Goal: Information Seeking & Learning: Learn about a topic

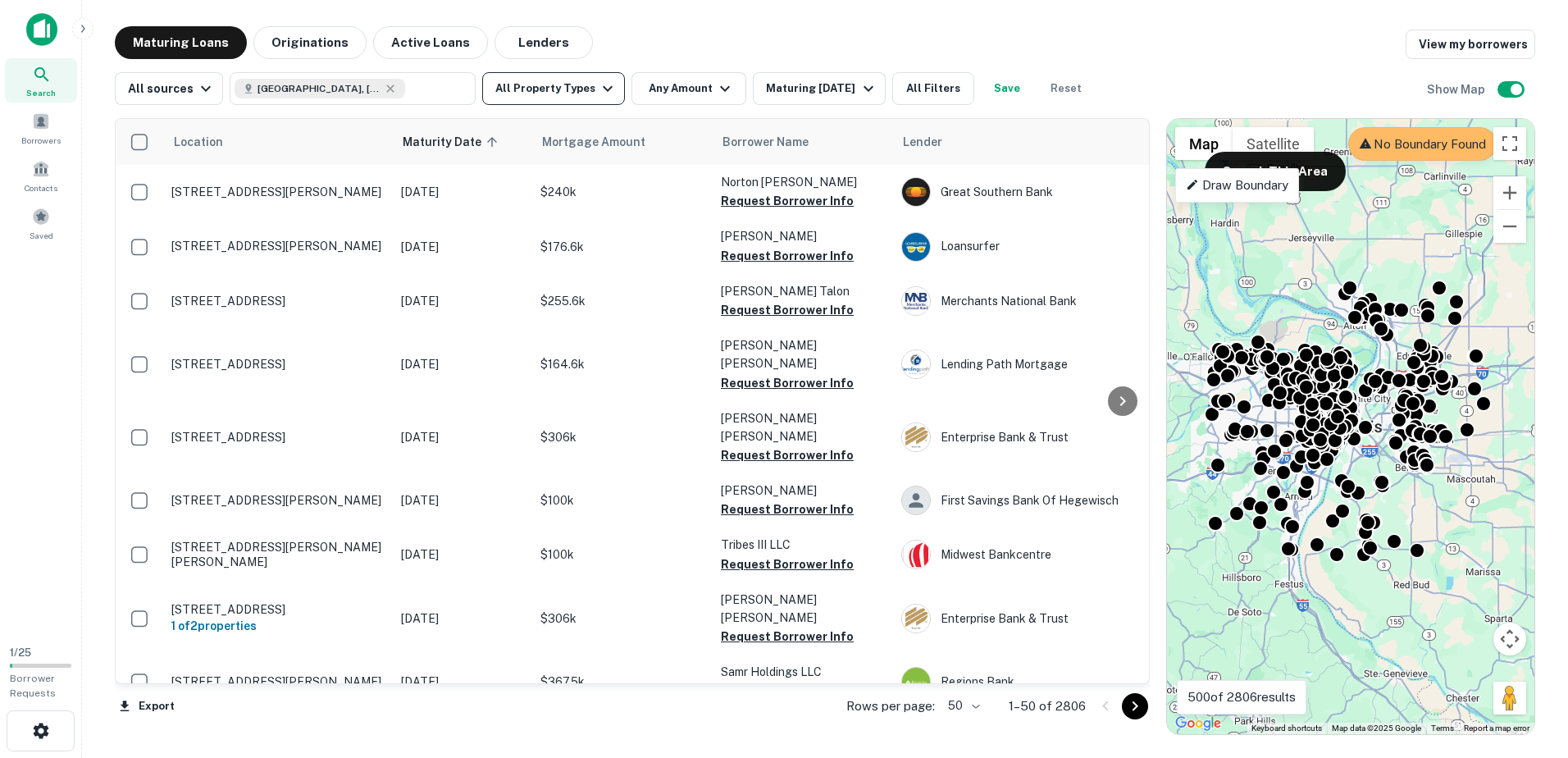
click at [540, 84] on button "All Property Types" at bounding box center [554, 89] width 143 height 33
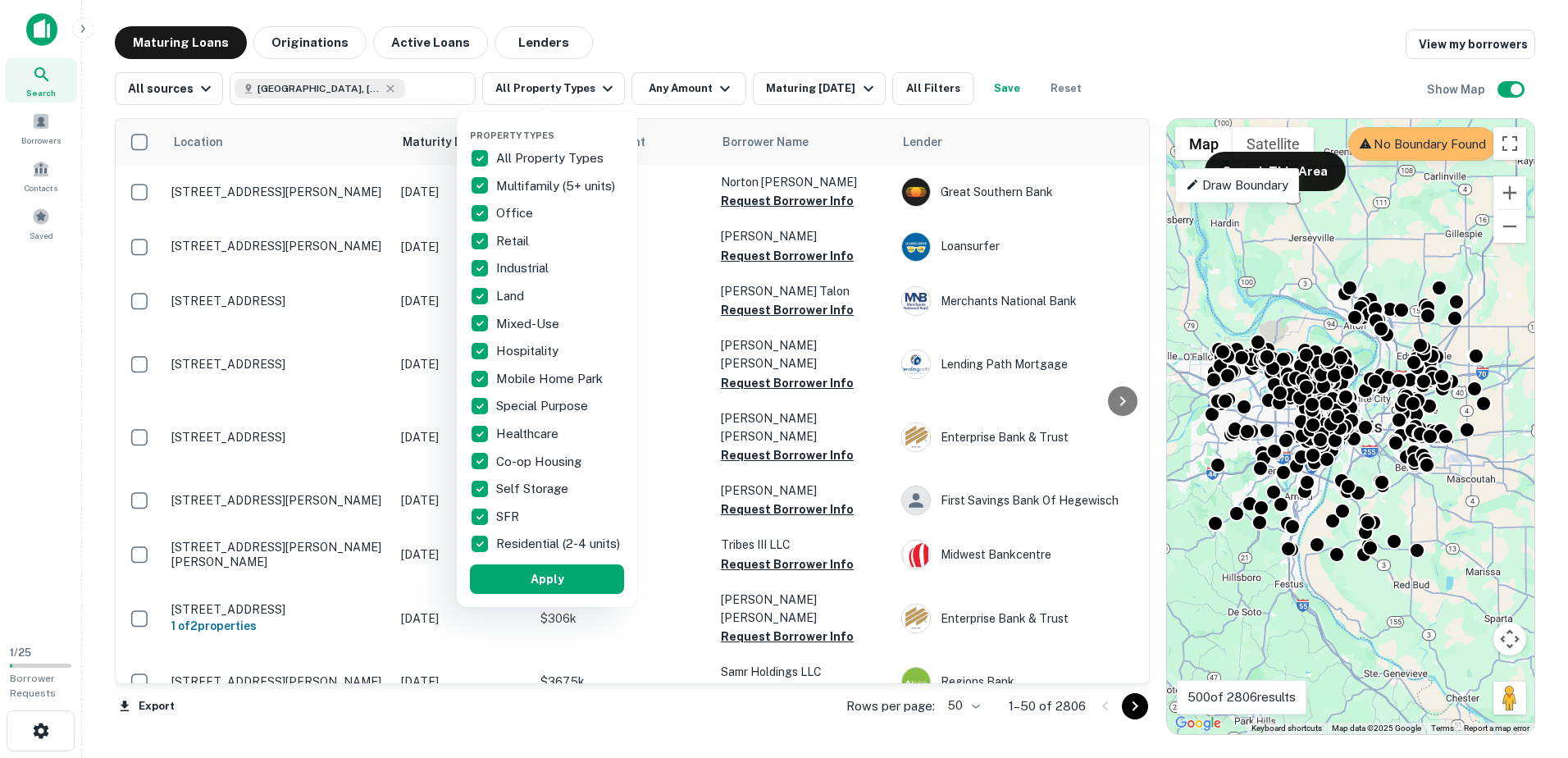
click at [545, 94] on div at bounding box center [784, 379] width 1568 height 758
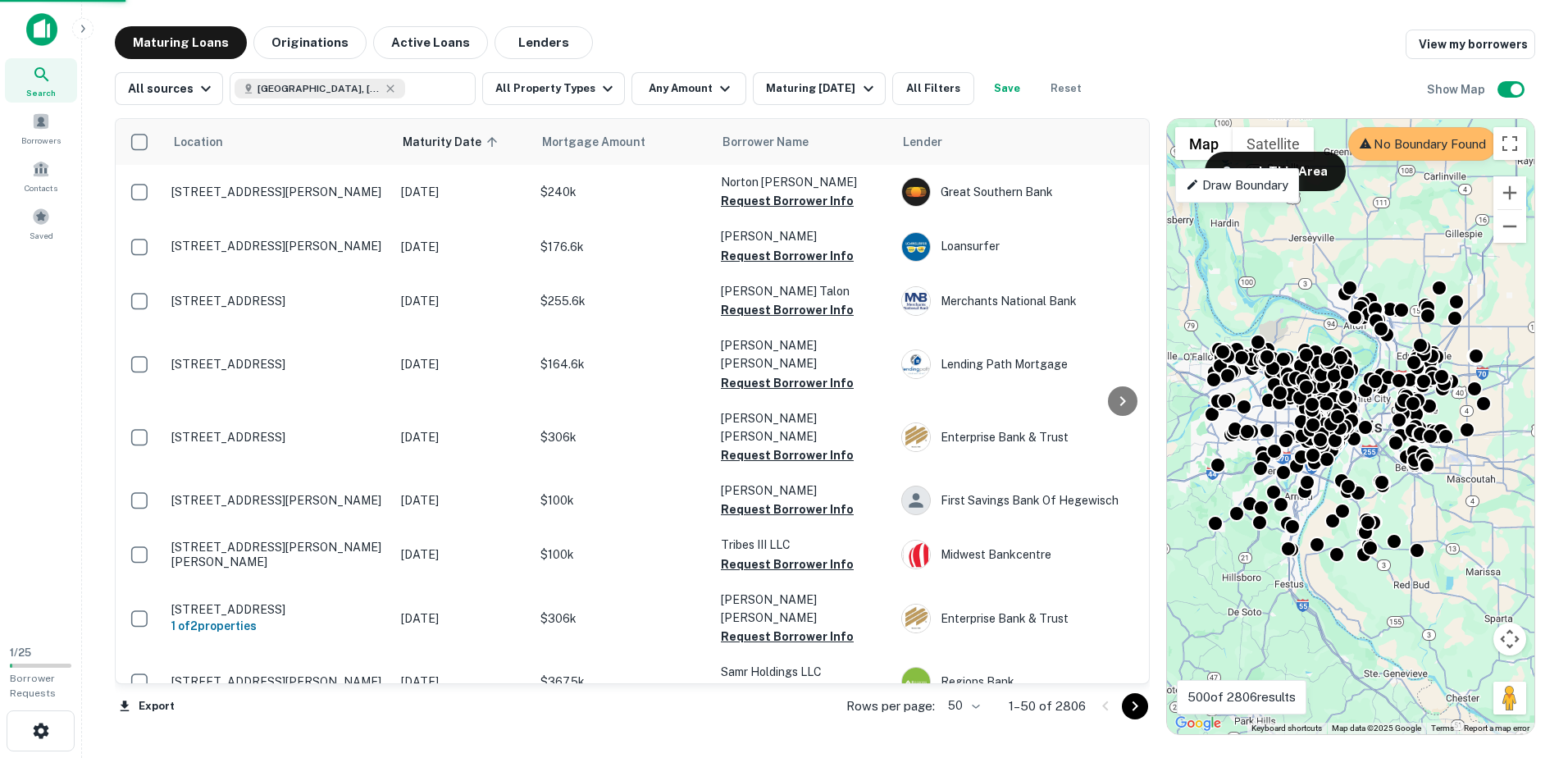
click at [643, 40] on div "Property Types All Property Types Multifamily (5+ units) Office Retail Industri…" at bounding box center [784, 379] width 1568 height 758
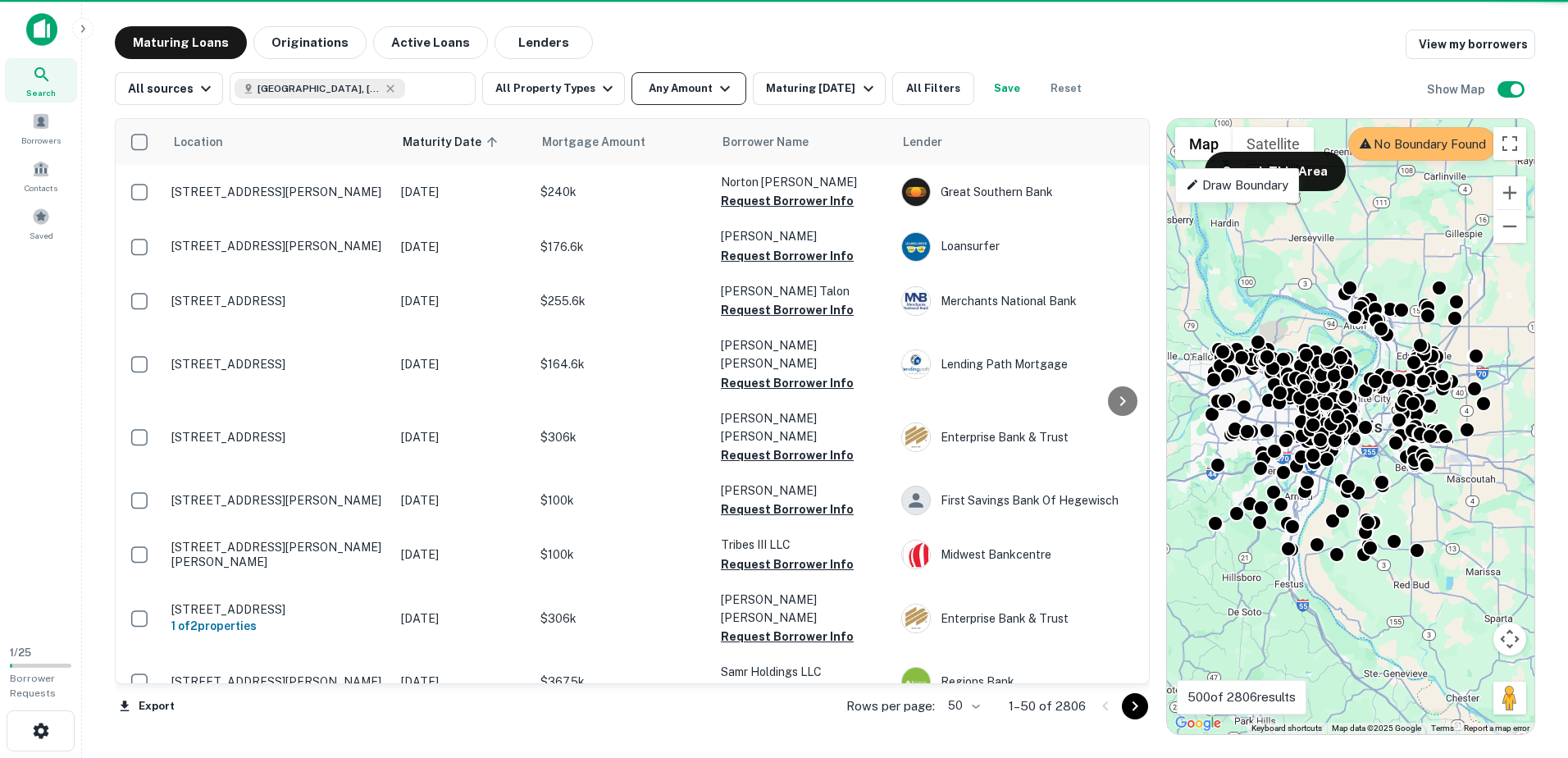
click at [724, 91] on icon "button" at bounding box center [725, 88] width 20 height 20
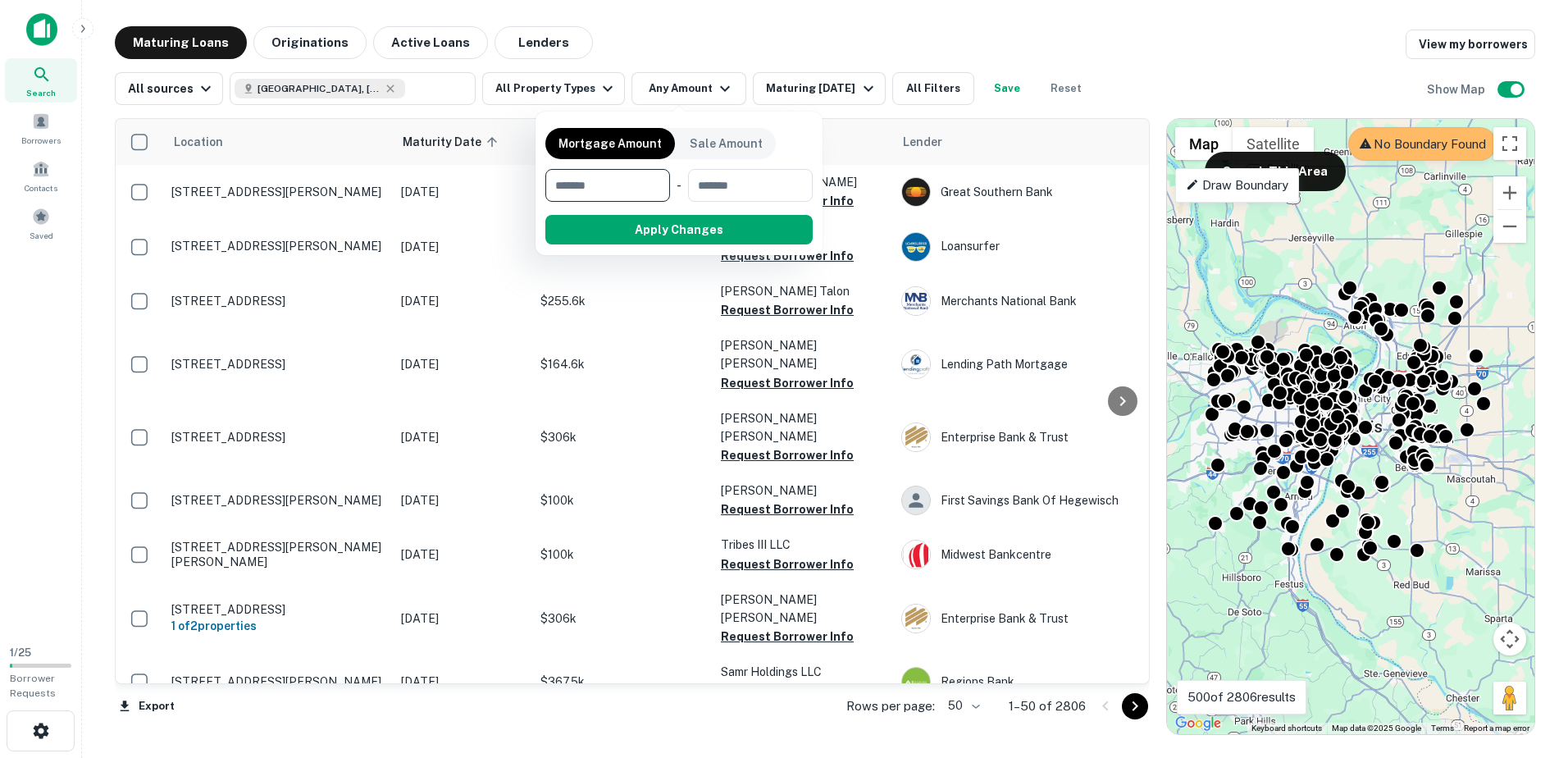
click at [707, 50] on div at bounding box center [784, 379] width 1568 height 758
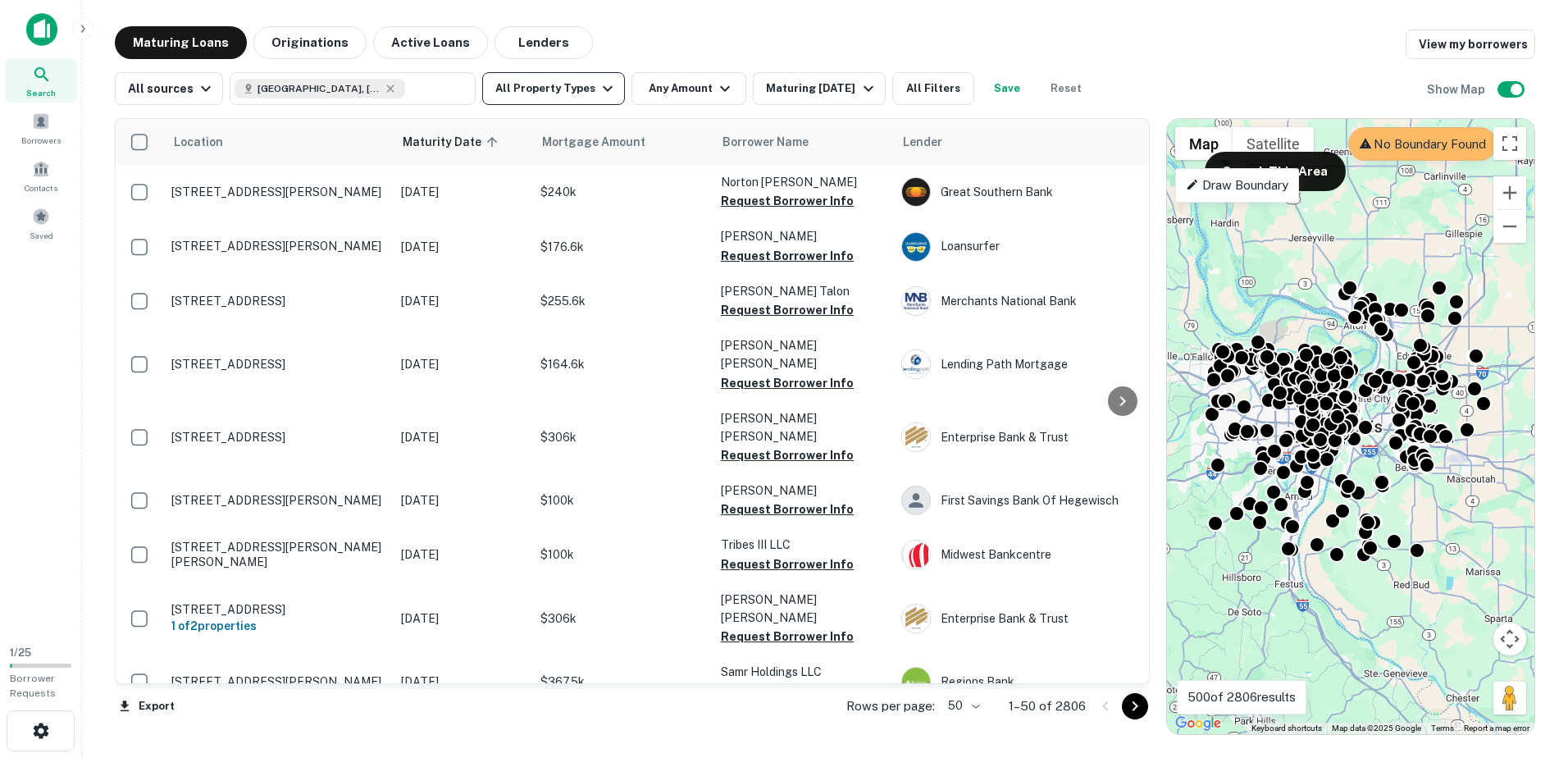
click at [598, 91] on icon "button" at bounding box center [607, 88] width 20 height 20
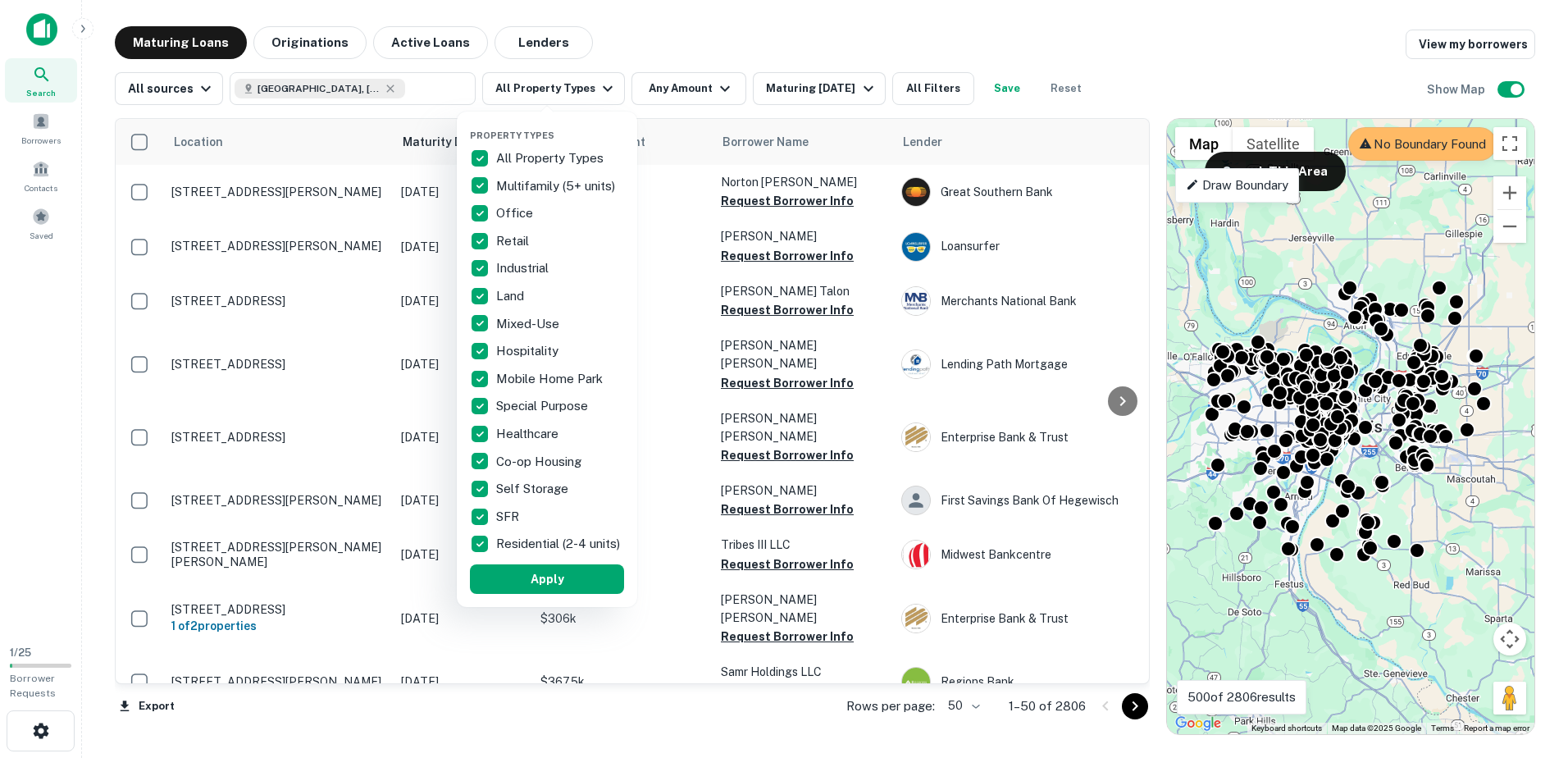
click at [678, 38] on div at bounding box center [784, 379] width 1568 height 758
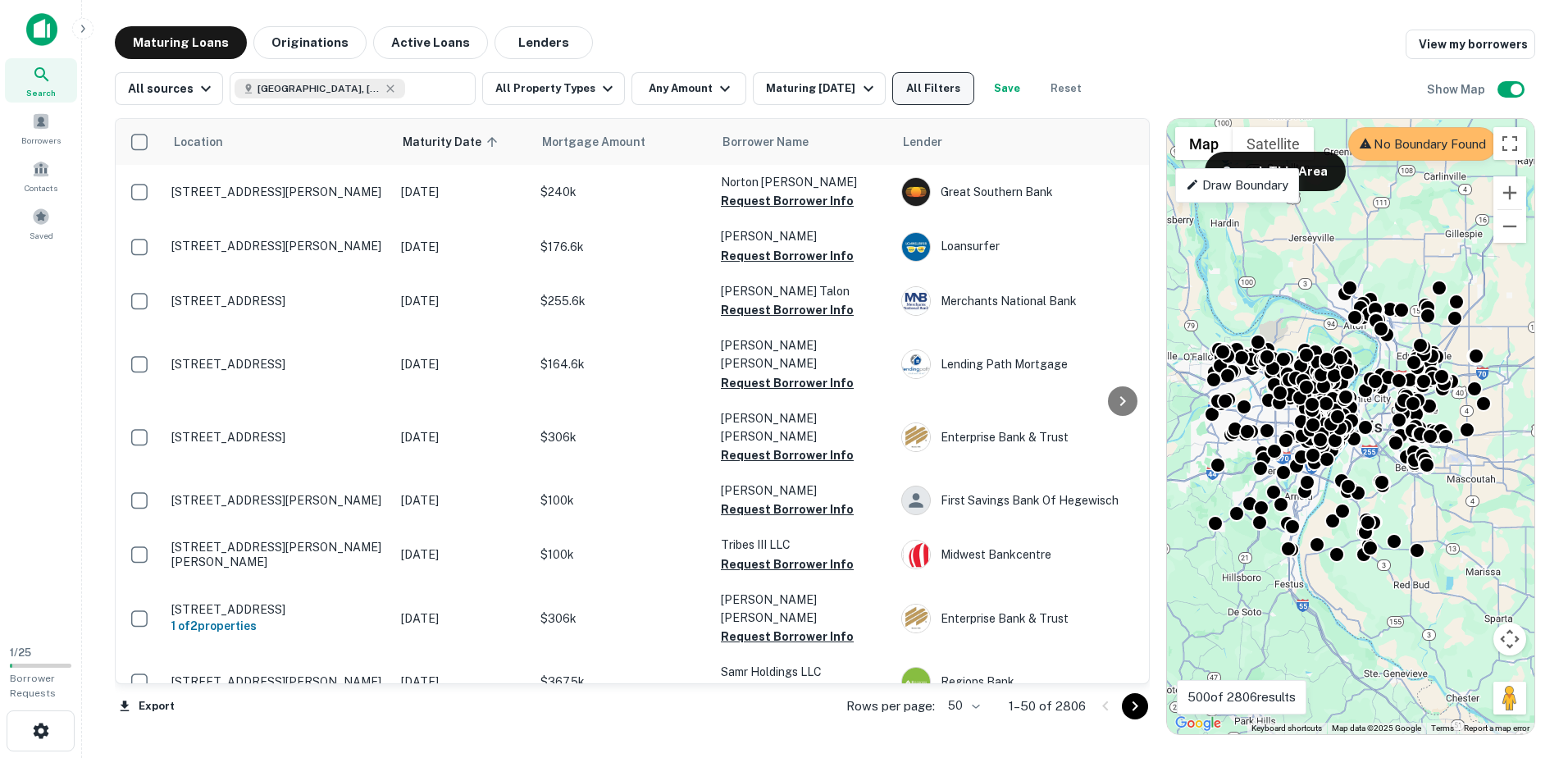
click at [914, 87] on button "All Filters" at bounding box center [933, 89] width 82 height 33
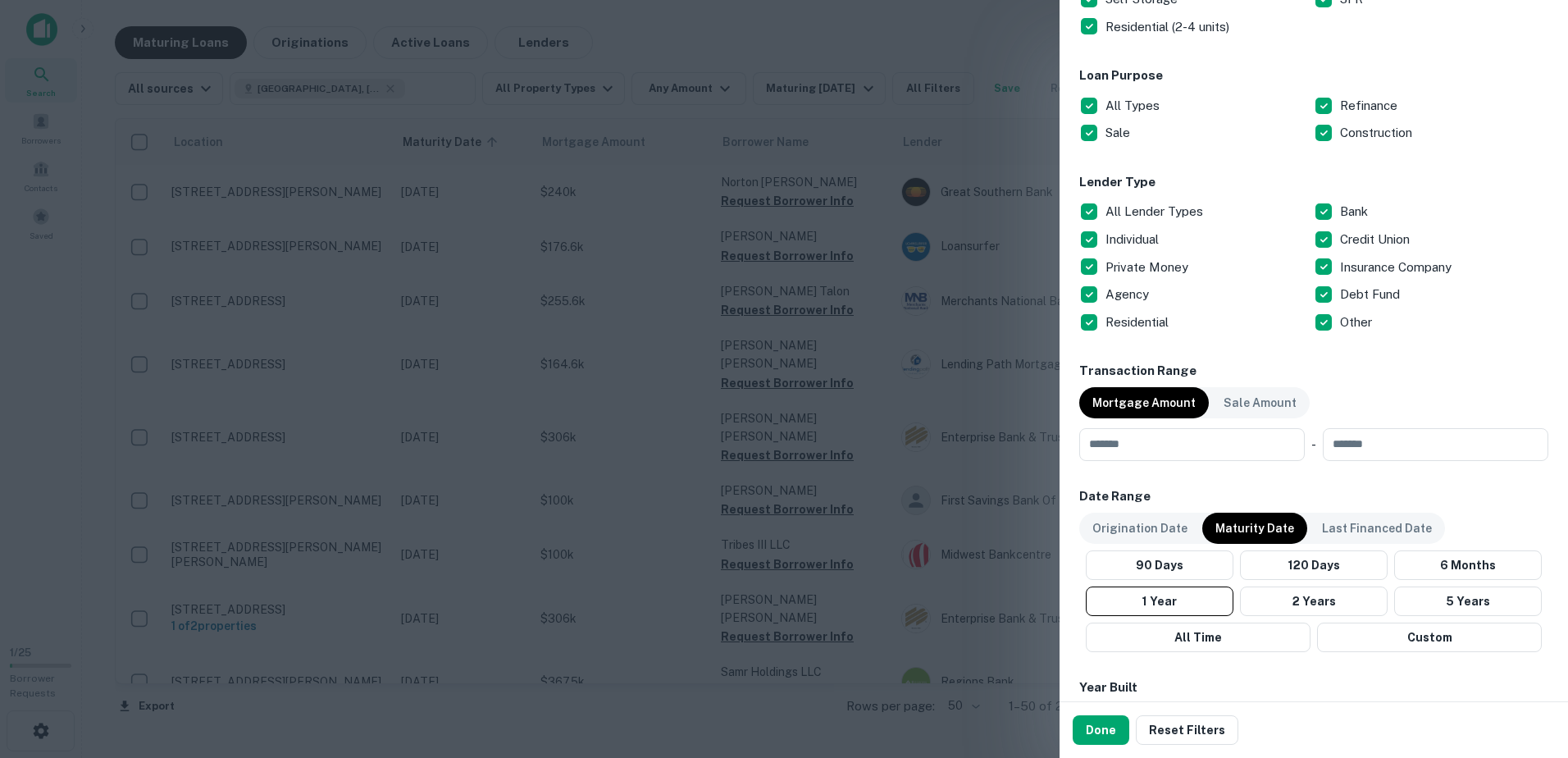
scroll to position [574, 0]
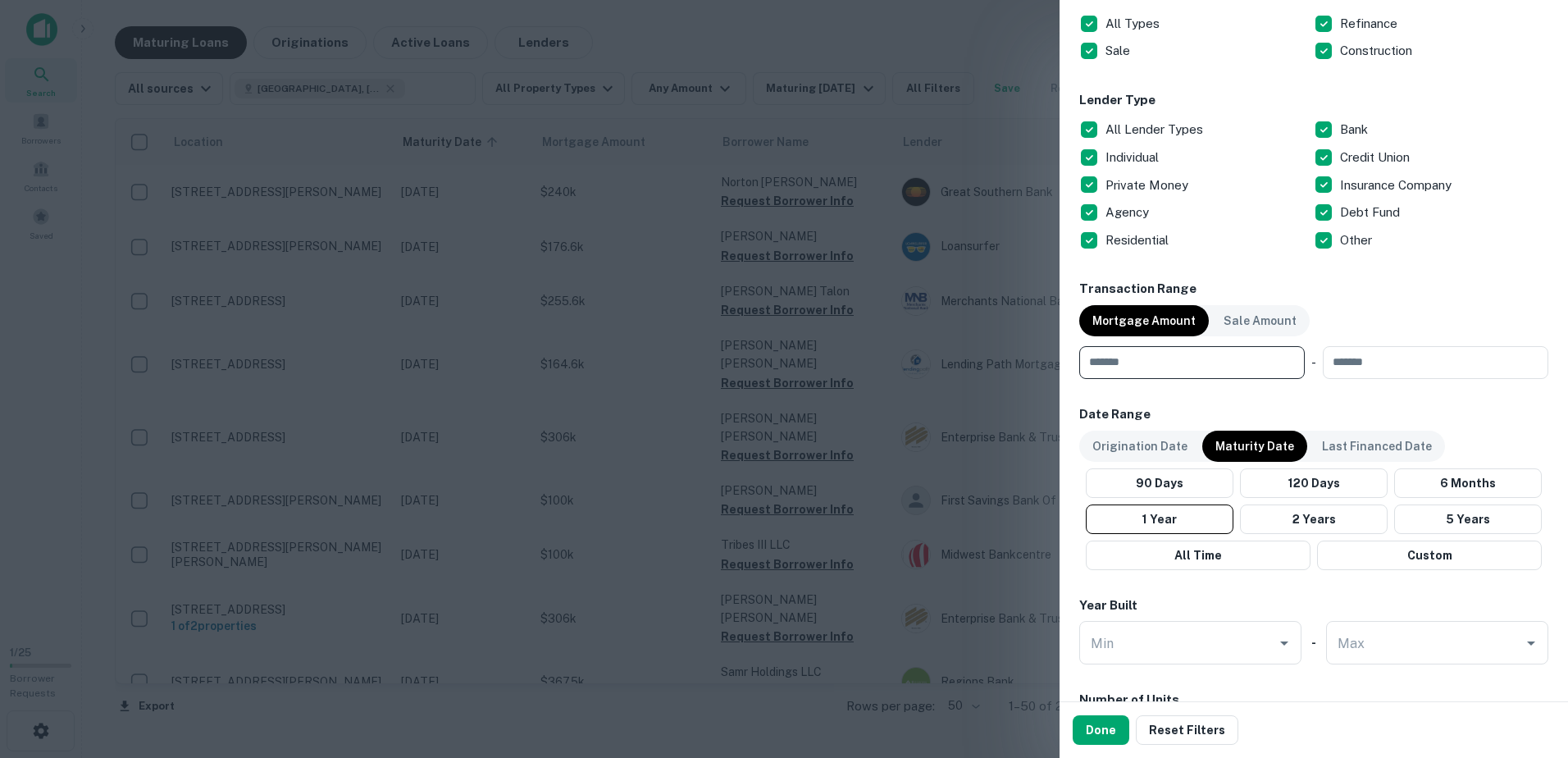
click at [1215, 362] on input "number" at bounding box center [1186, 363] width 214 height 33
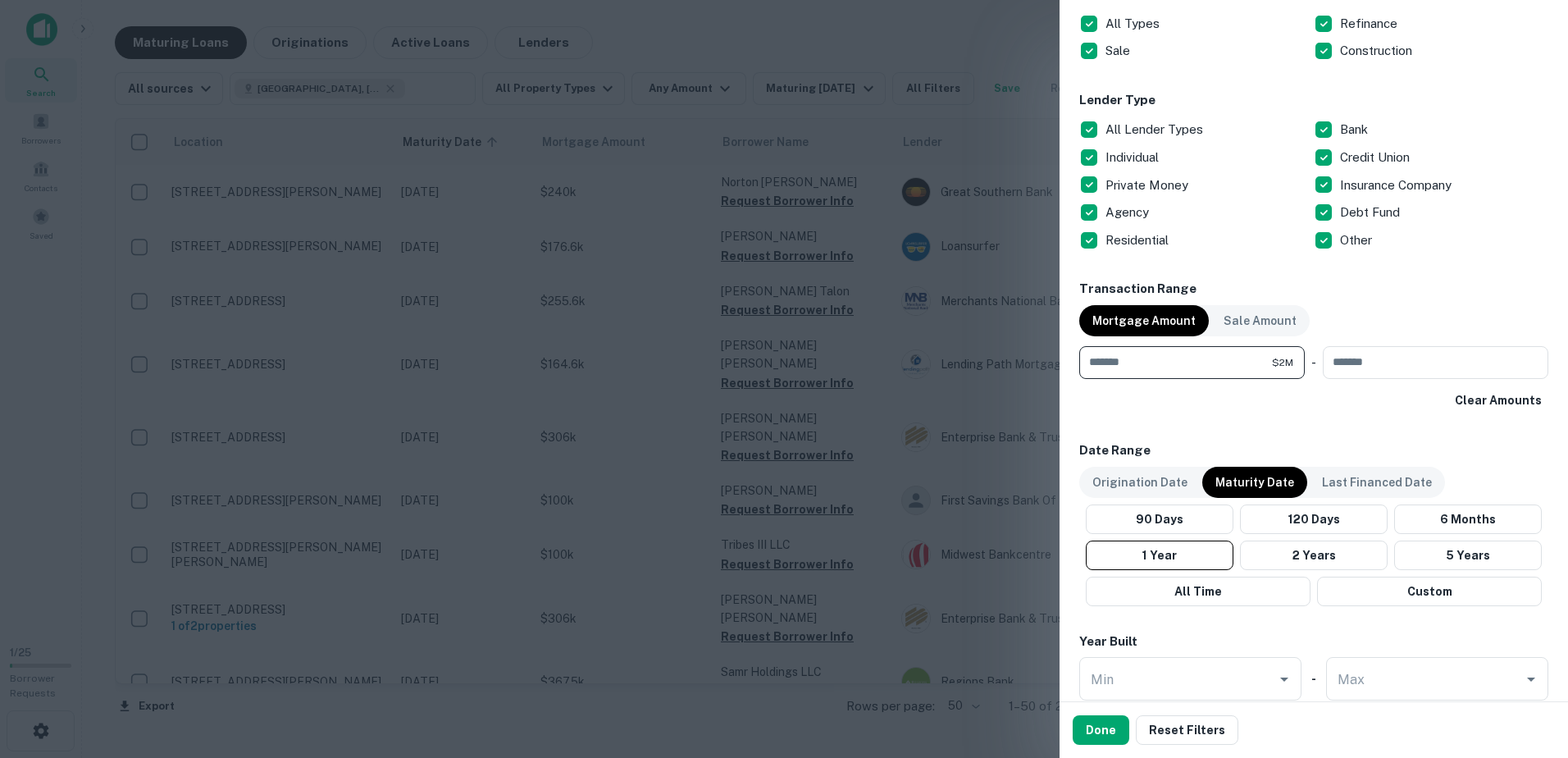
type input "*******"
click at [1350, 298] on div "Transaction Range Mortgage Amount Sale Amount ******* $2M ​ - ​ Clear Amounts" at bounding box center [1313, 347] width 469 height 135
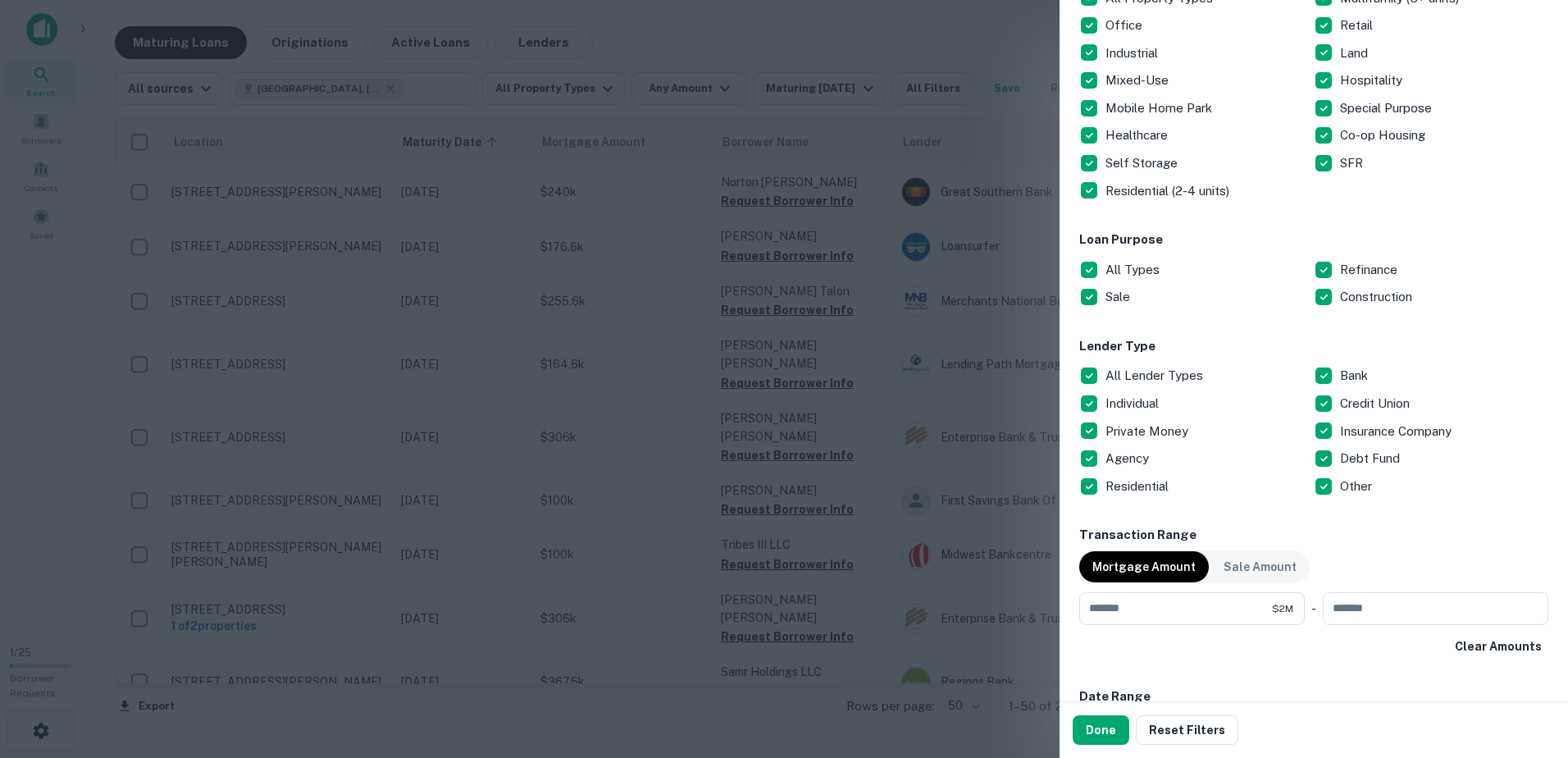
scroll to position [82, 0]
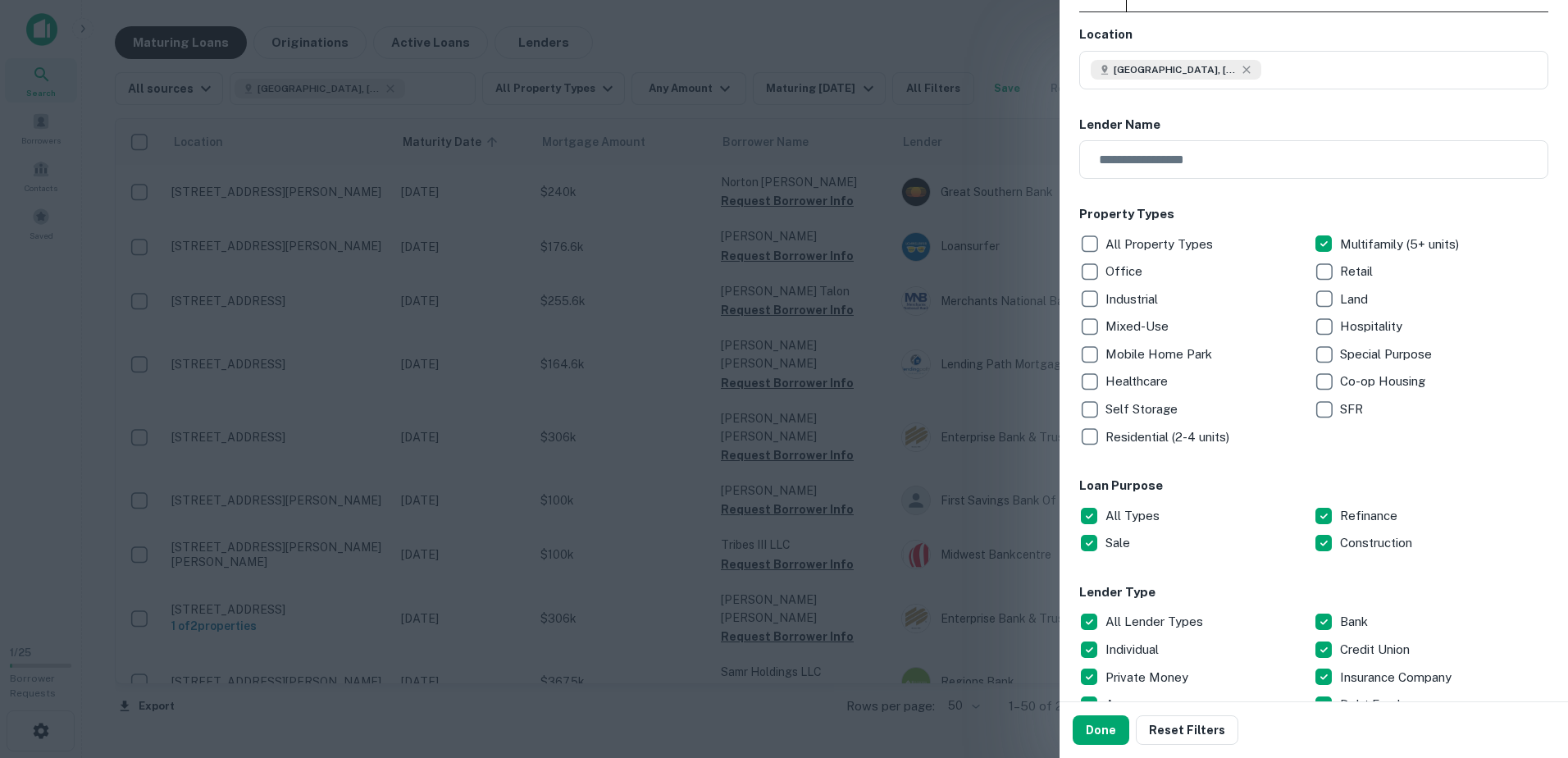
click at [1072, 433] on div "Customize data sources and filters All Sources CMBS GSE Location St. Louis, MO,…" at bounding box center [1314, 350] width 509 height 701
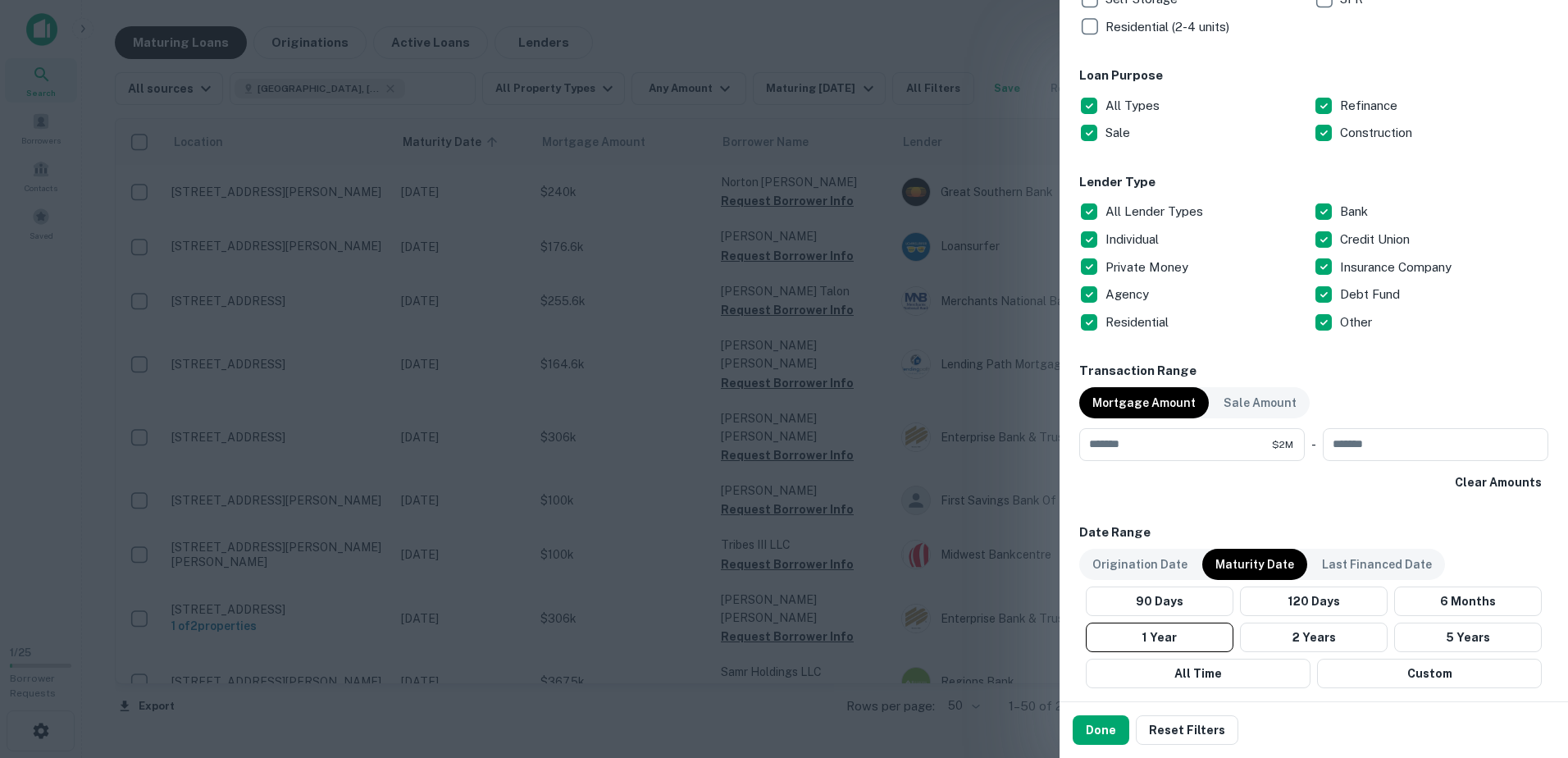
scroll to position [656, 0]
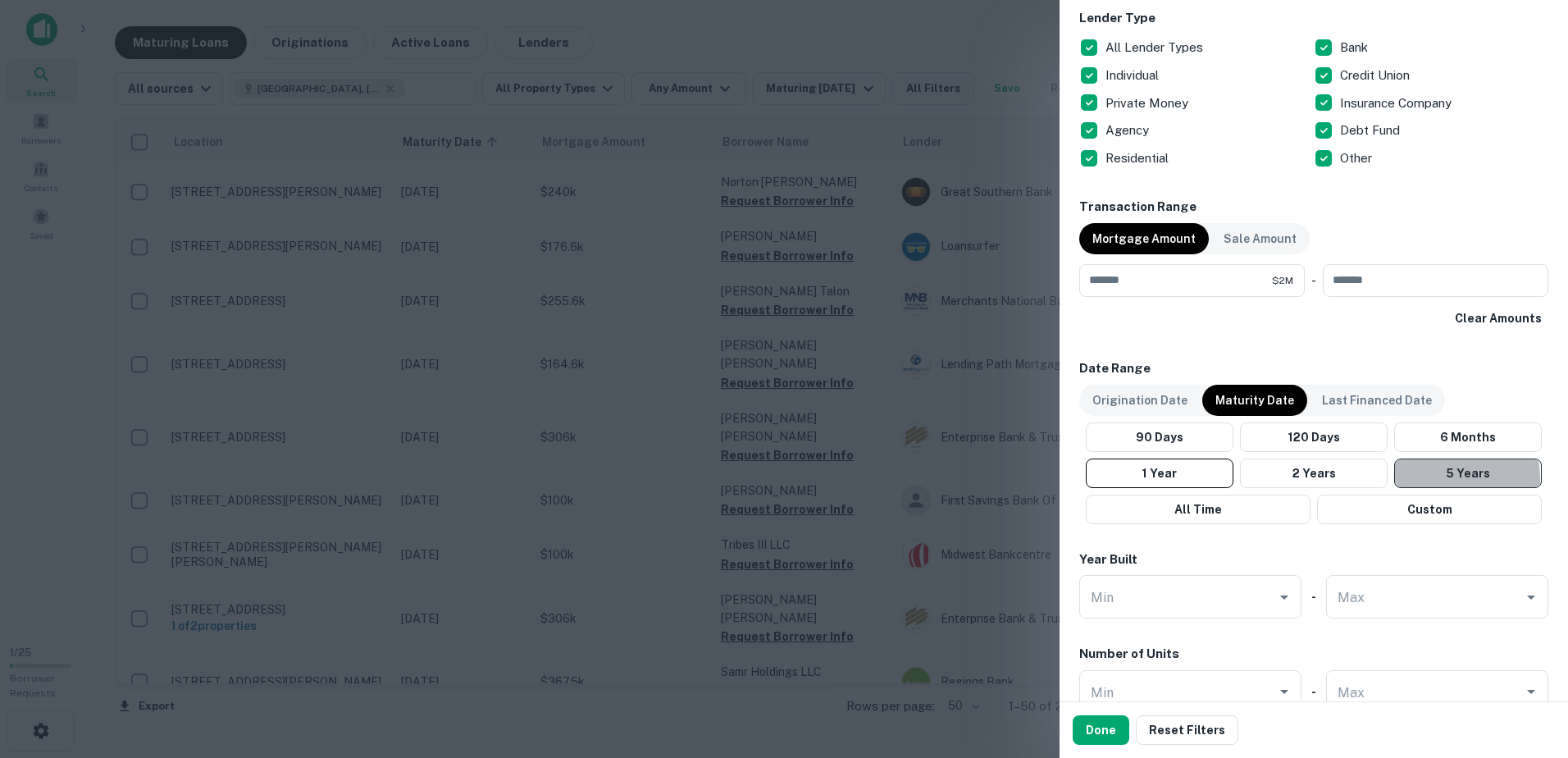
click at [1420, 479] on button "5 Years" at bounding box center [1467, 473] width 148 height 29
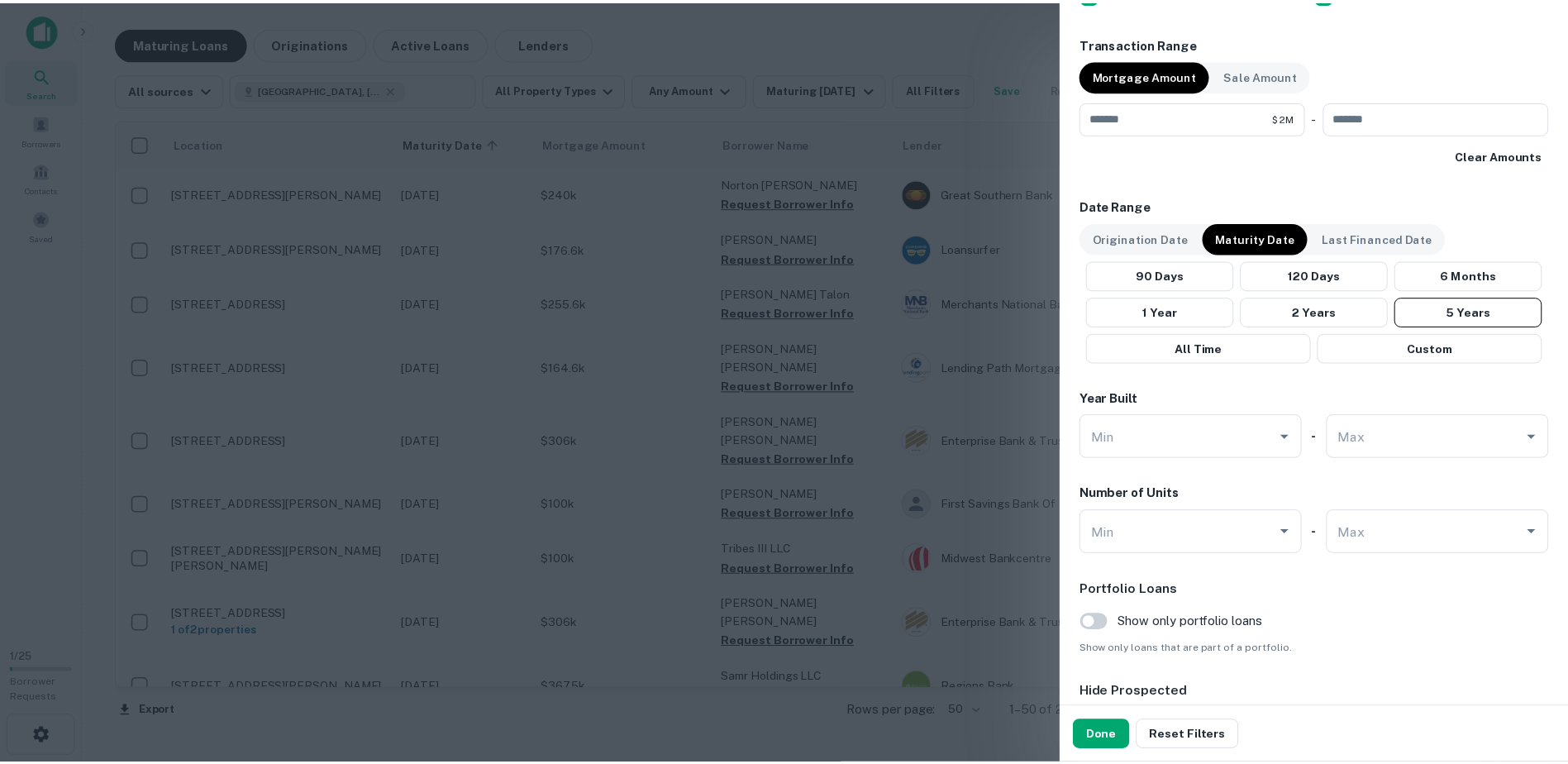
scroll to position [958, 0]
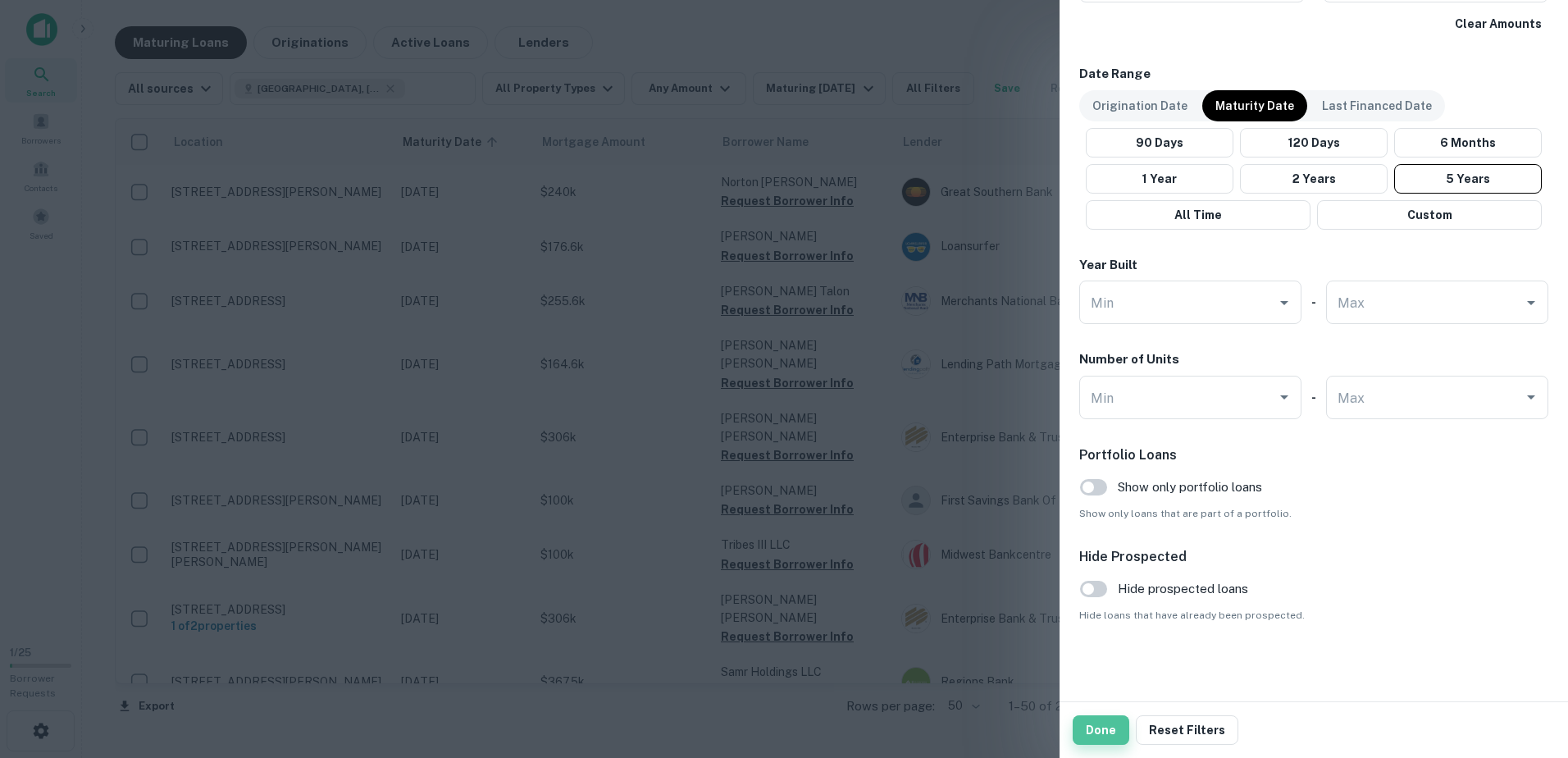
click at [1098, 723] on button "Done" at bounding box center [1100, 730] width 57 height 29
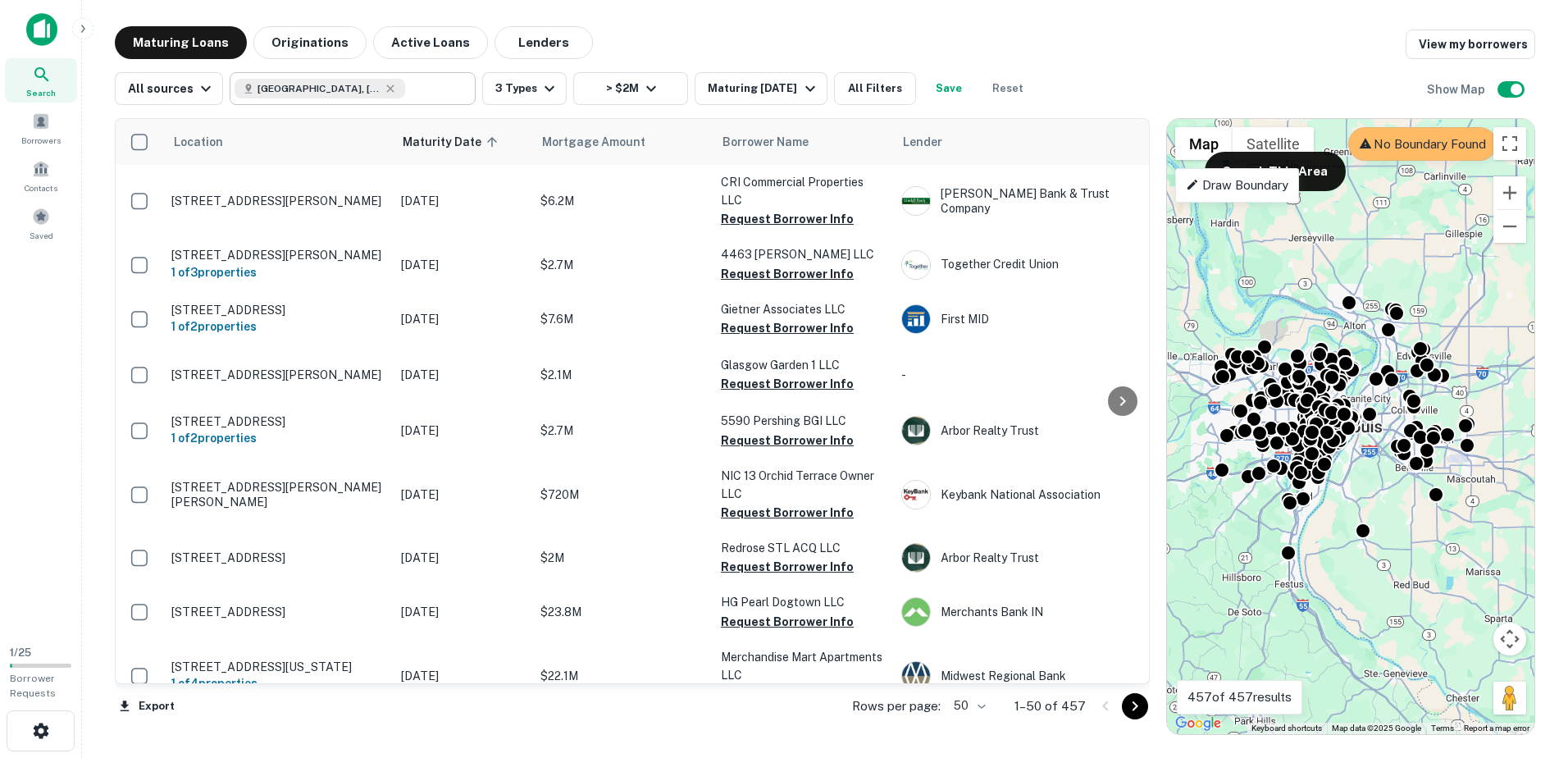
drag, startPoint x: 347, startPoint y: 87, endPoint x: 330, endPoint y: 87, distance: 17.0
click at [383, 87] on icon at bounding box center [389, 88] width 13 height 13
type input "**********"
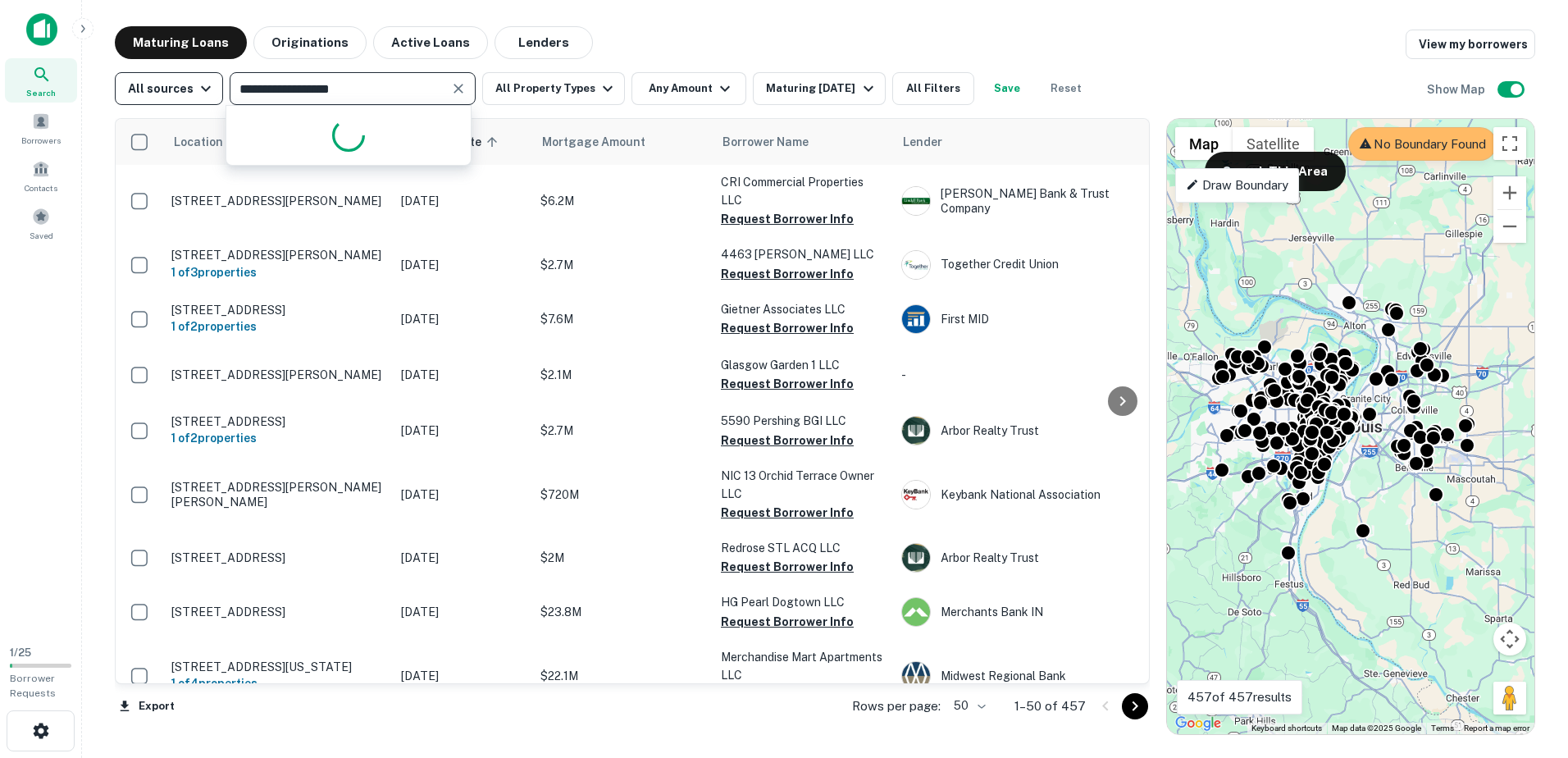
drag, startPoint x: 357, startPoint y: 87, endPoint x: 155, endPoint y: 90, distance: 202.0
click at [155, 90] on div "**********" at bounding box center [603, 89] width 977 height 33
type input "**********"
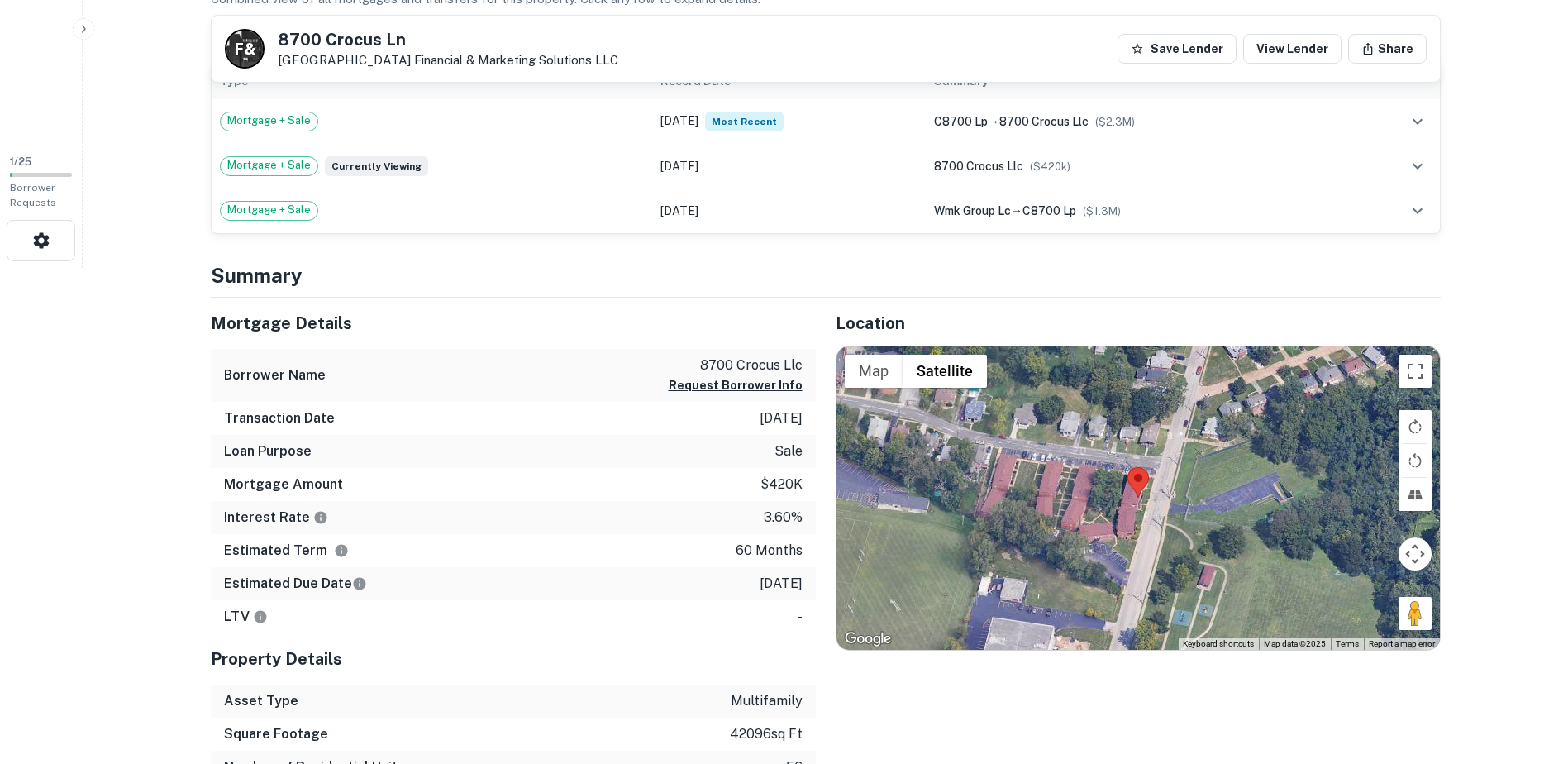
scroll to position [579, 0]
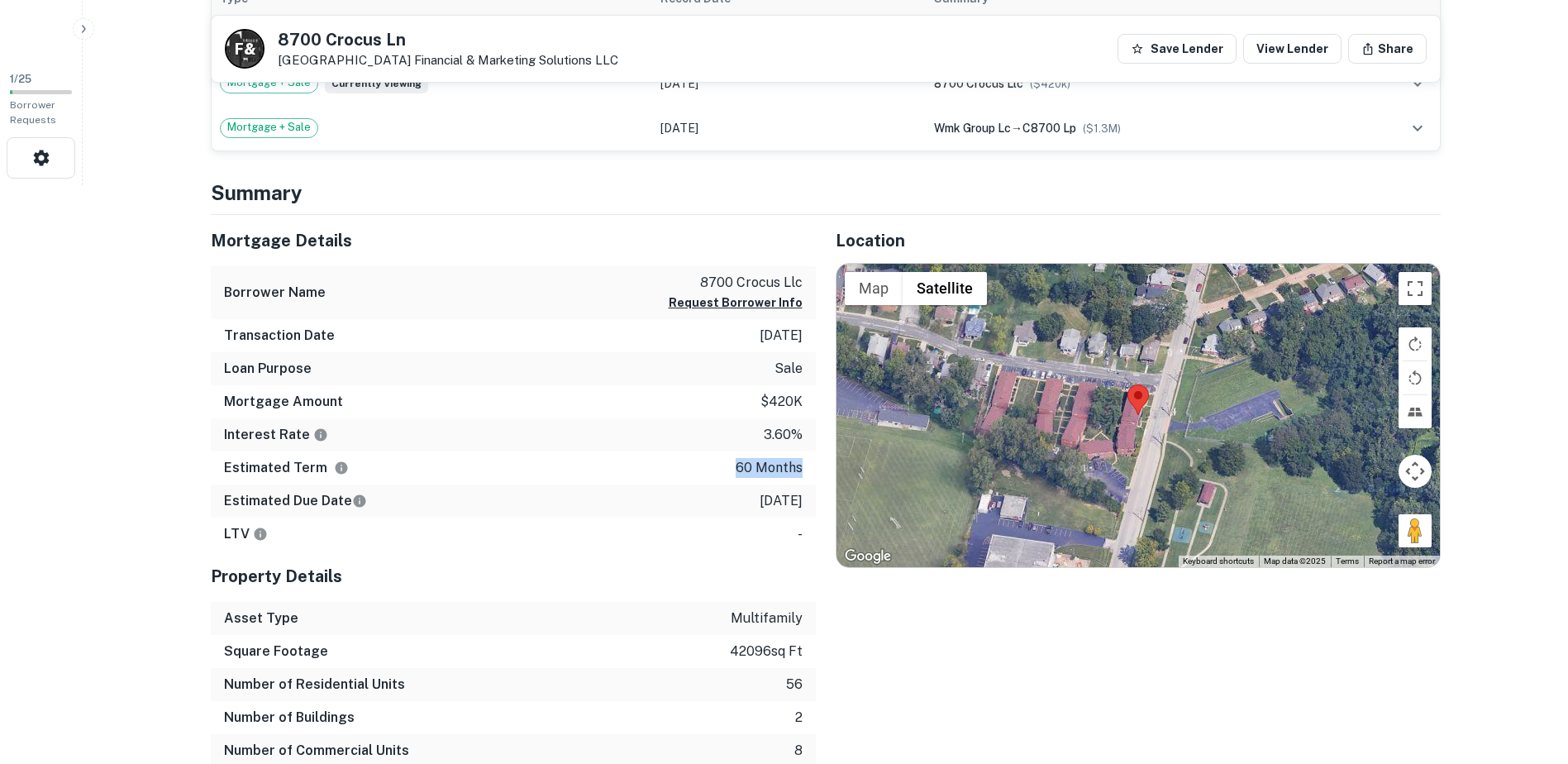
drag, startPoint x: 805, startPoint y: 464, endPoint x: 726, endPoint y: 464, distance: 79.0
click at [726, 464] on div "Estimated Term 60 months" at bounding box center [514, 468] width 606 height 34
drag, startPoint x: 726, startPoint y: 464, endPoint x: 729, endPoint y: 488, distance: 24.2
click at [729, 486] on div "Estimated Due Date 1/7/2025" at bounding box center [514, 501] width 606 height 34
drag, startPoint x: 809, startPoint y: 500, endPoint x: 747, endPoint y: 500, distance: 62.0
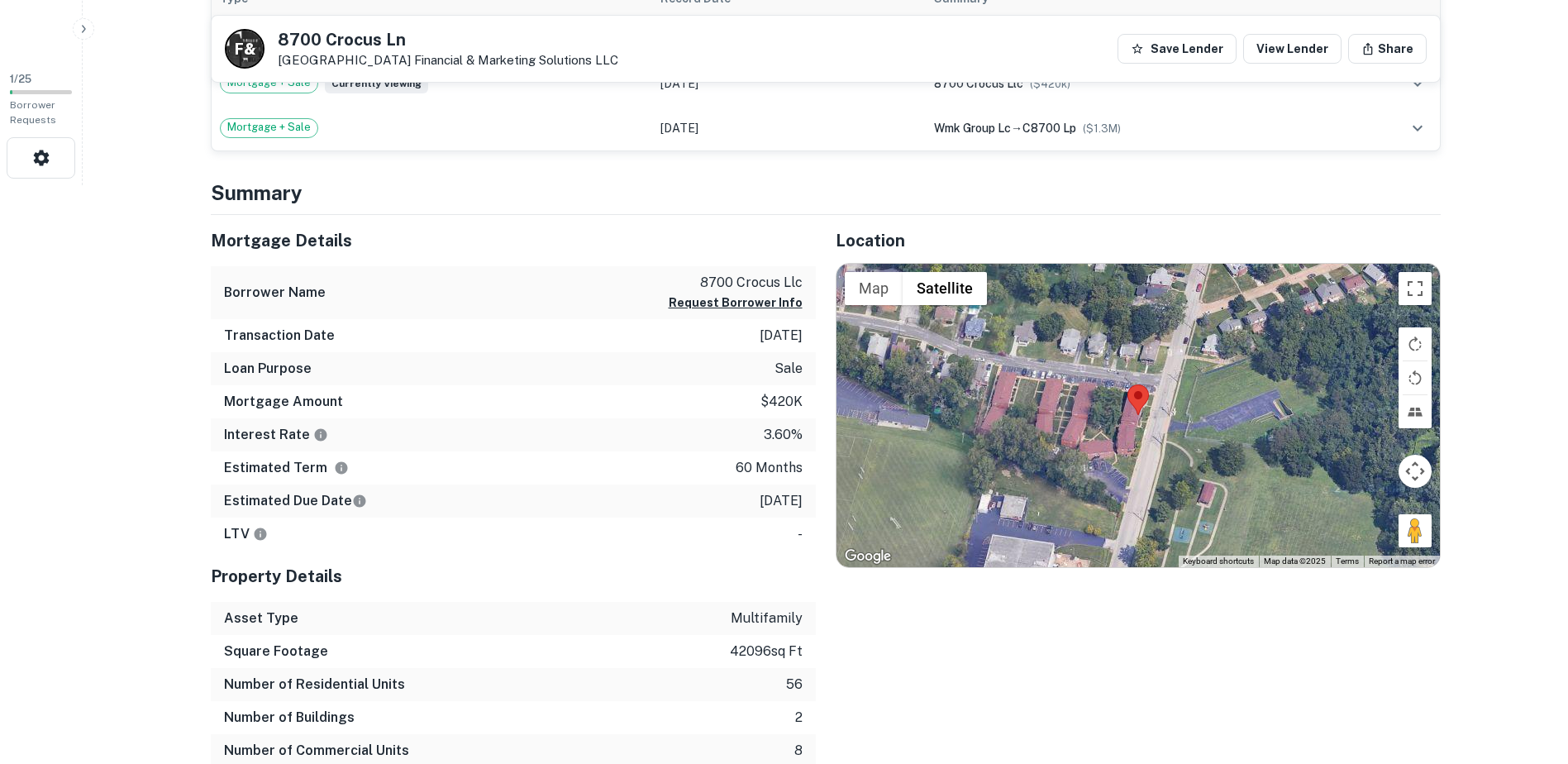
click at [747, 500] on div "Estimated Due Date 1/7/2025" at bounding box center [514, 501] width 606 height 34
drag, startPoint x: 747, startPoint y: 500, endPoint x: 747, endPoint y: 538, distance: 38.0
click at [747, 538] on div "LTV -" at bounding box center [514, 534] width 606 height 34
drag, startPoint x: 748, startPoint y: 498, endPoint x: 803, endPoint y: 496, distance: 55.0
click at [803, 496] on div "Estimated Due Date 1/7/2025" at bounding box center [514, 501] width 606 height 34
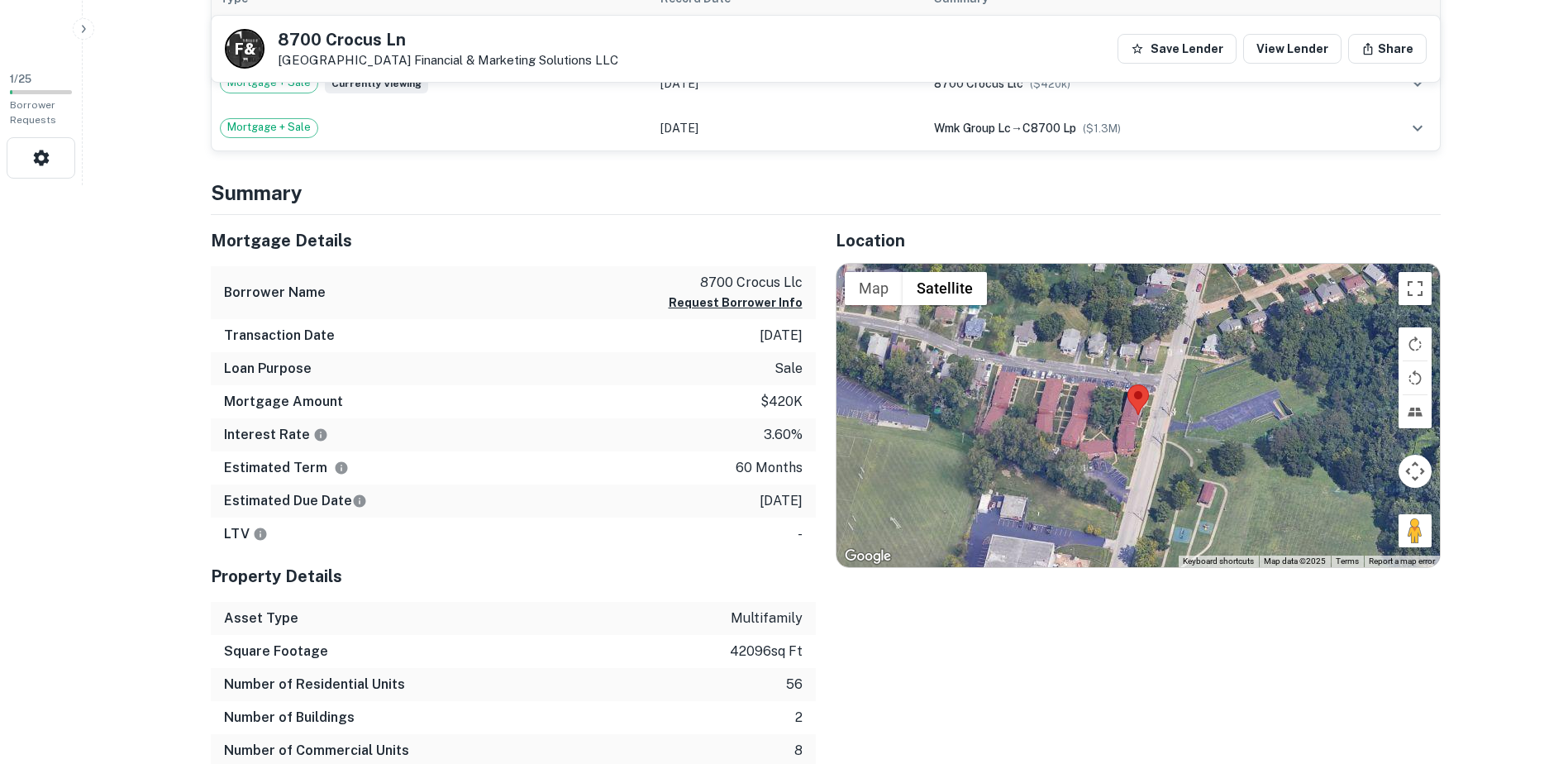
scroll to position [496, 0]
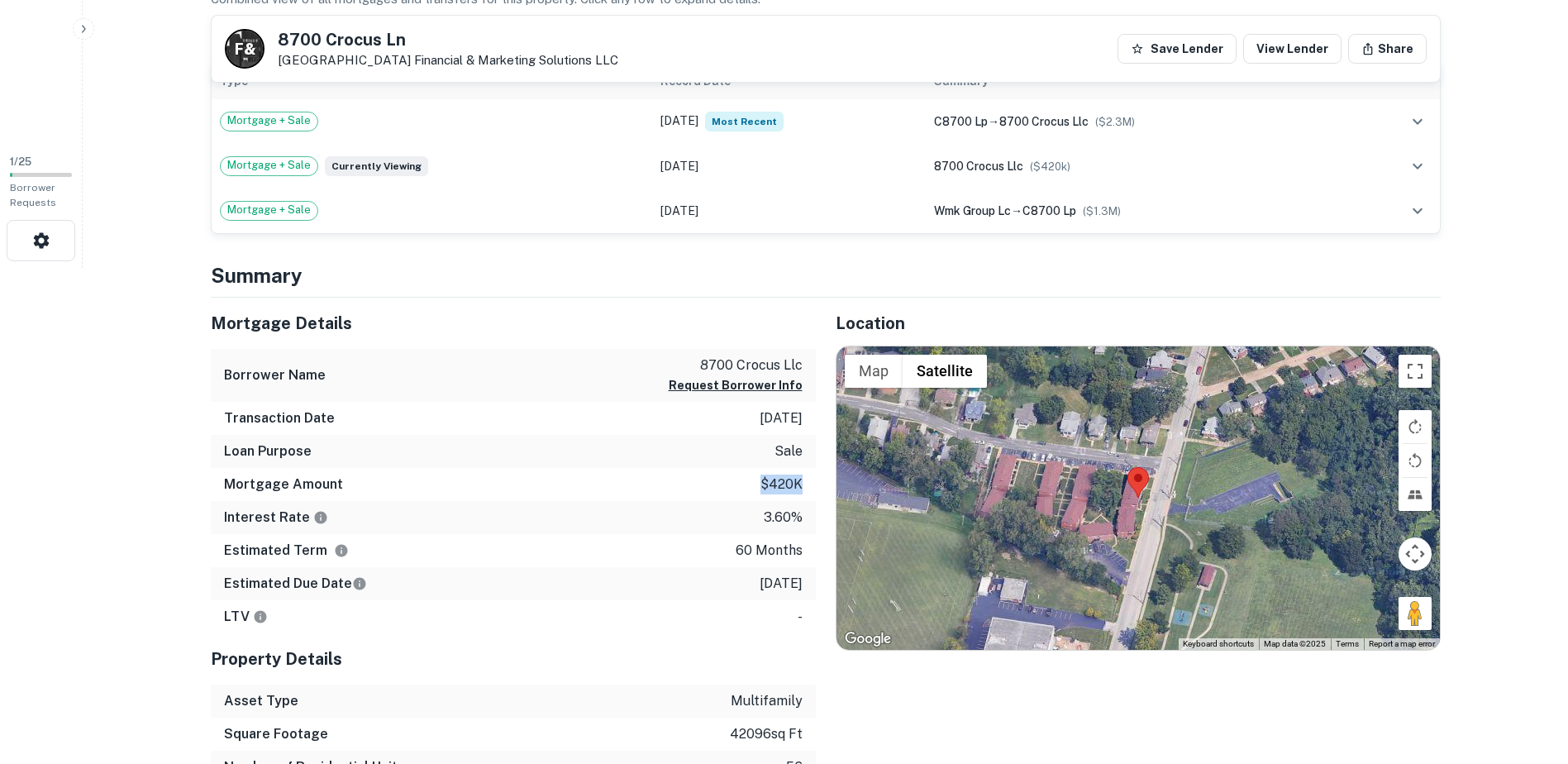
drag, startPoint x: 803, startPoint y: 481, endPoint x: 754, endPoint y: 482, distance: 49.0
click at [754, 482] on div "Mortgage Amount $420k" at bounding box center [514, 484] width 606 height 34
drag, startPoint x: 754, startPoint y: 482, endPoint x: 814, endPoint y: 482, distance: 60.0
click at [814, 482] on div "Mortgage Amount $420k" at bounding box center [514, 484] width 606 height 34
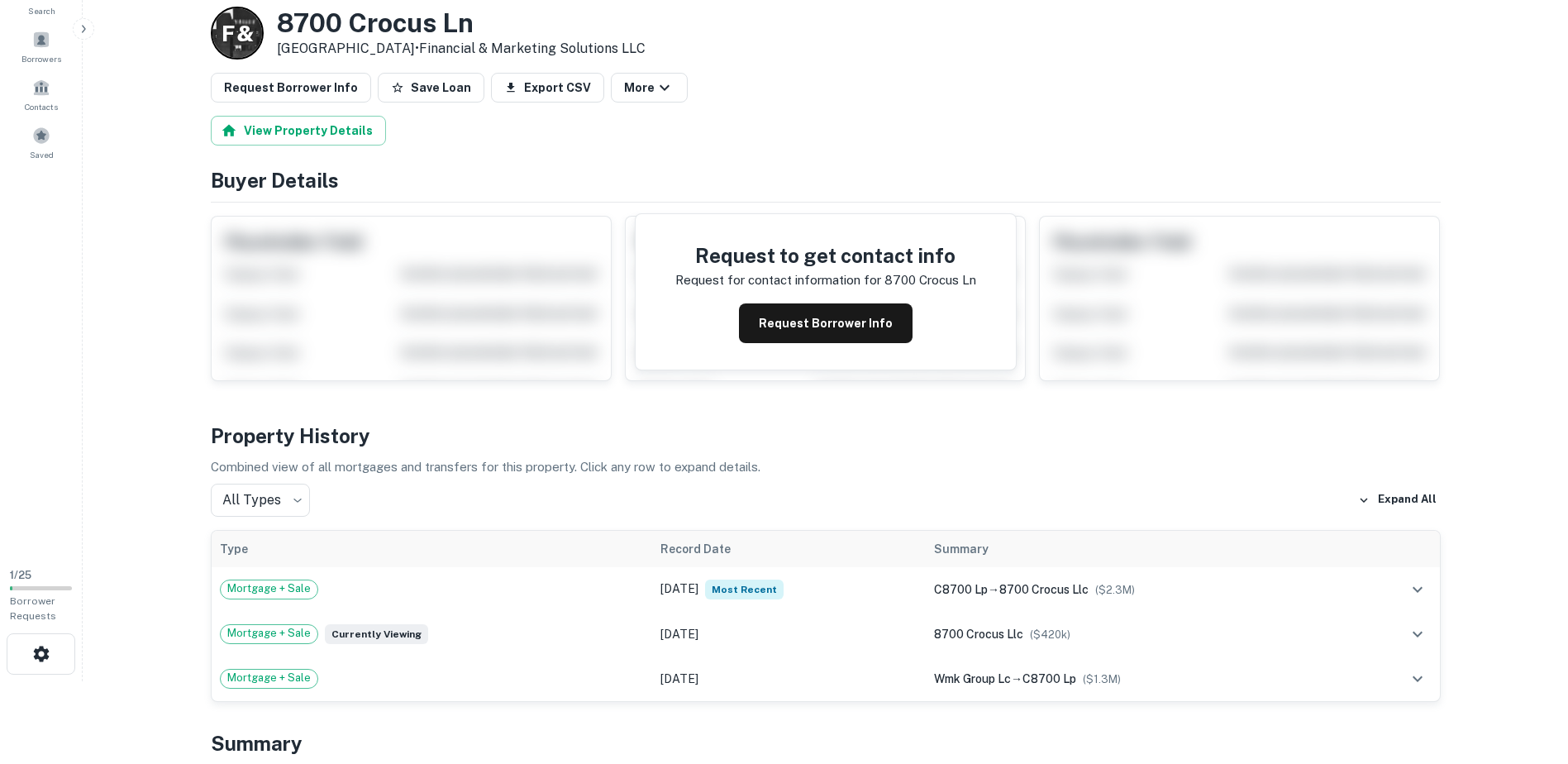
scroll to position [0, 0]
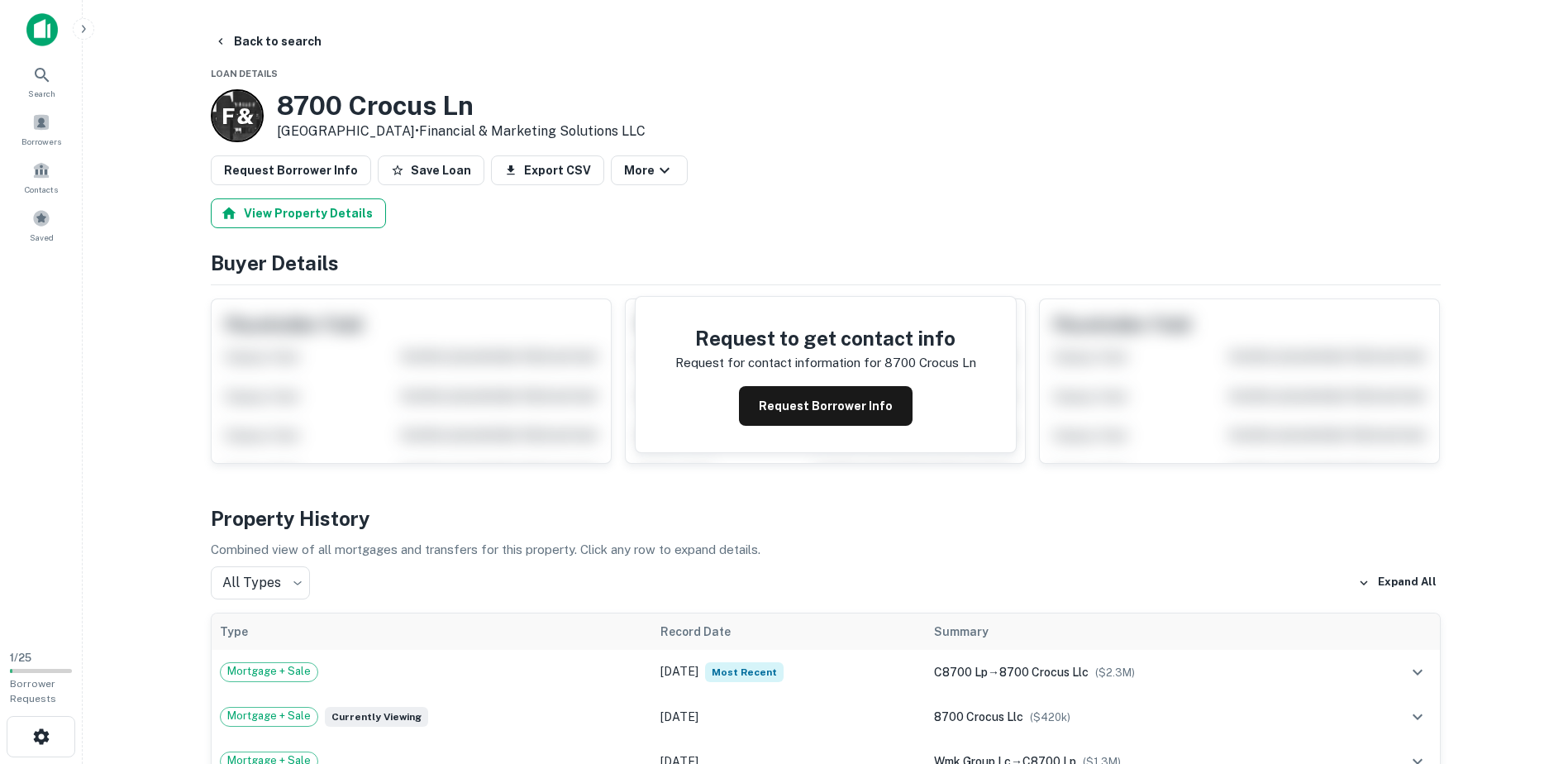
click at [310, 216] on button "View Property Details" at bounding box center [299, 213] width 176 height 30
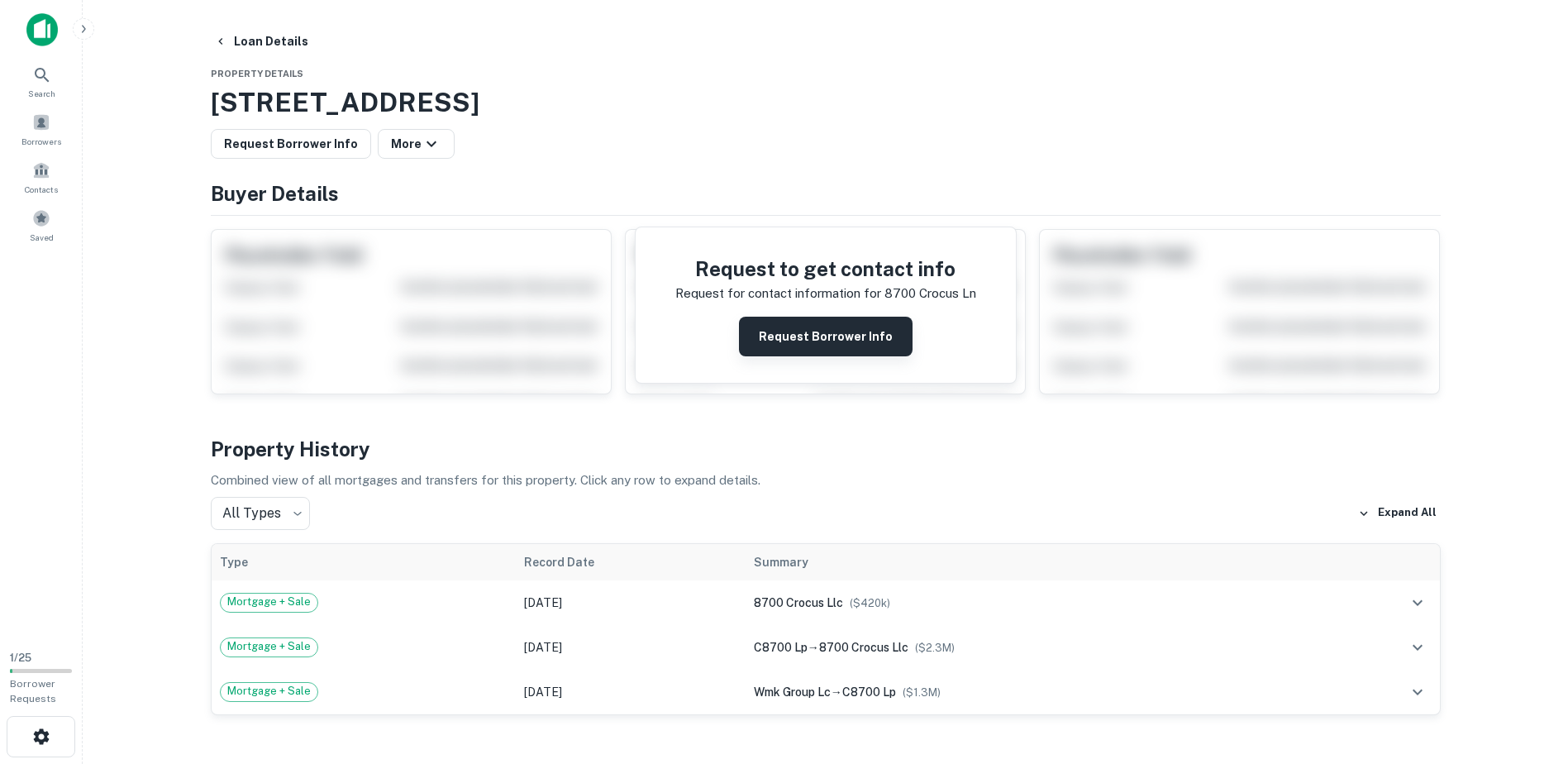
click at [811, 335] on button "Request Borrower Info" at bounding box center [825, 336] width 174 height 39
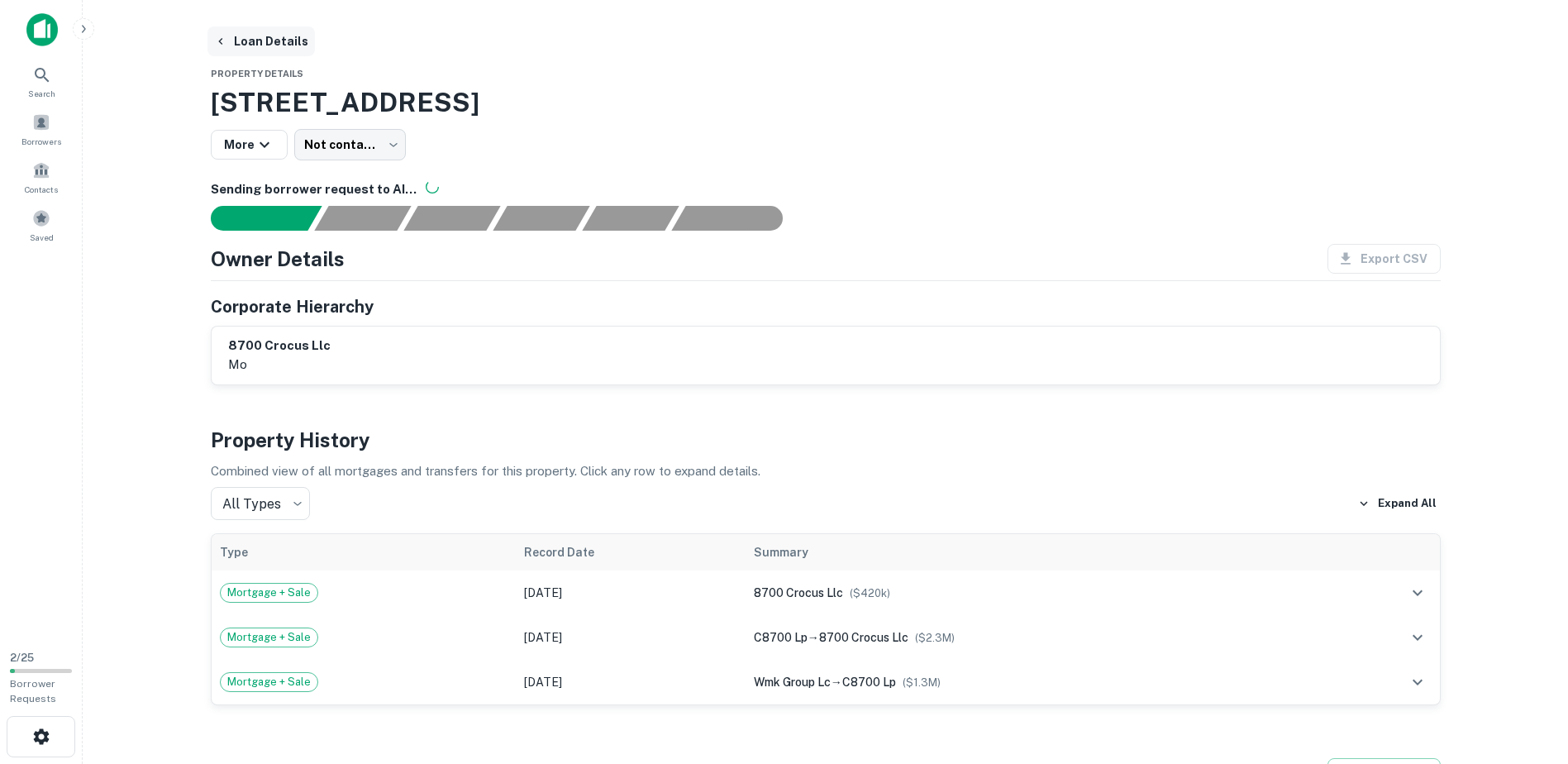
click at [246, 38] on button "Loan Details" at bounding box center [260, 41] width 107 height 30
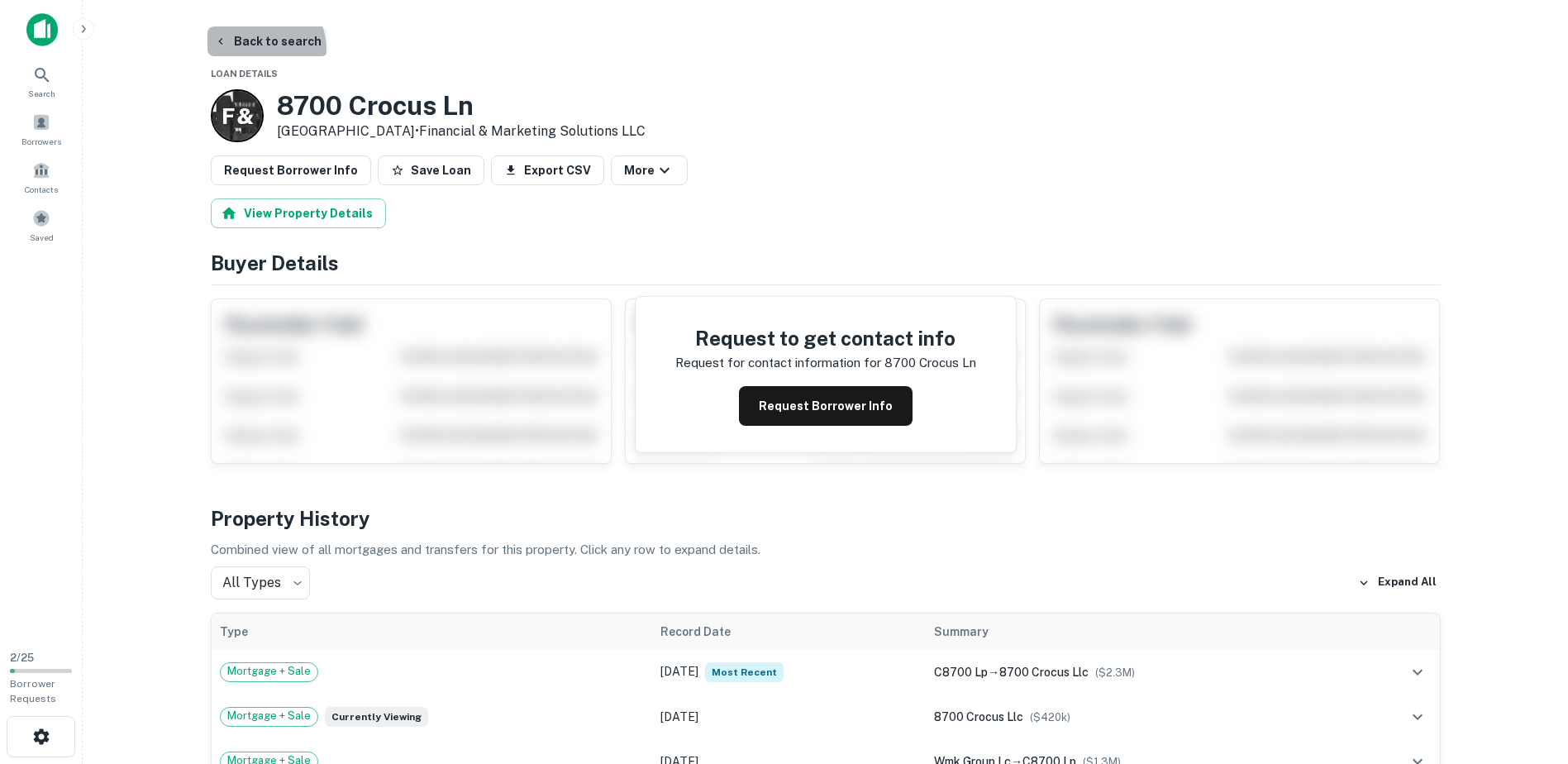
click at [258, 49] on button "Back to search" at bounding box center [267, 41] width 120 height 30
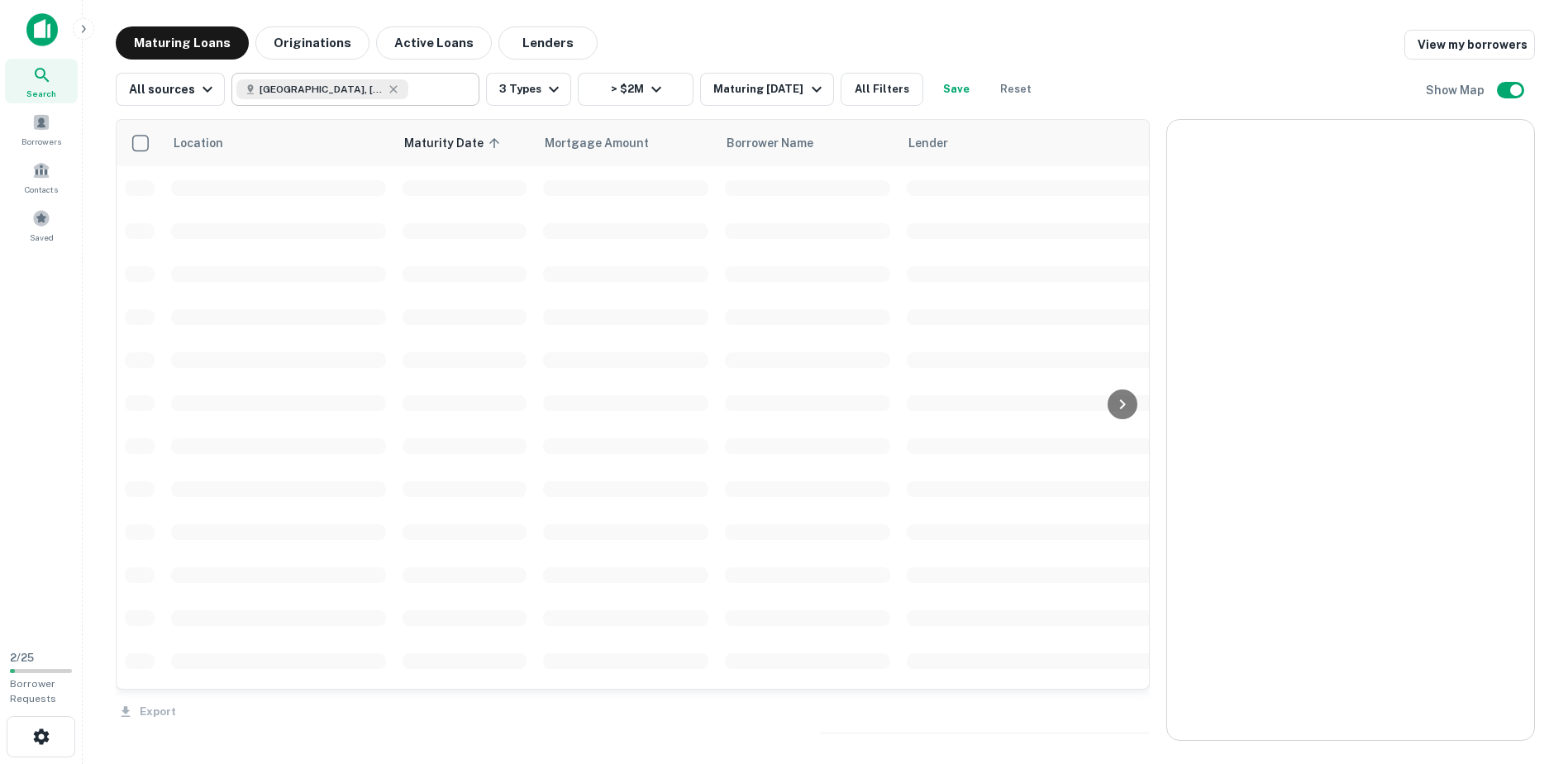
click at [387, 87] on icon at bounding box center [392, 89] width 13 height 13
click at [408, 91] on input "text" at bounding box center [440, 89] width 64 height 23
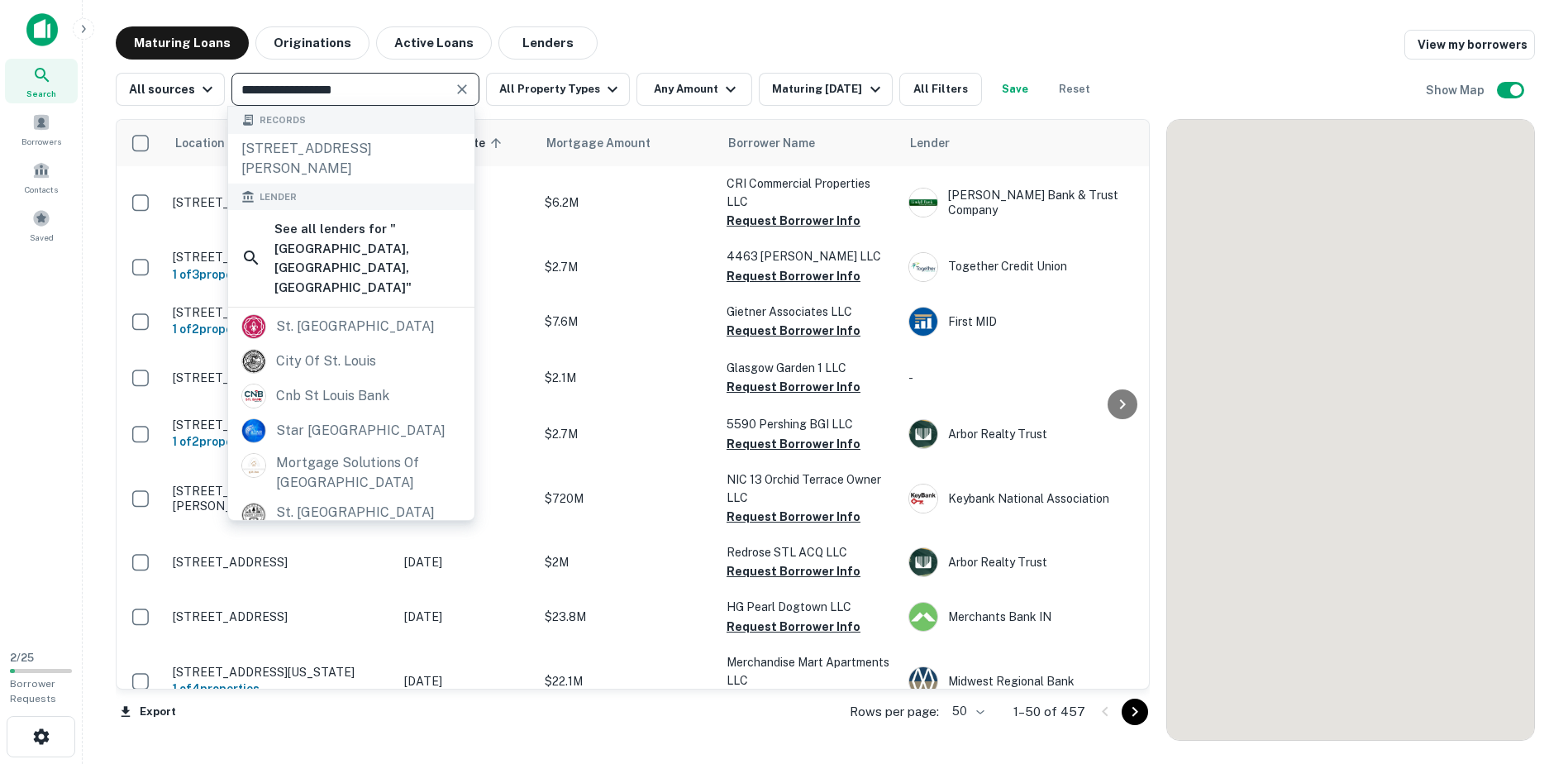
type input "**********"
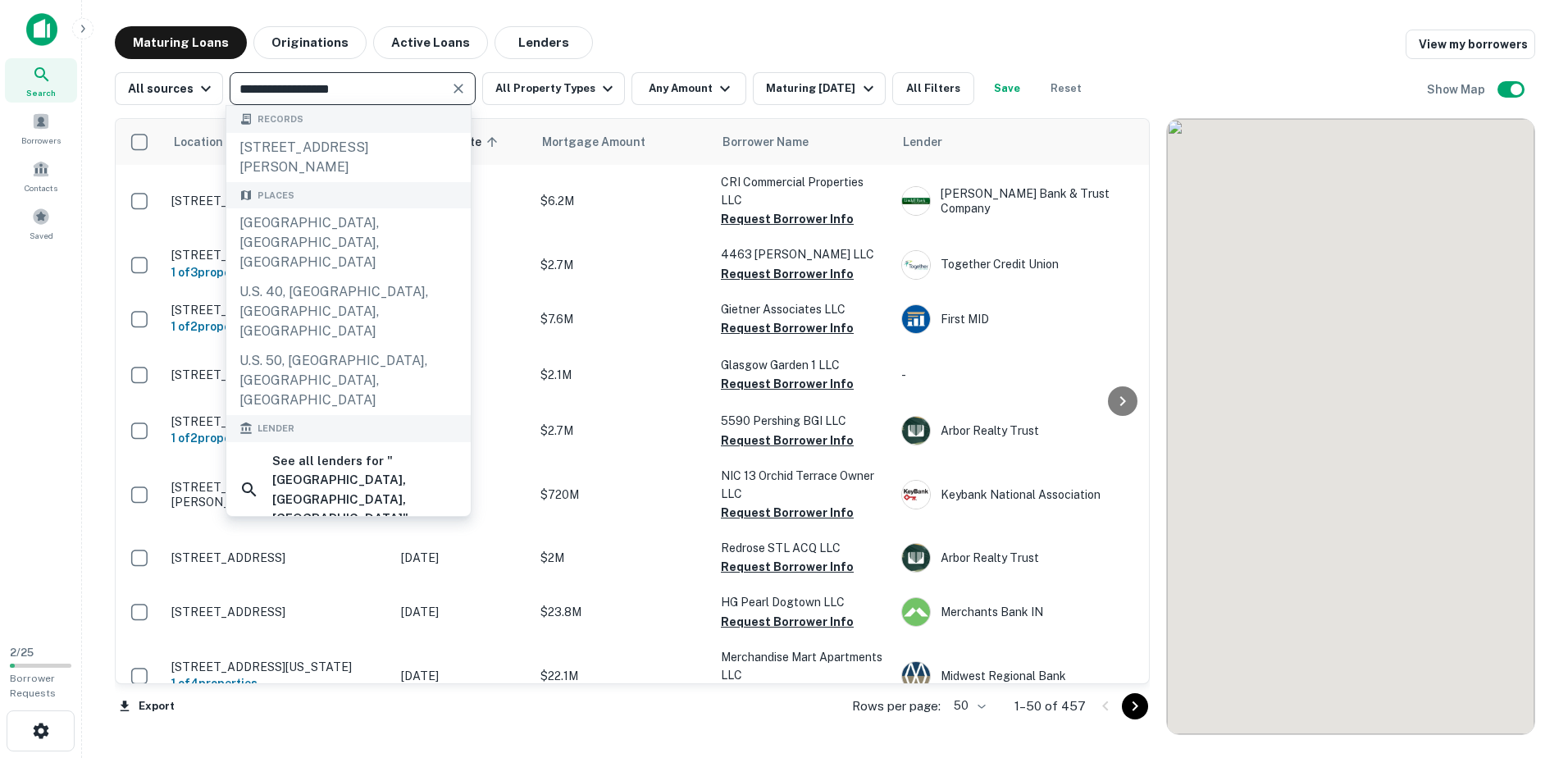
click at [460, 91] on icon "Clear" at bounding box center [458, 88] width 17 height 17
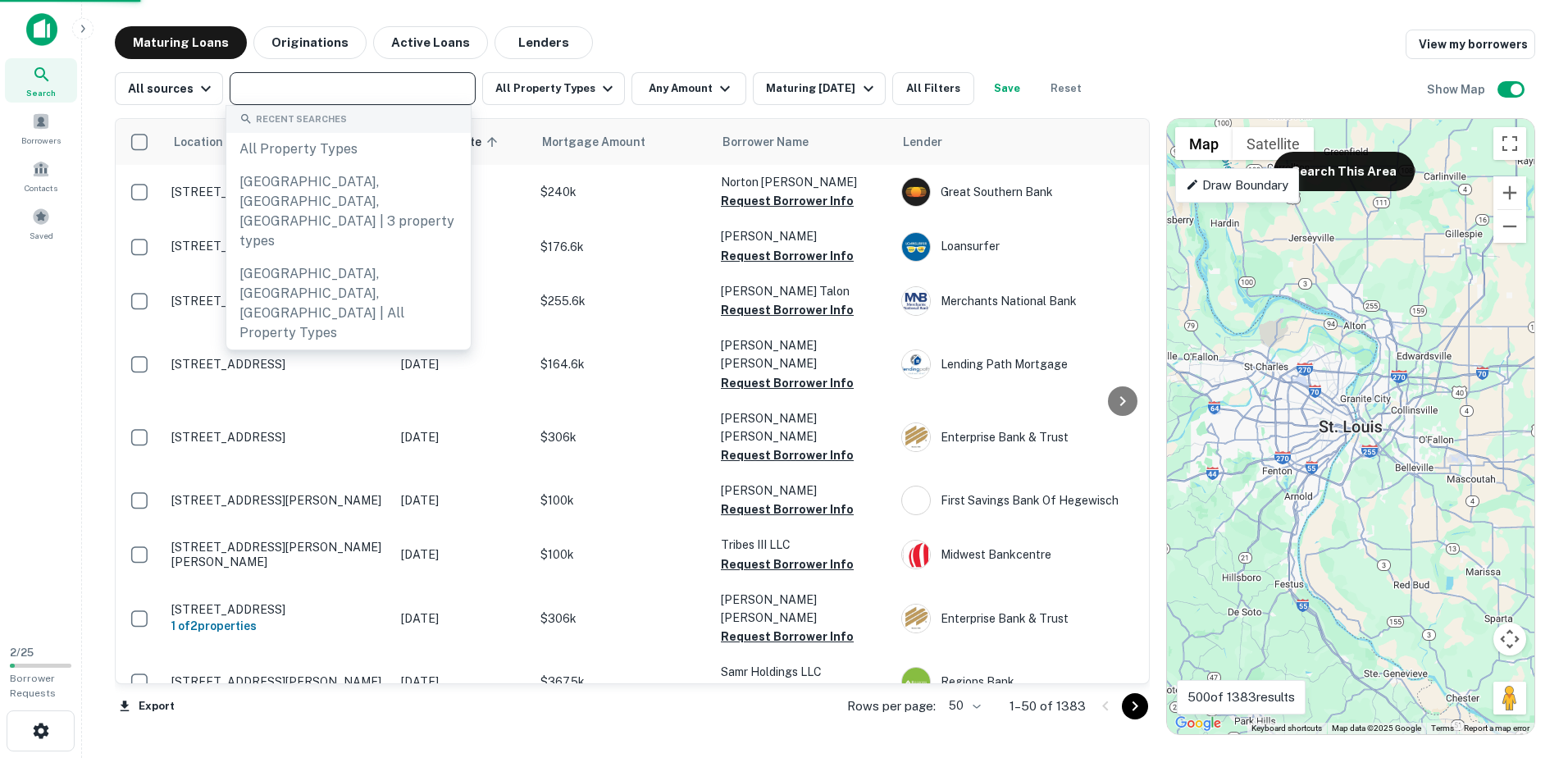
click at [284, 89] on input "text" at bounding box center [351, 88] width 234 height 22
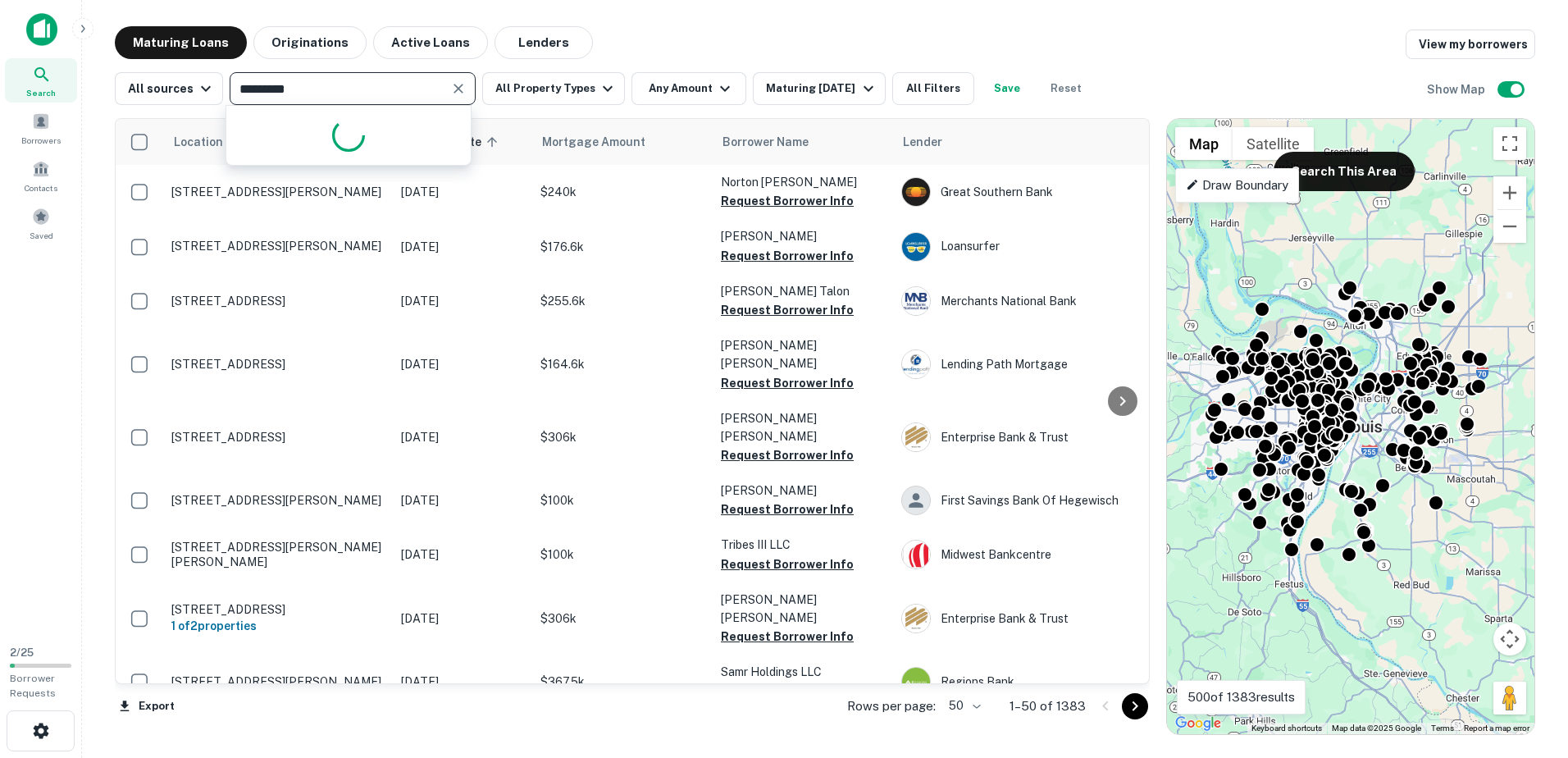
type input "**********"
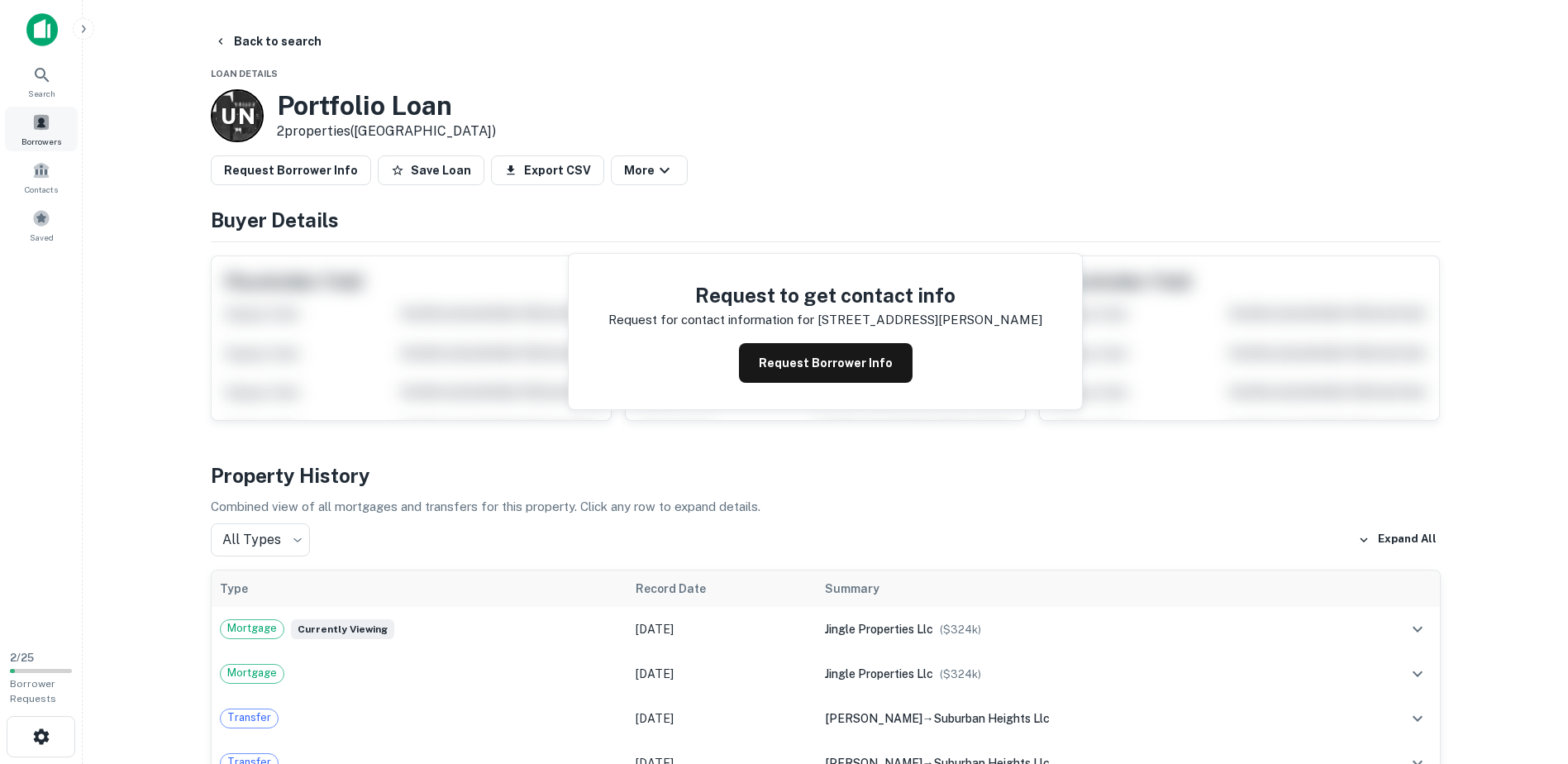
click at [40, 137] on span "Borrowers" at bounding box center [41, 141] width 39 height 13
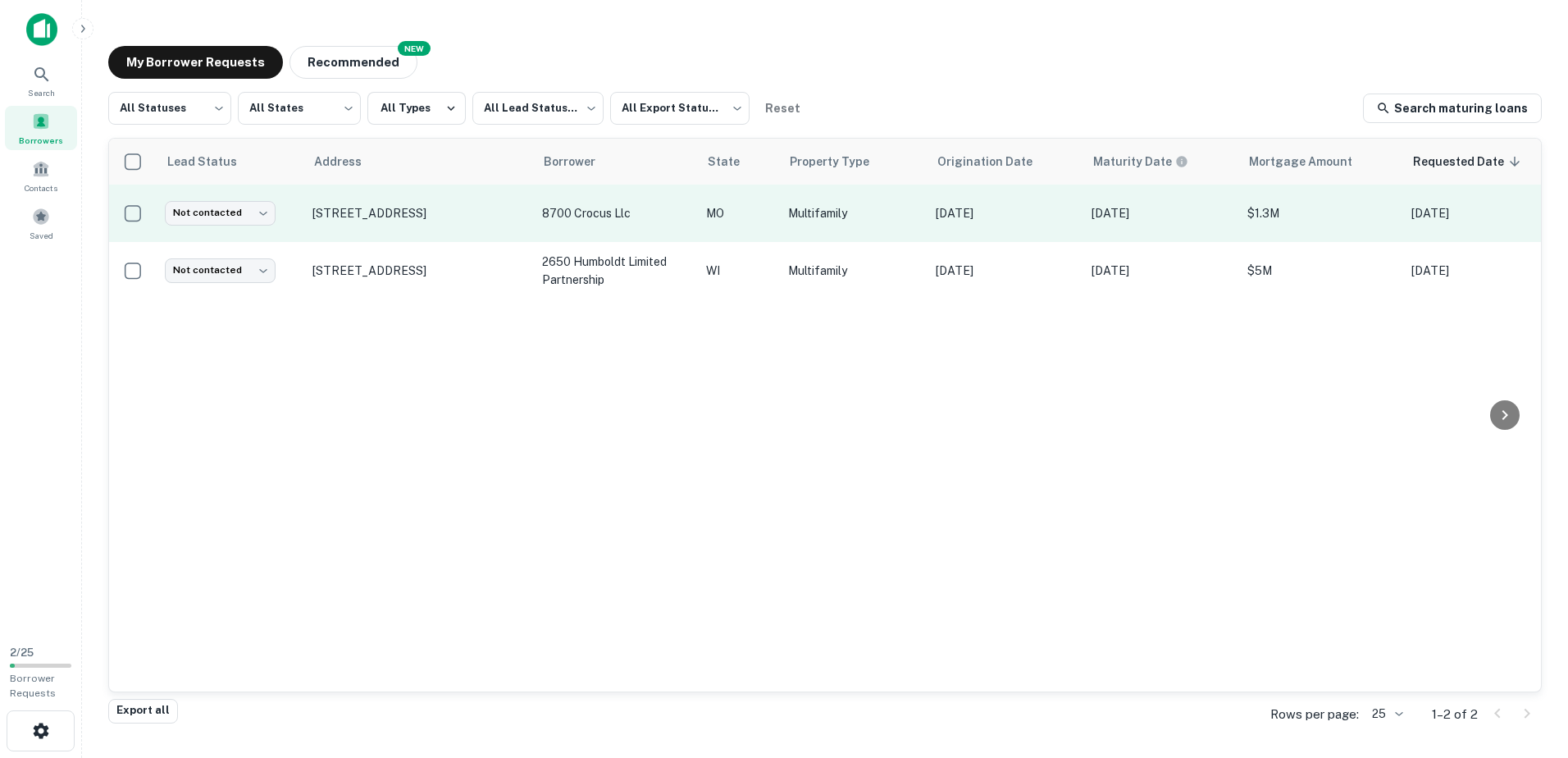
click at [728, 232] on td "MO" at bounding box center [739, 213] width 82 height 58
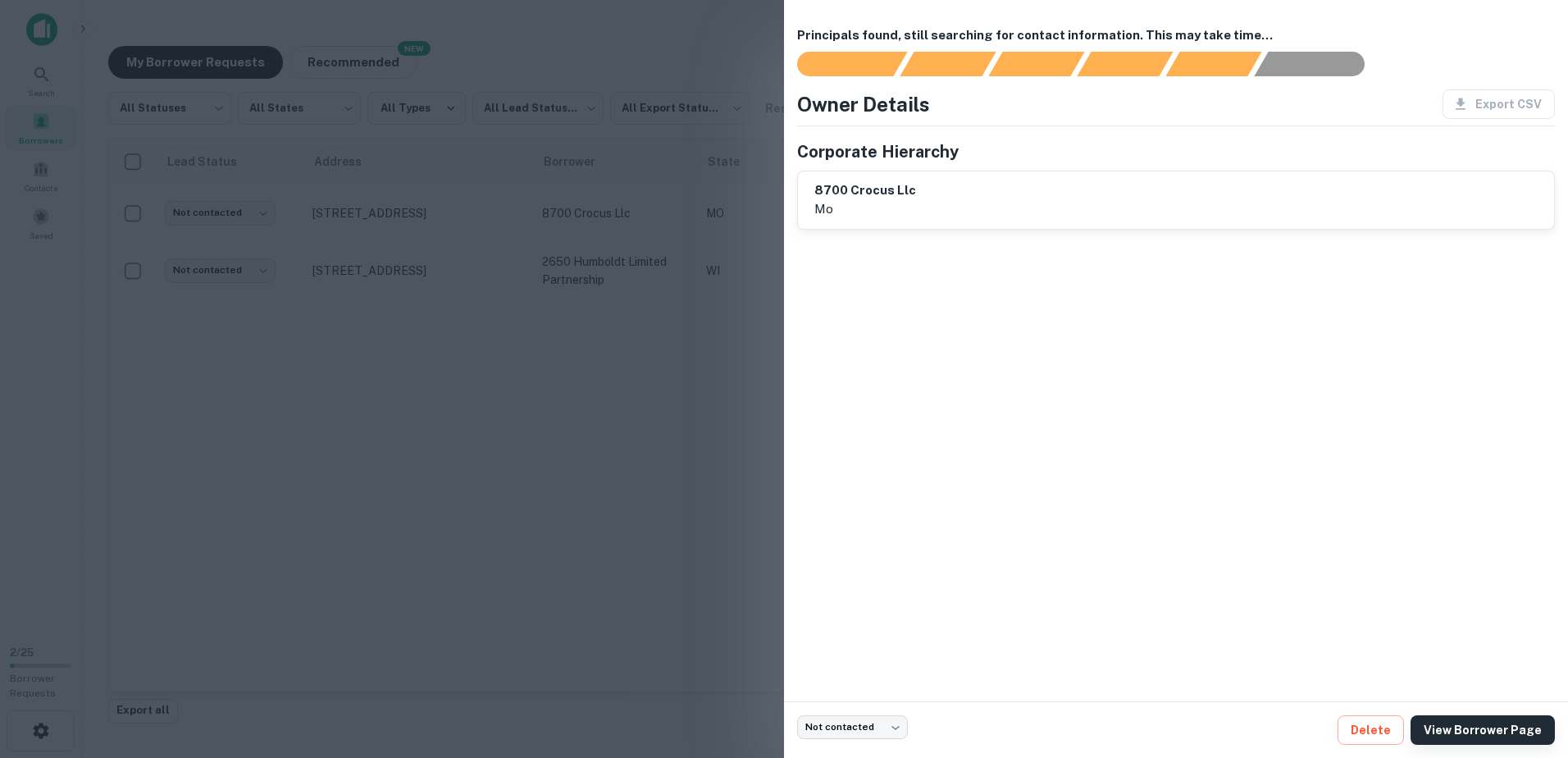
click at [1477, 730] on link "View Borrower Page" at bounding box center [1483, 730] width 145 height 29
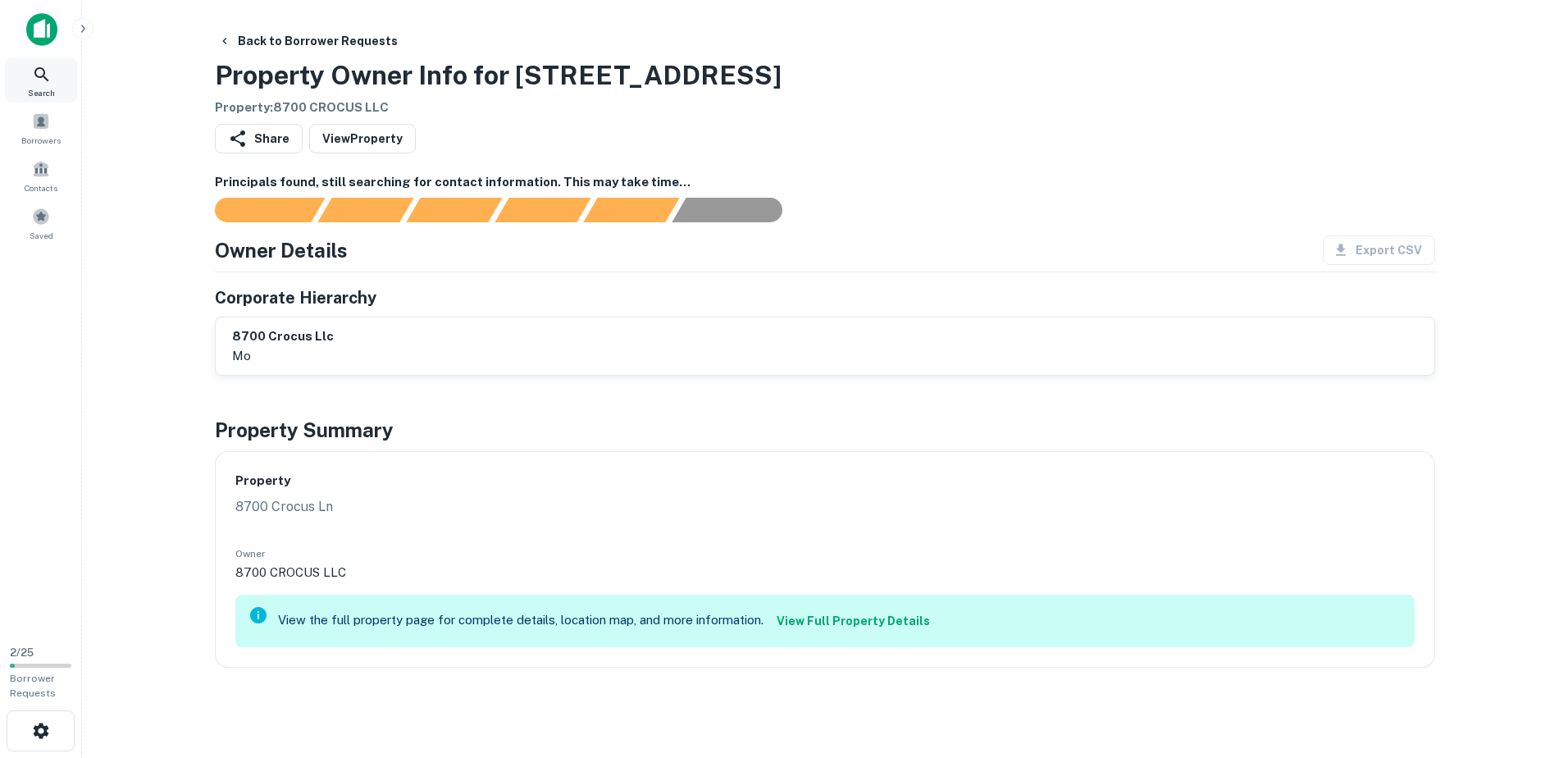
click at [42, 85] on div "Search" at bounding box center [41, 80] width 72 height 44
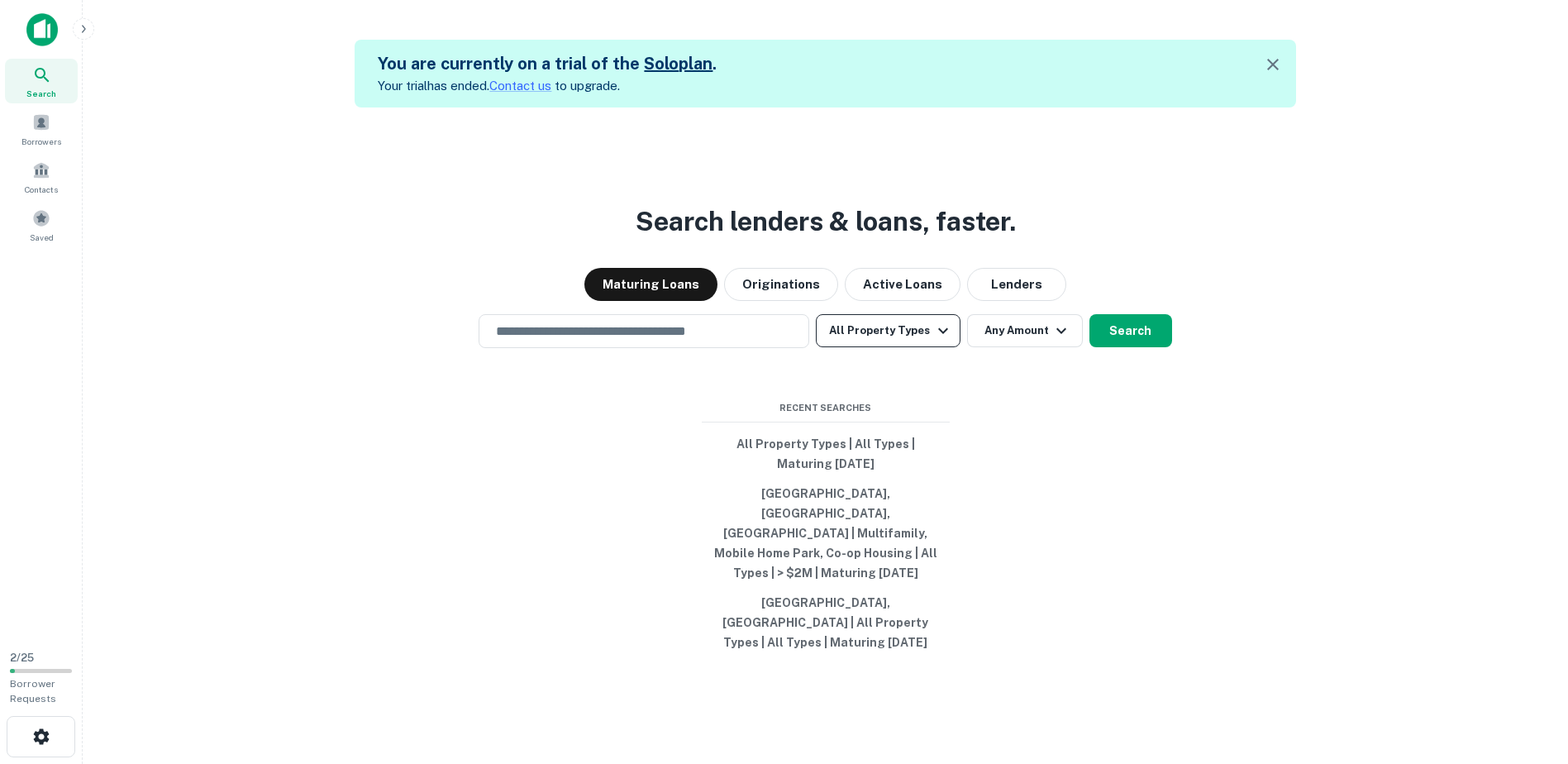
click at [918, 347] on button "All Property Types" at bounding box center [888, 331] width 144 height 34
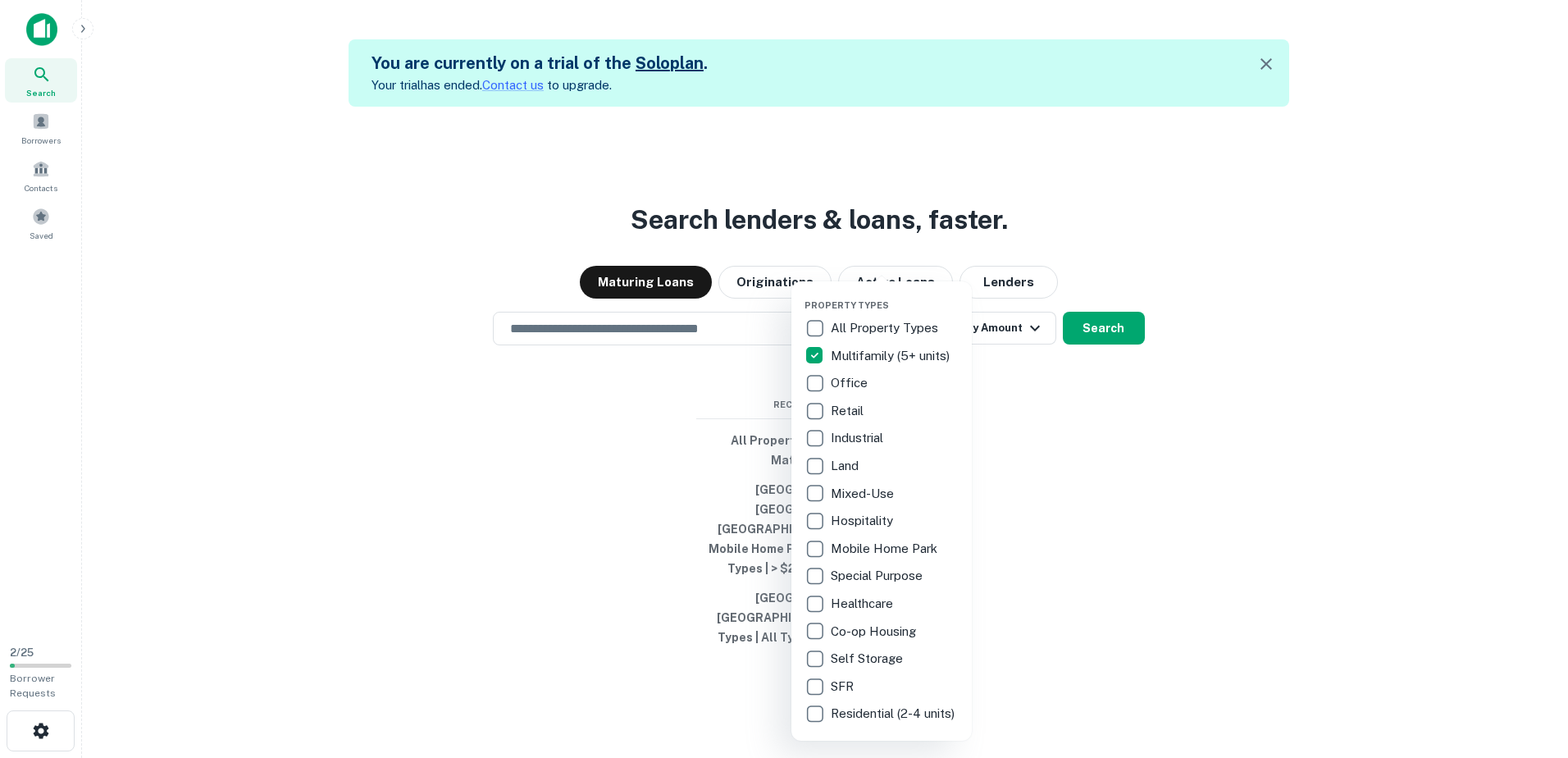
click at [1072, 388] on div at bounding box center [784, 379] width 1568 height 758
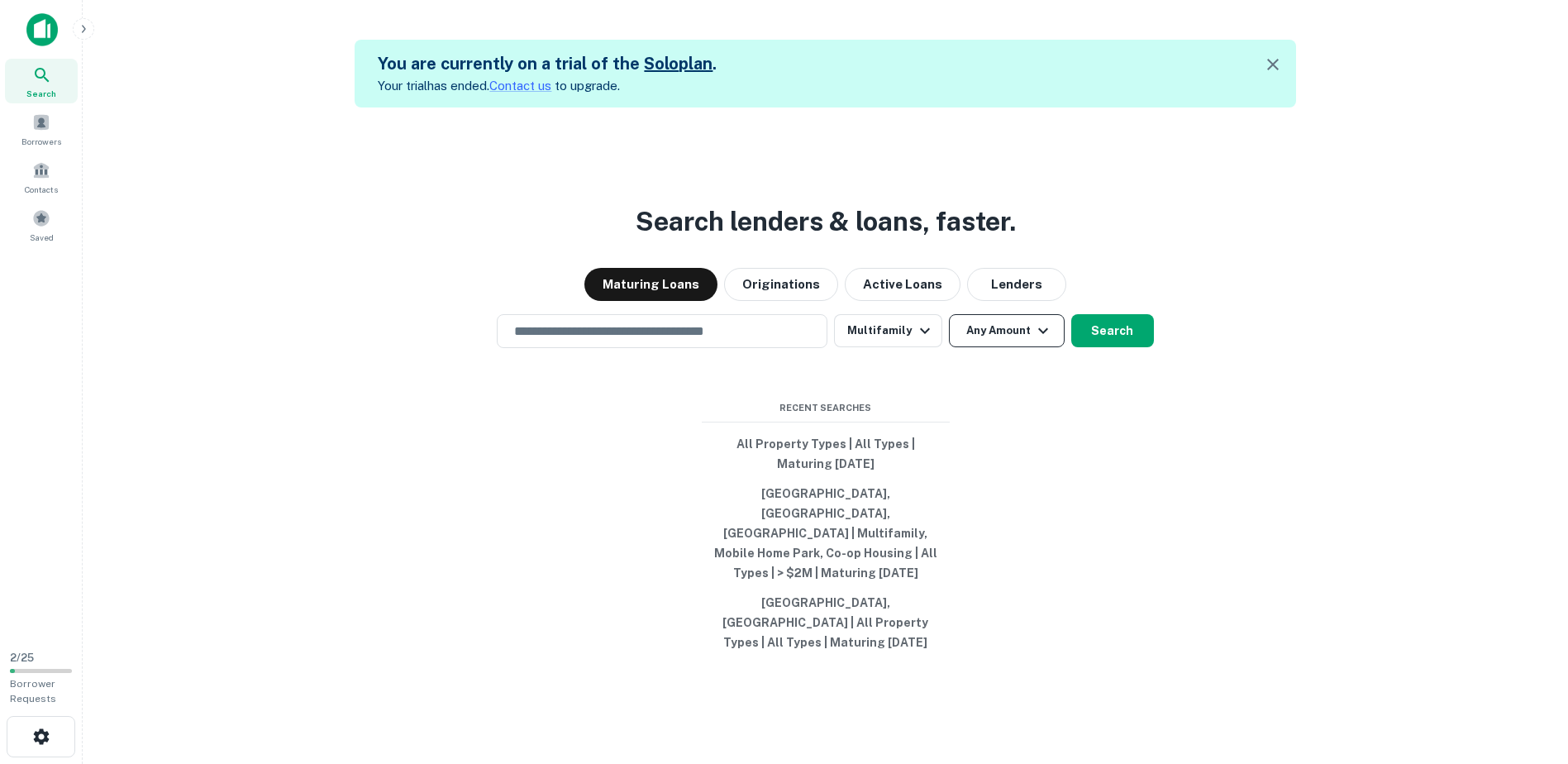
click at [1035, 340] on icon "button" at bounding box center [1043, 330] width 20 height 20
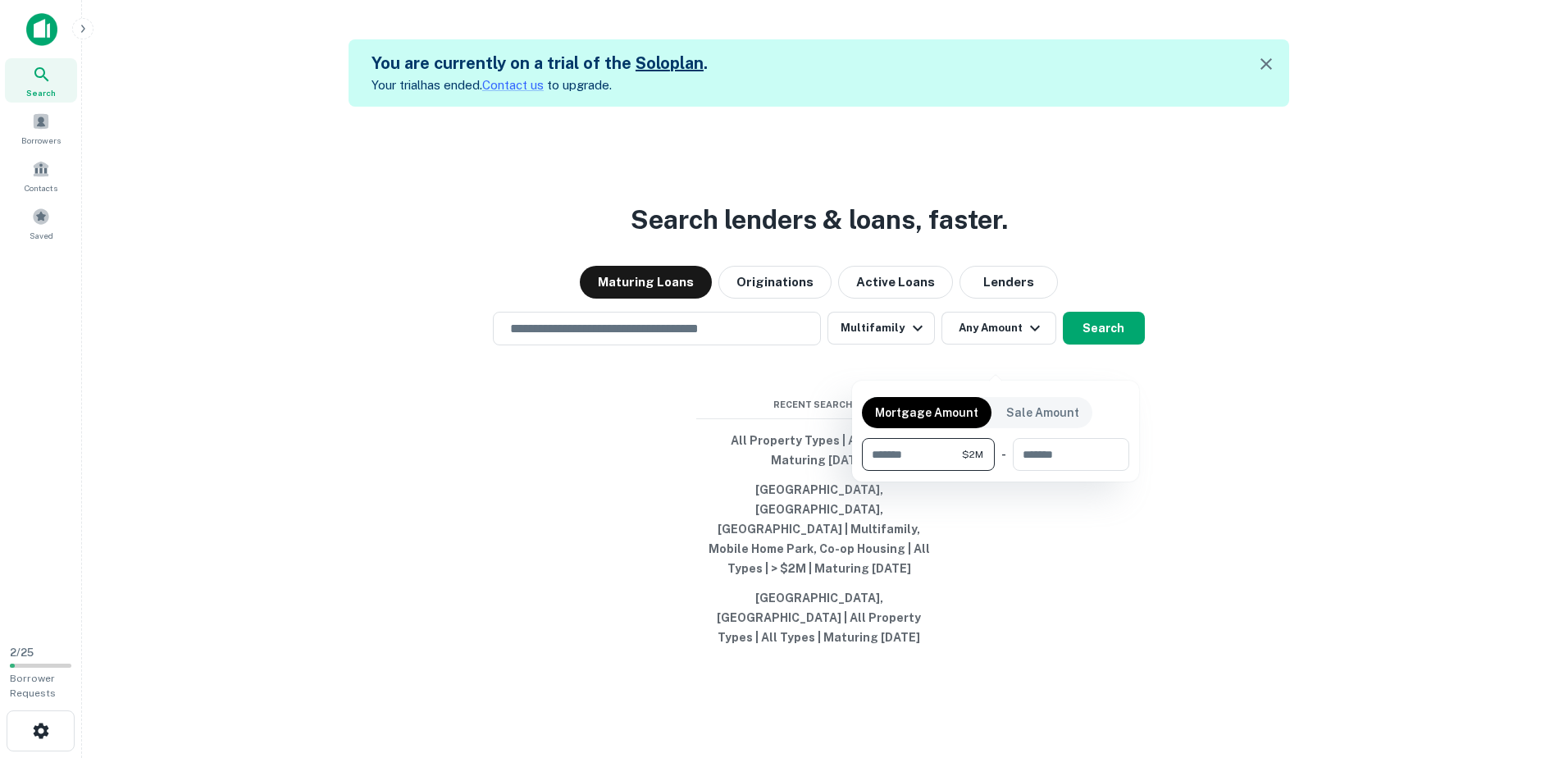
type input "*******"
click at [1157, 428] on div at bounding box center [784, 379] width 1568 height 758
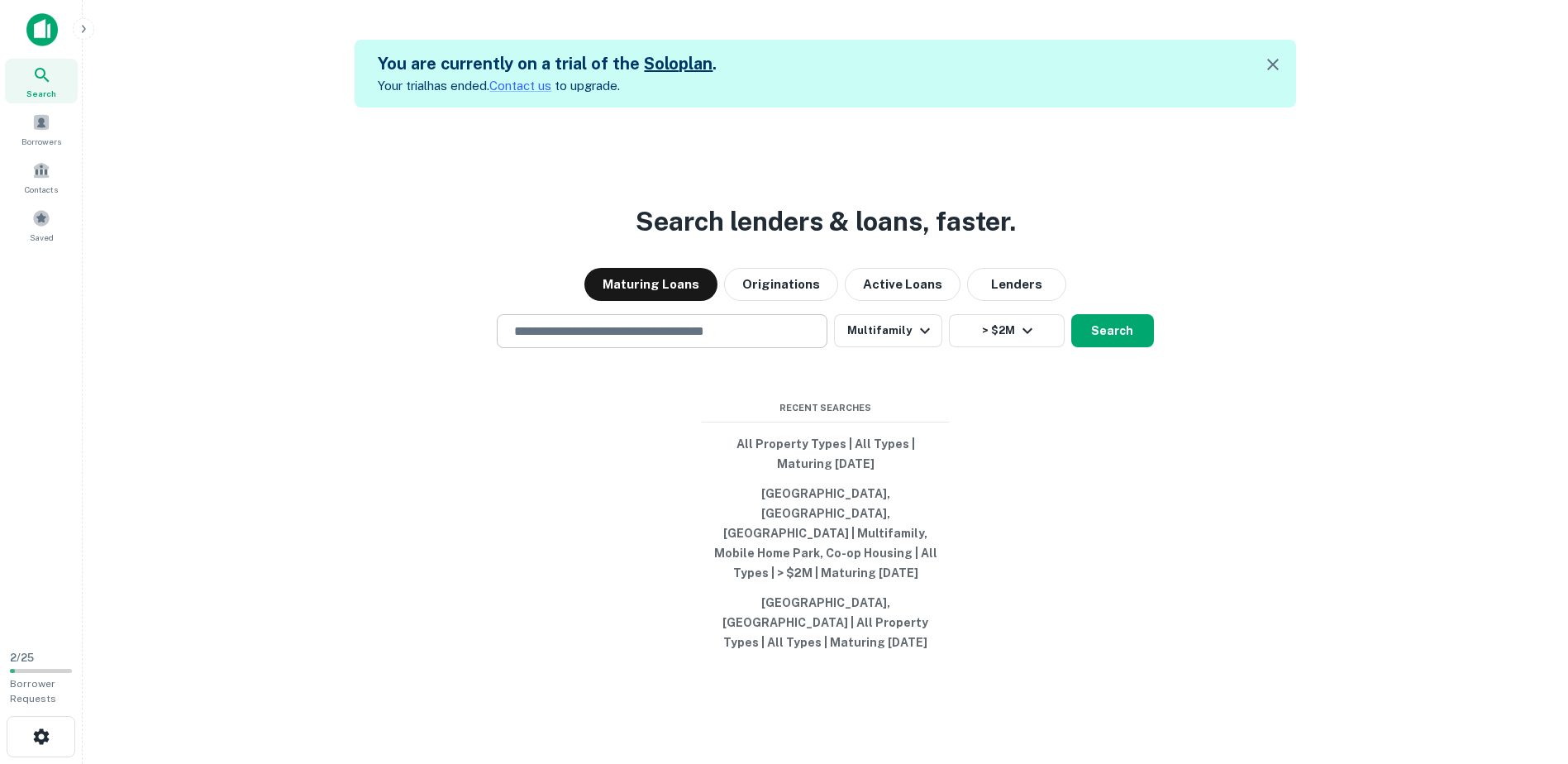
click at [764, 340] on input "text" at bounding box center [662, 330] width 316 height 19
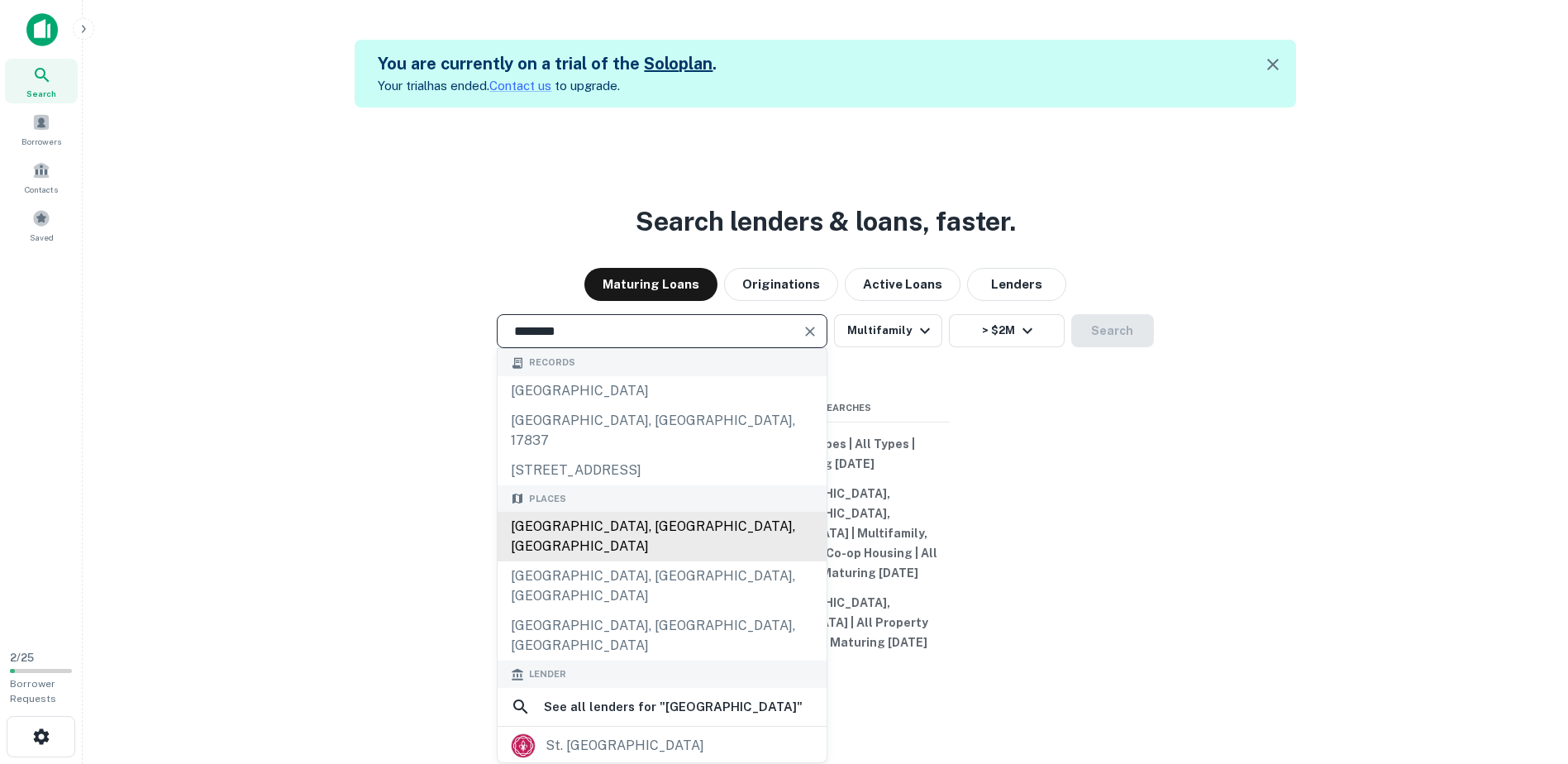
click at [677, 544] on div "St. Louis, MO, USA" at bounding box center [663, 536] width 329 height 49
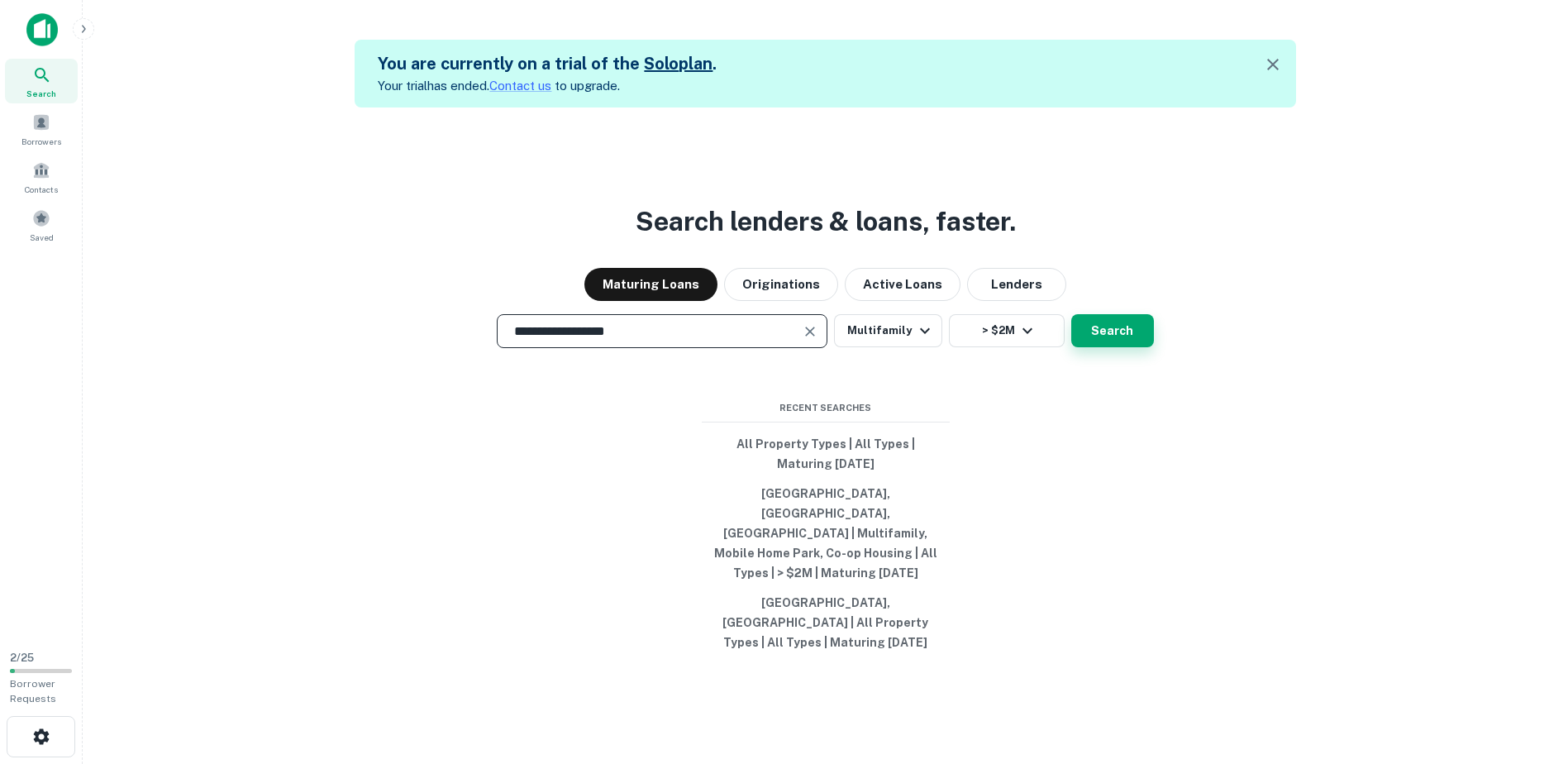
type input "**********"
click at [1116, 347] on button "Search" at bounding box center [1112, 331] width 83 height 34
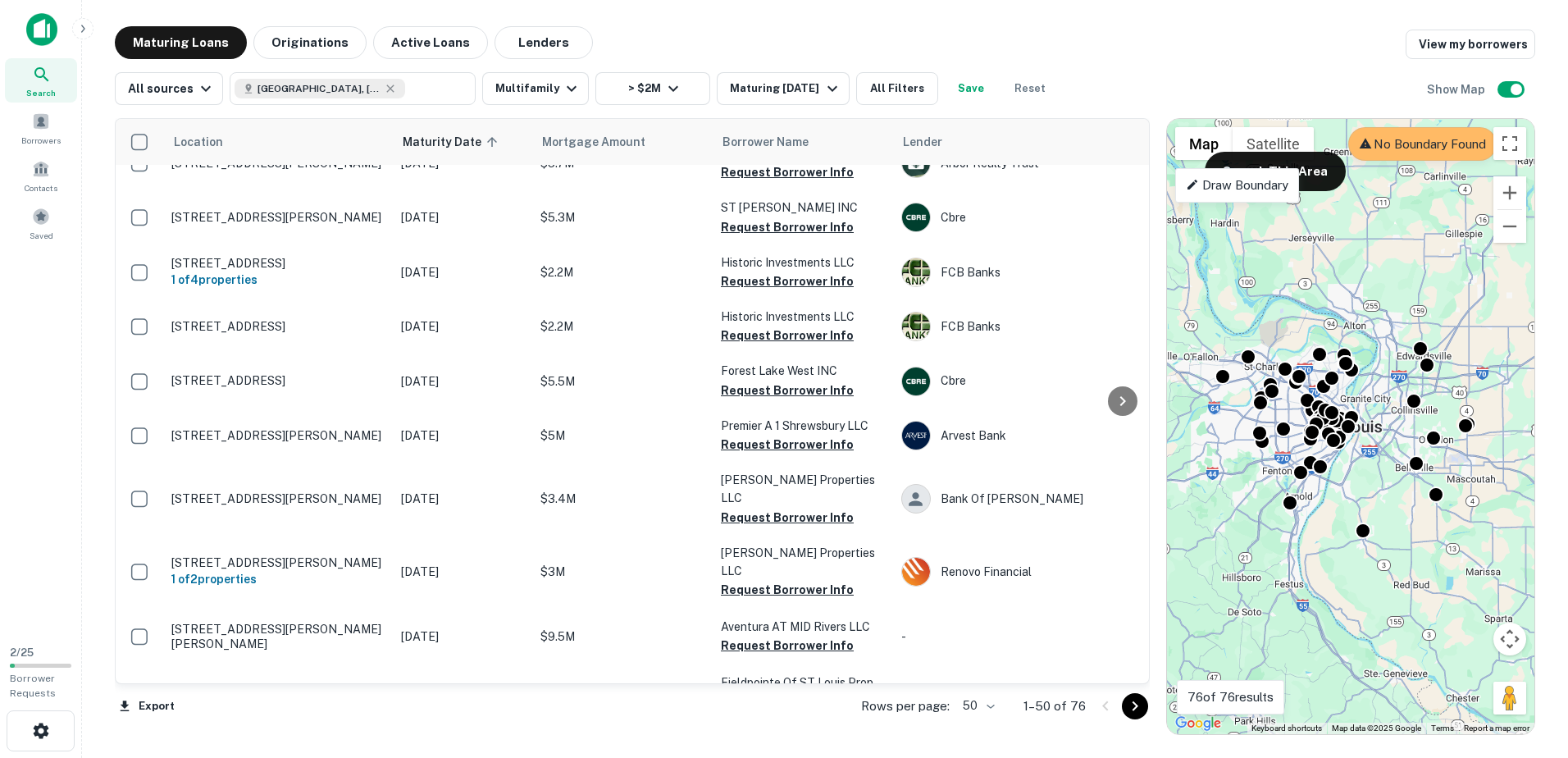
scroll to position [1148, 0]
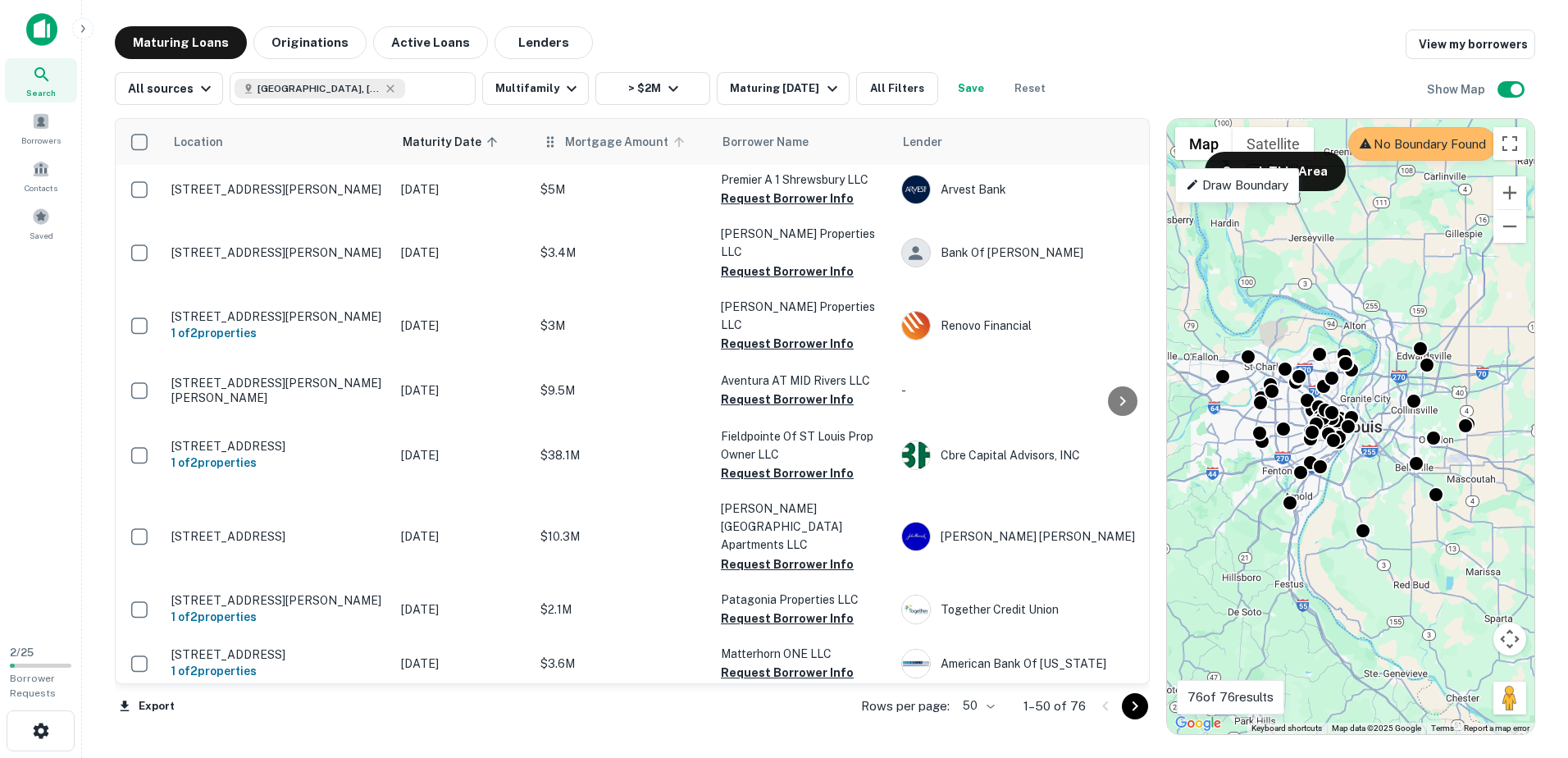
click at [579, 151] on span "Mortgage Amount" at bounding box center [627, 142] width 124 height 20
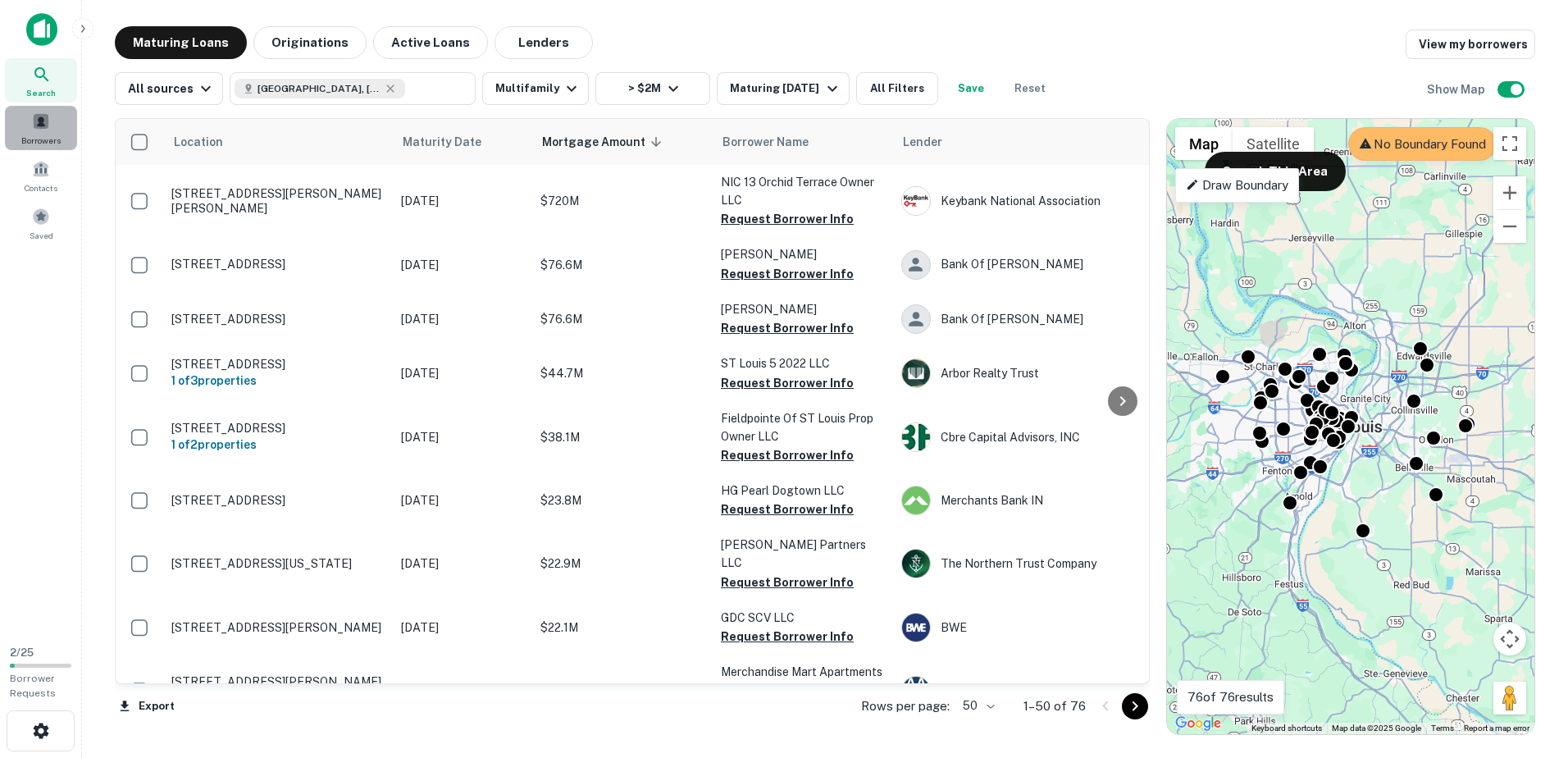
click at [32, 131] on div "Borrowers" at bounding box center [41, 127] width 72 height 44
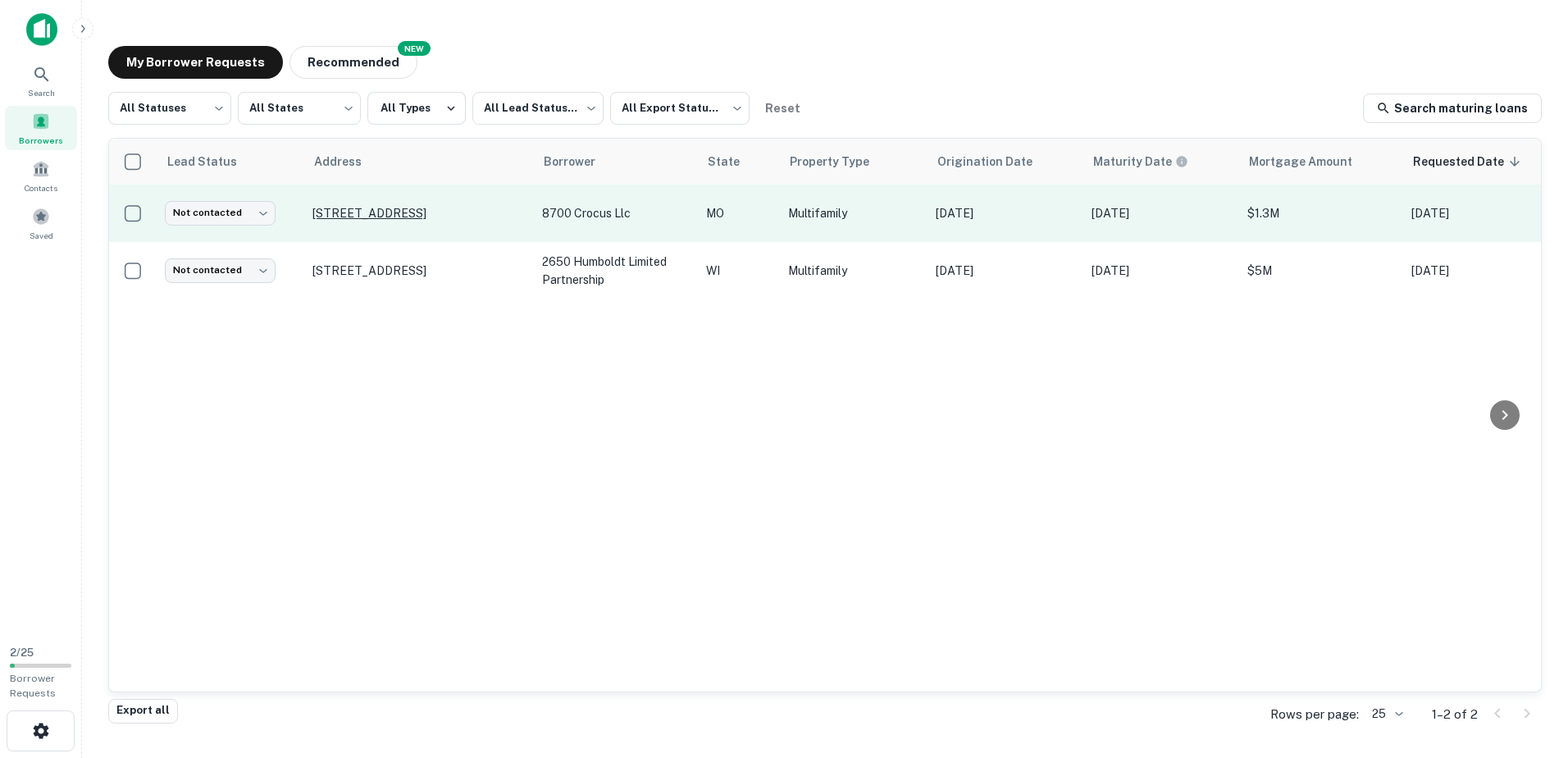
click at [521, 215] on p "[STREET_ADDRESS]" at bounding box center [419, 212] width 213 height 15
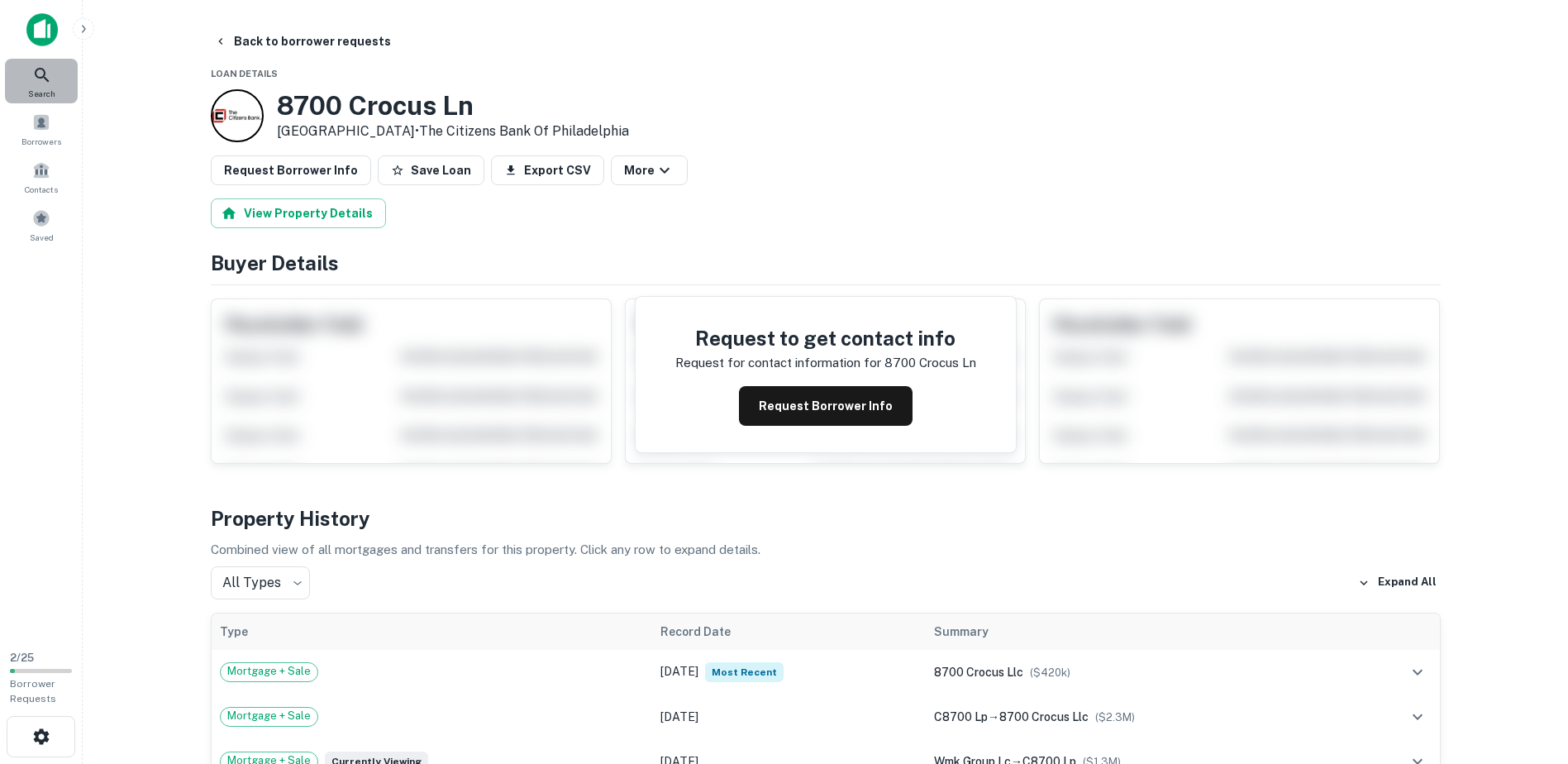
click at [38, 77] on icon at bounding box center [41, 75] width 14 height 14
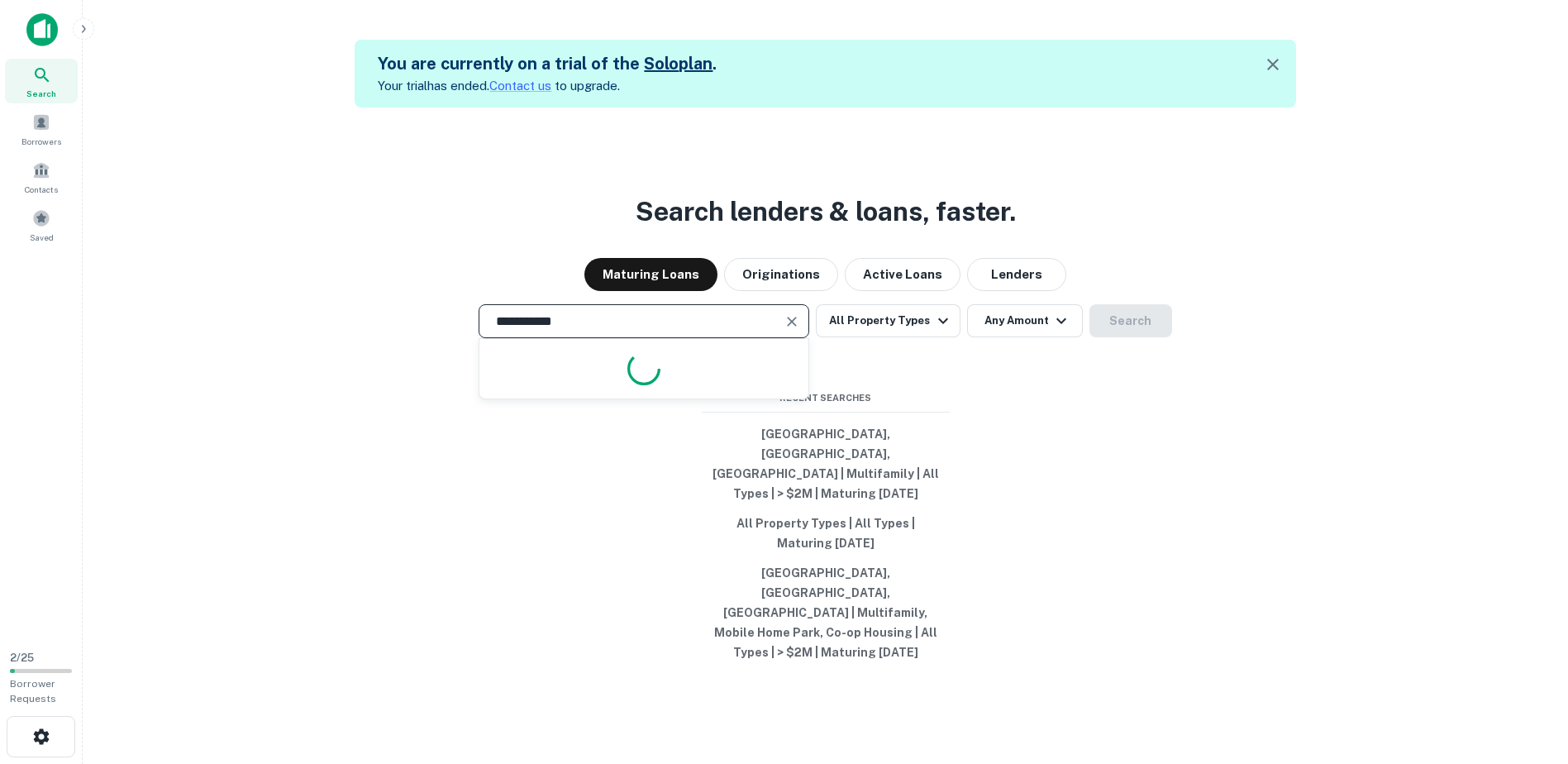
type input "**********"
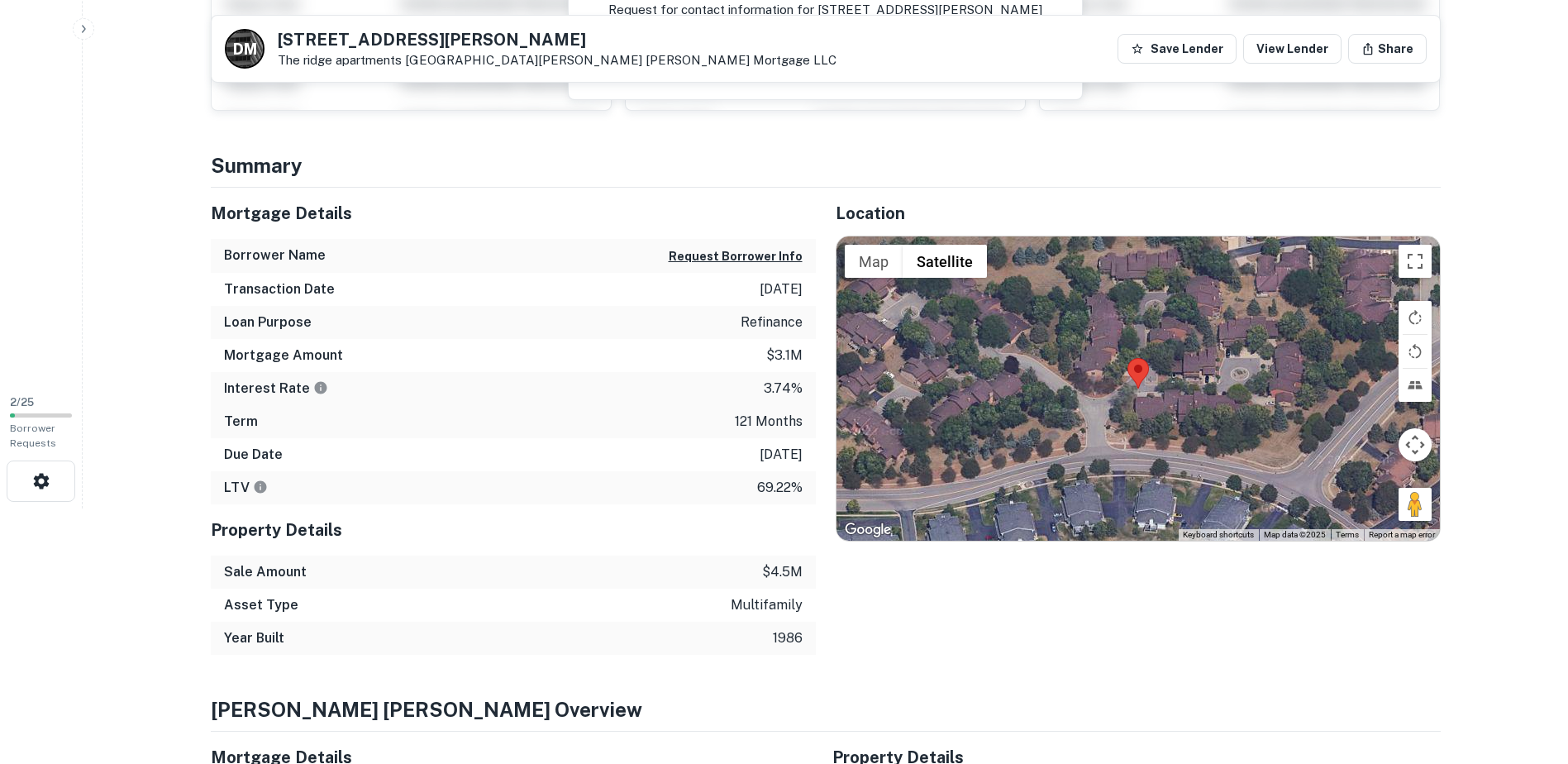
scroll to position [263, 0]
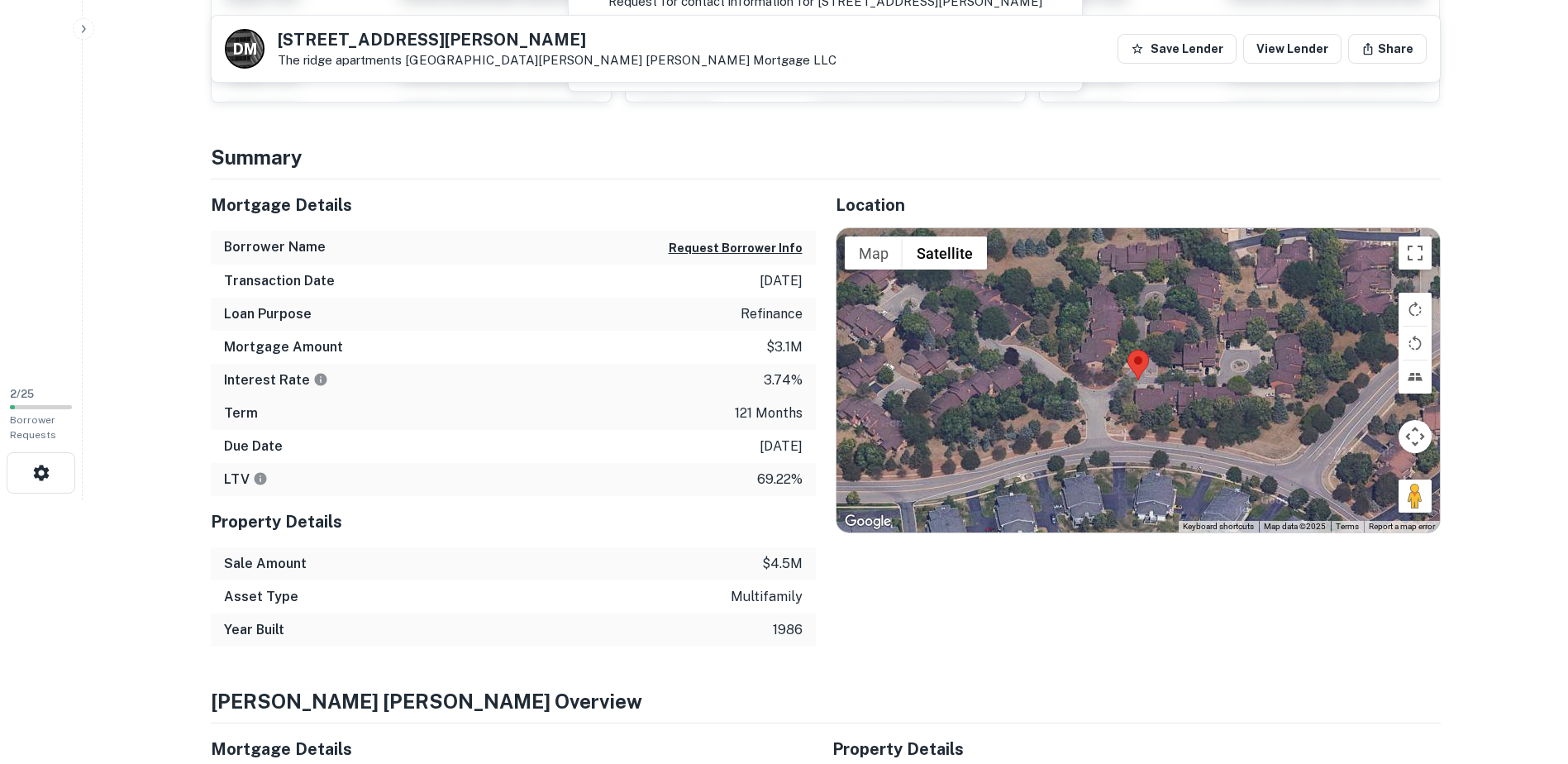
drag, startPoint x: 1567, startPoint y: 212, endPoint x: 1568, endPoint y: 239, distance: 27.0
click at [1567, 239] on html "Search Borrowers Contacts Saved 2 / 25 Borrower Requests Back to search D M 138…" at bounding box center [784, 118] width 1568 height 764
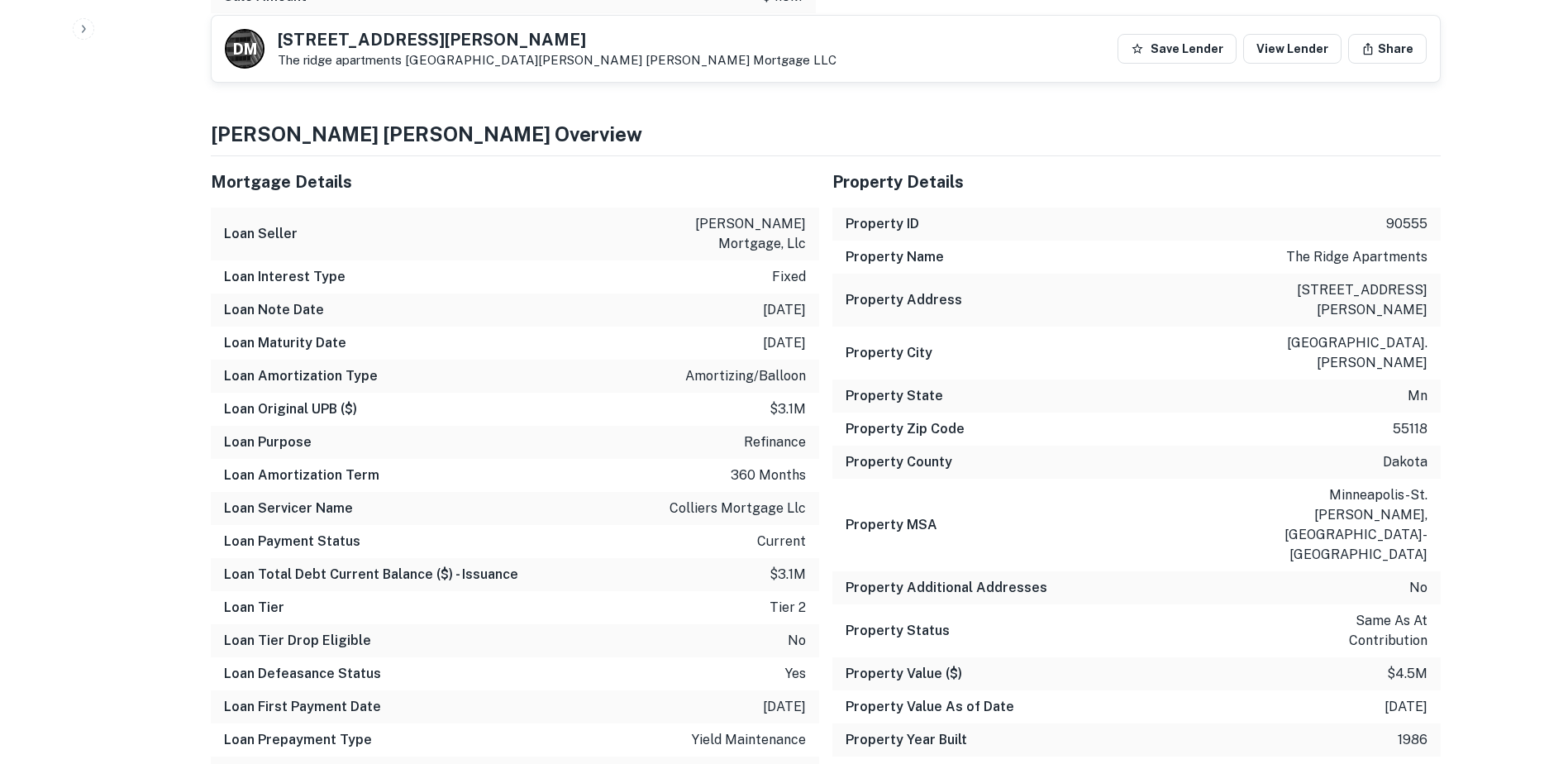
scroll to position [858, 0]
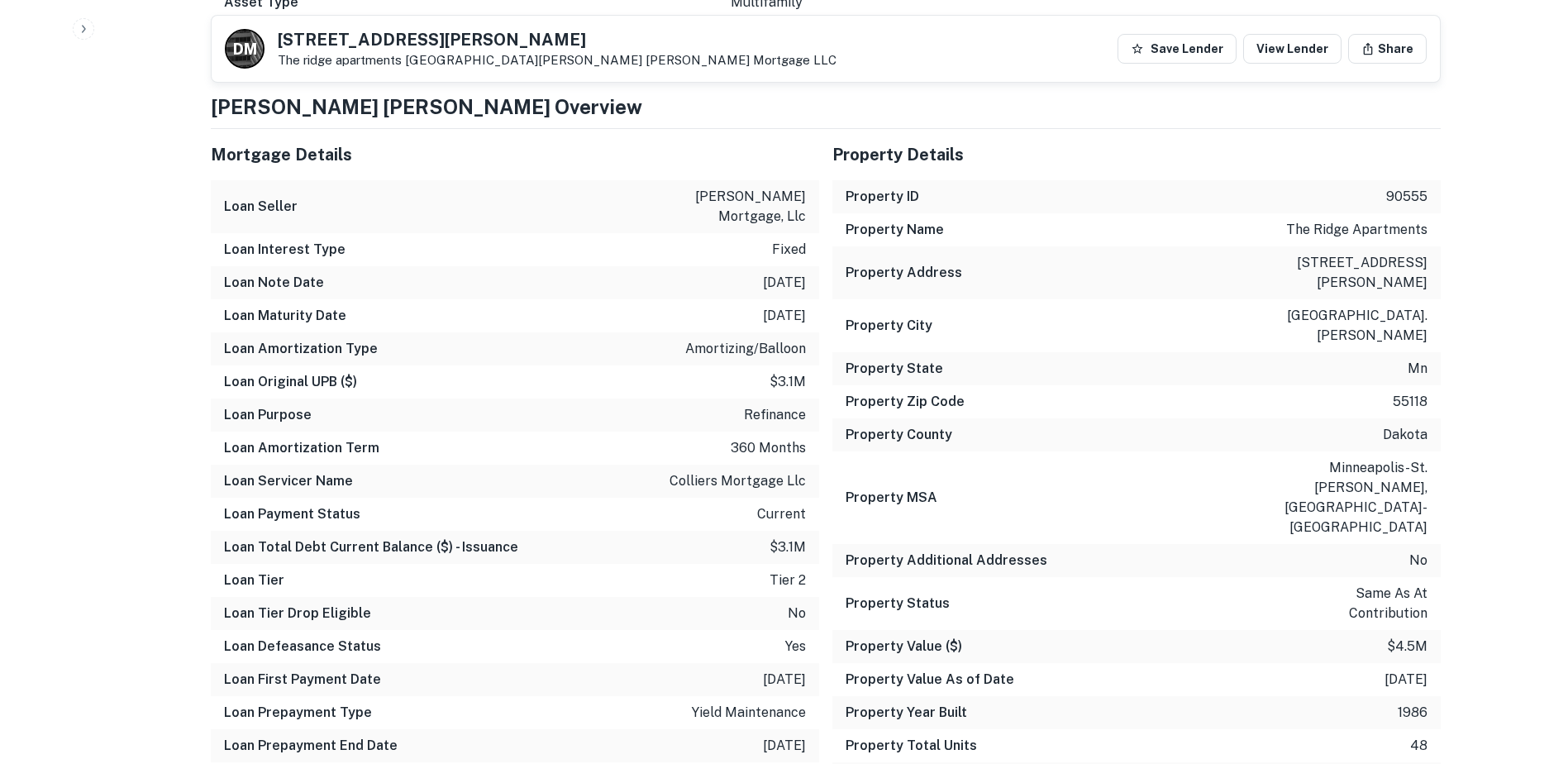
drag, startPoint x: 742, startPoint y: 316, endPoint x: 810, endPoint y: 317, distance: 68.0
click at [810, 317] on div "Loan Maturity Date 11/30/2022" at bounding box center [515, 315] width 608 height 34
drag, startPoint x: 810, startPoint y: 317, endPoint x: 822, endPoint y: 334, distance: 20.8
click at [824, 334] on div "Property Details Property ID 90555 Property Name the ridge apartments Property …" at bounding box center [1130, 689] width 621 height 1148
drag, startPoint x: 738, startPoint y: 314, endPoint x: 807, endPoint y: 314, distance: 69.0
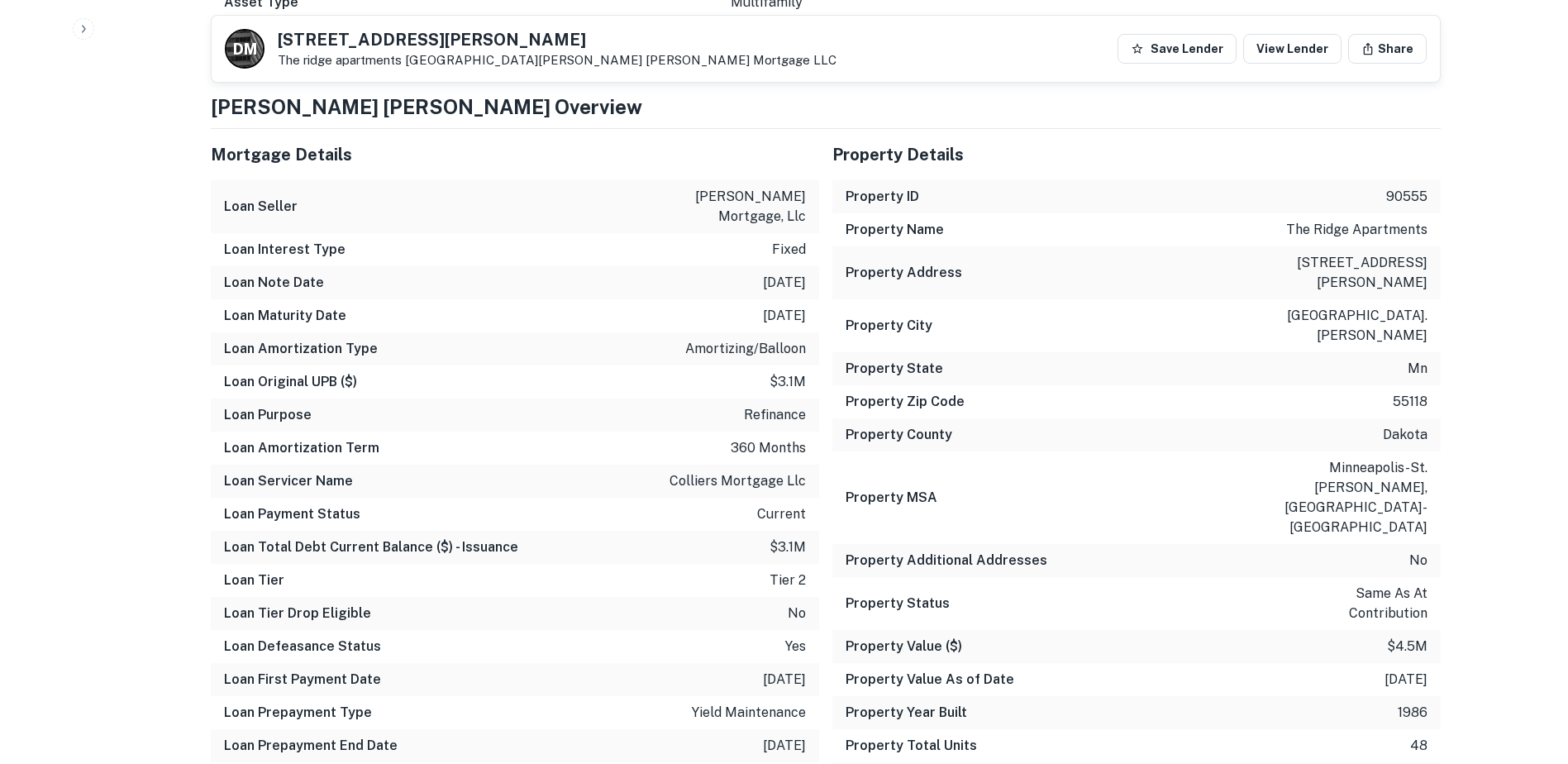
click at [807, 314] on div "Loan Maturity Date 11/30/2022" at bounding box center [515, 315] width 608 height 34
drag, startPoint x: 807, startPoint y: 314, endPoint x: 765, endPoint y: 318, distance: 42.2
click at [765, 318] on p "11/30/2022" at bounding box center [785, 315] width 43 height 20
drag, startPoint x: 756, startPoint y: 197, endPoint x: 805, endPoint y: 215, distance: 52.2
click at [805, 215] on p "dougherty mortgage, llc" at bounding box center [731, 206] width 149 height 39
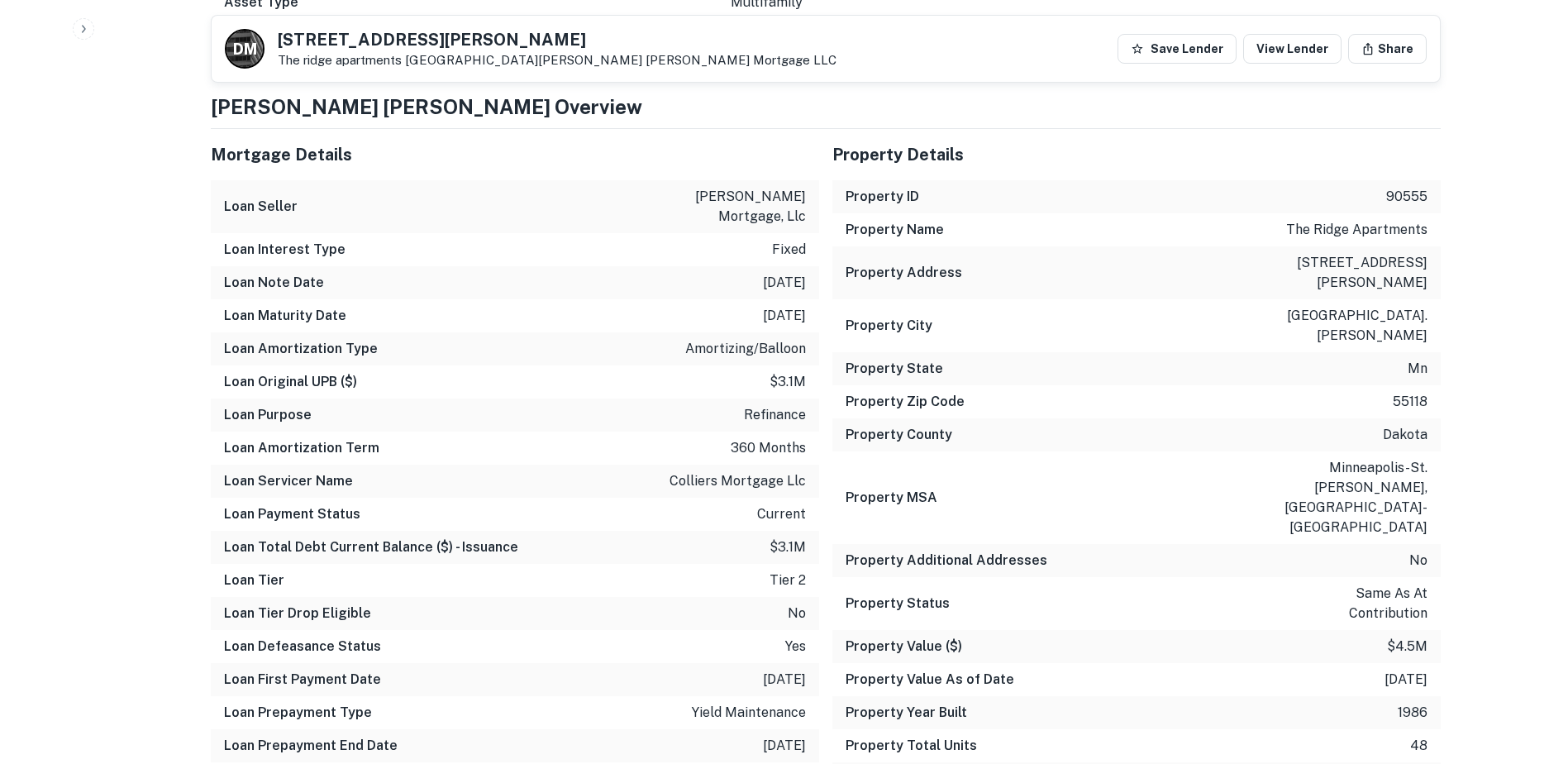
drag, startPoint x: 805, startPoint y: 215, endPoint x: 792, endPoint y: 321, distance: 106.8
click at [792, 321] on p "11/30/2022" at bounding box center [785, 315] width 43 height 20
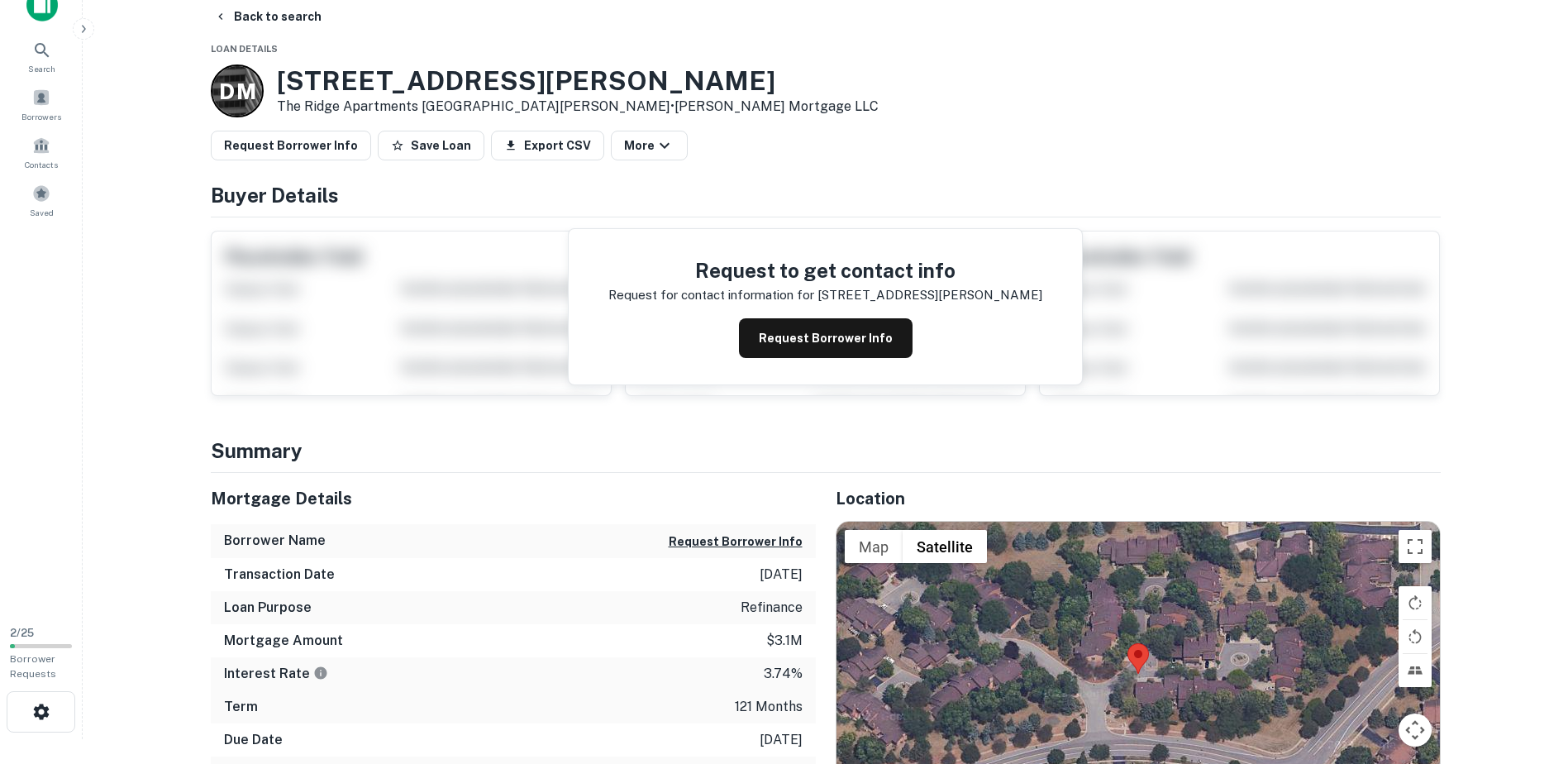
scroll to position [0, 0]
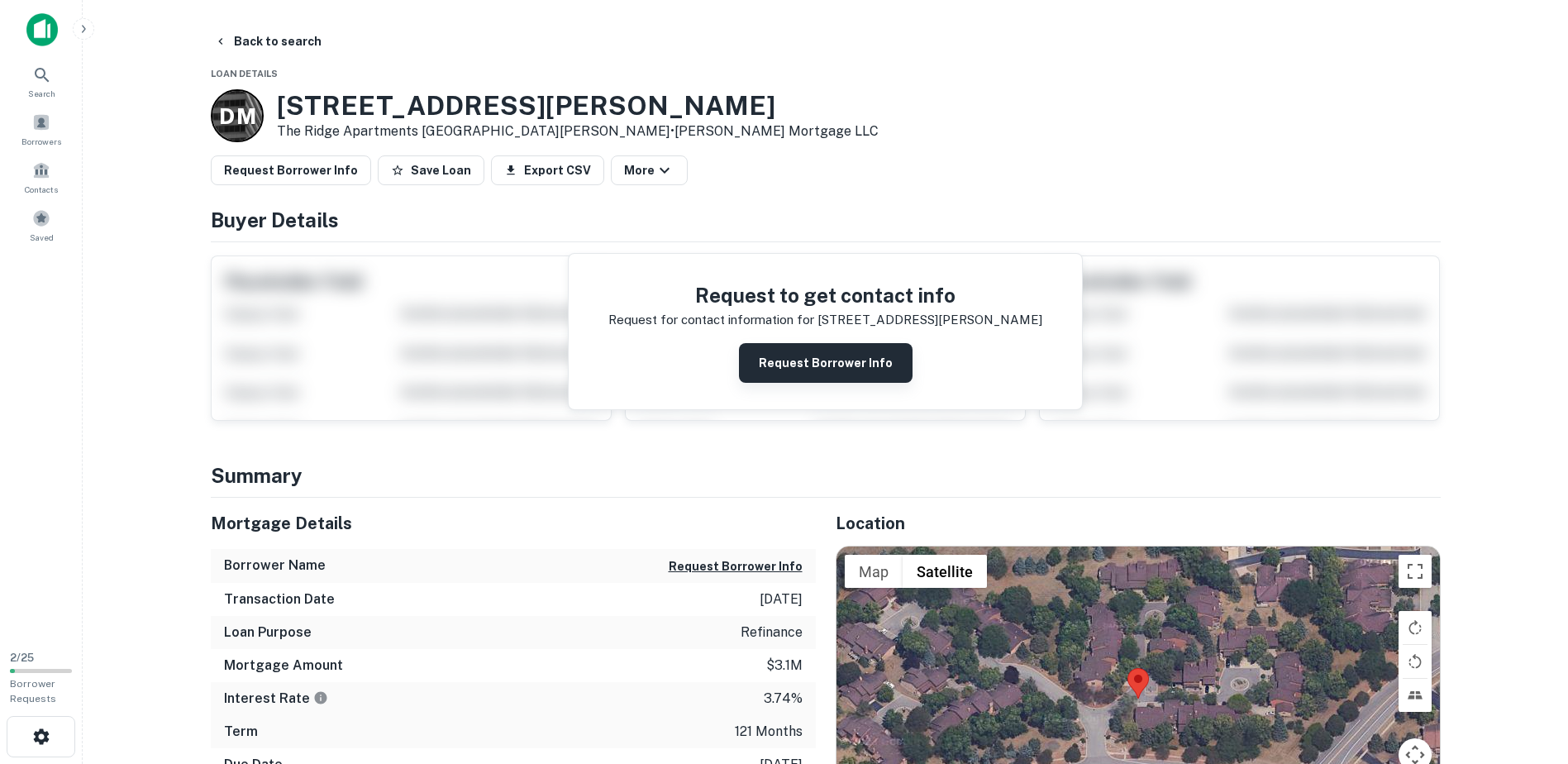
click at [826, 366] on button "Request Borrower Info" at bounding box center [825, 363] width 174 height 39
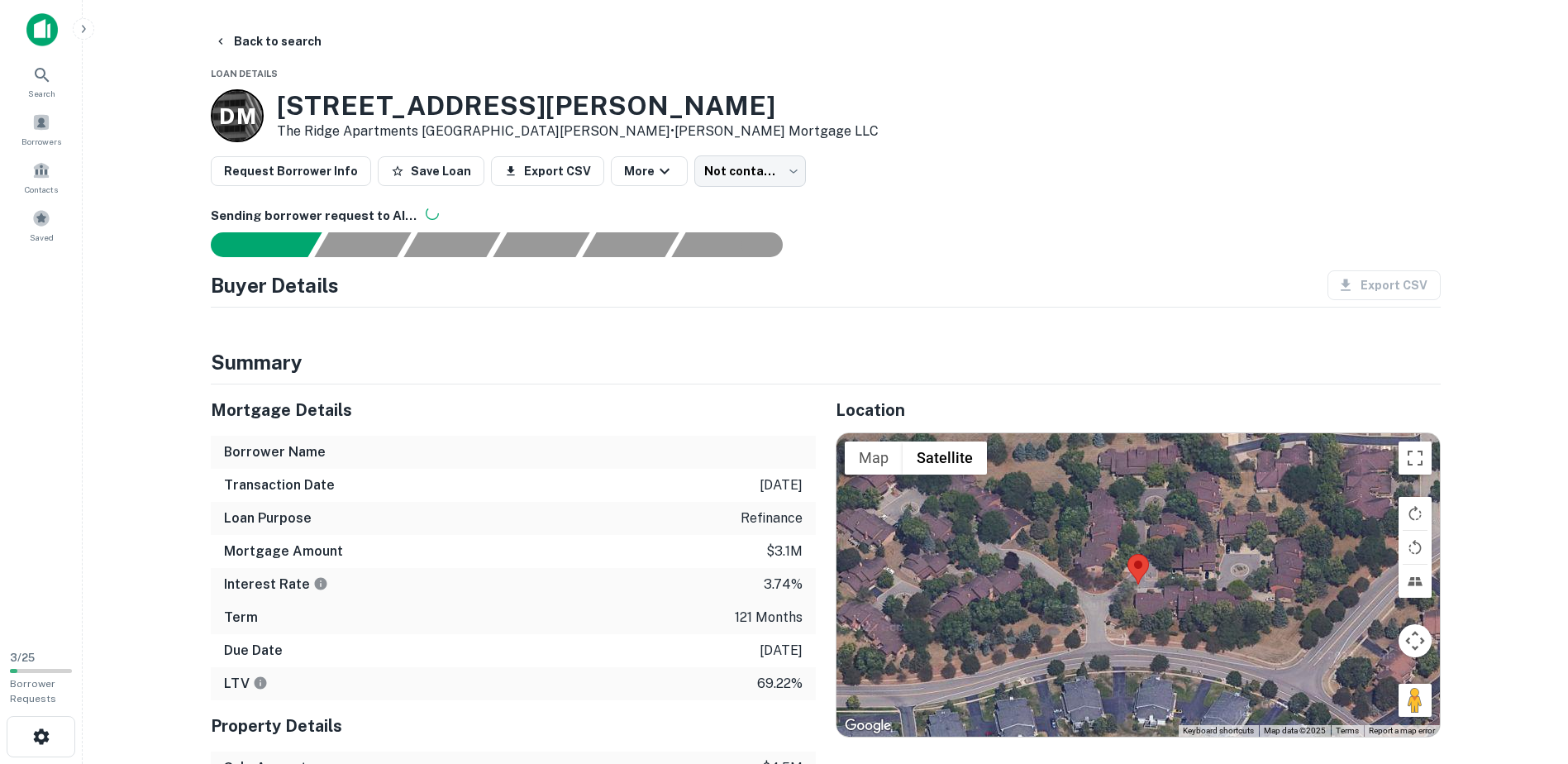
scroll to position [83, 0]
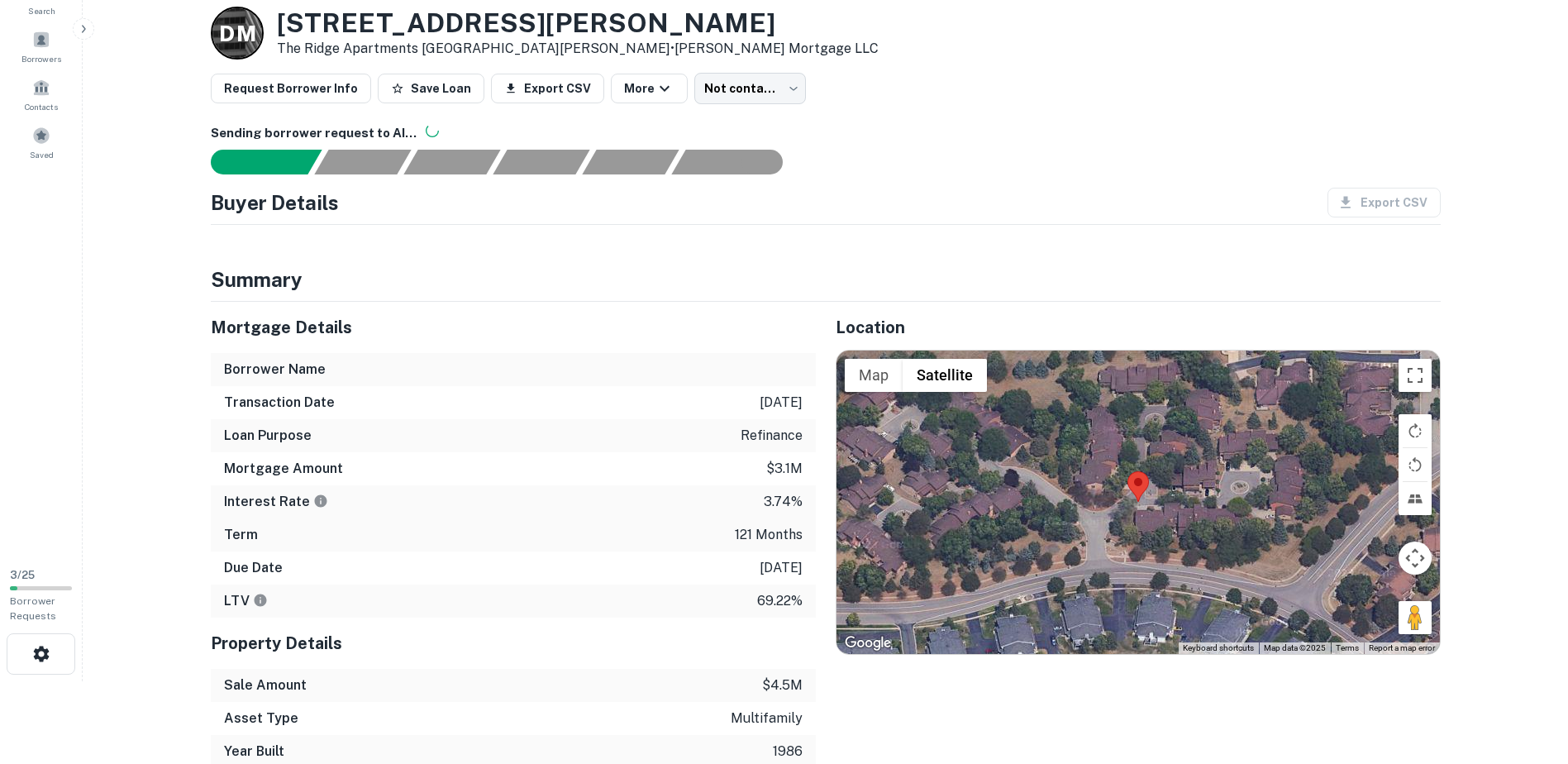
click at [1137, 487] on img at bounding box center [1138, 486] width 22 height 31
click at [1155, 524] on div at bounding box center [1138, 502] width 604 height 304
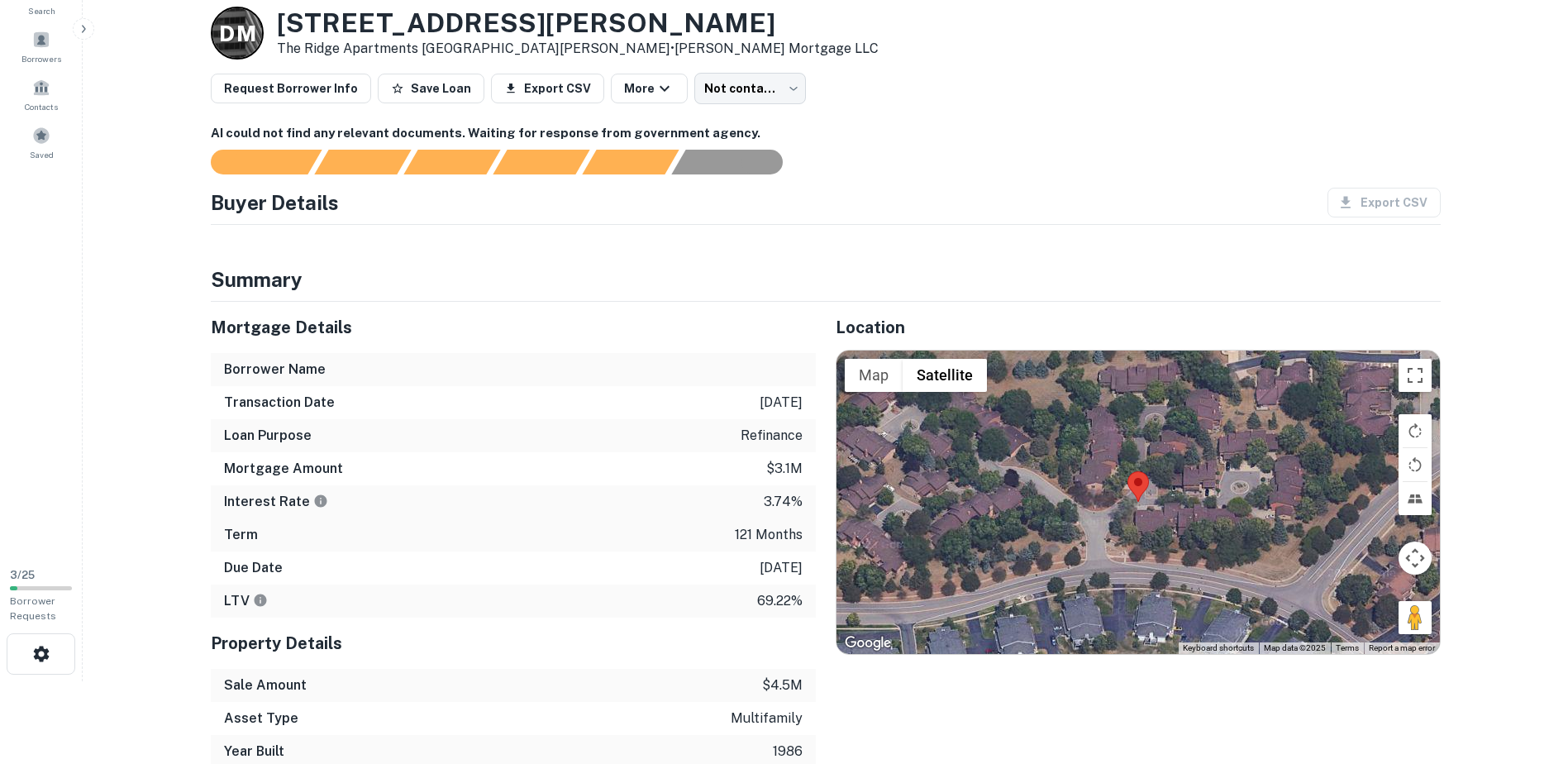
scroll to position [0, 0]
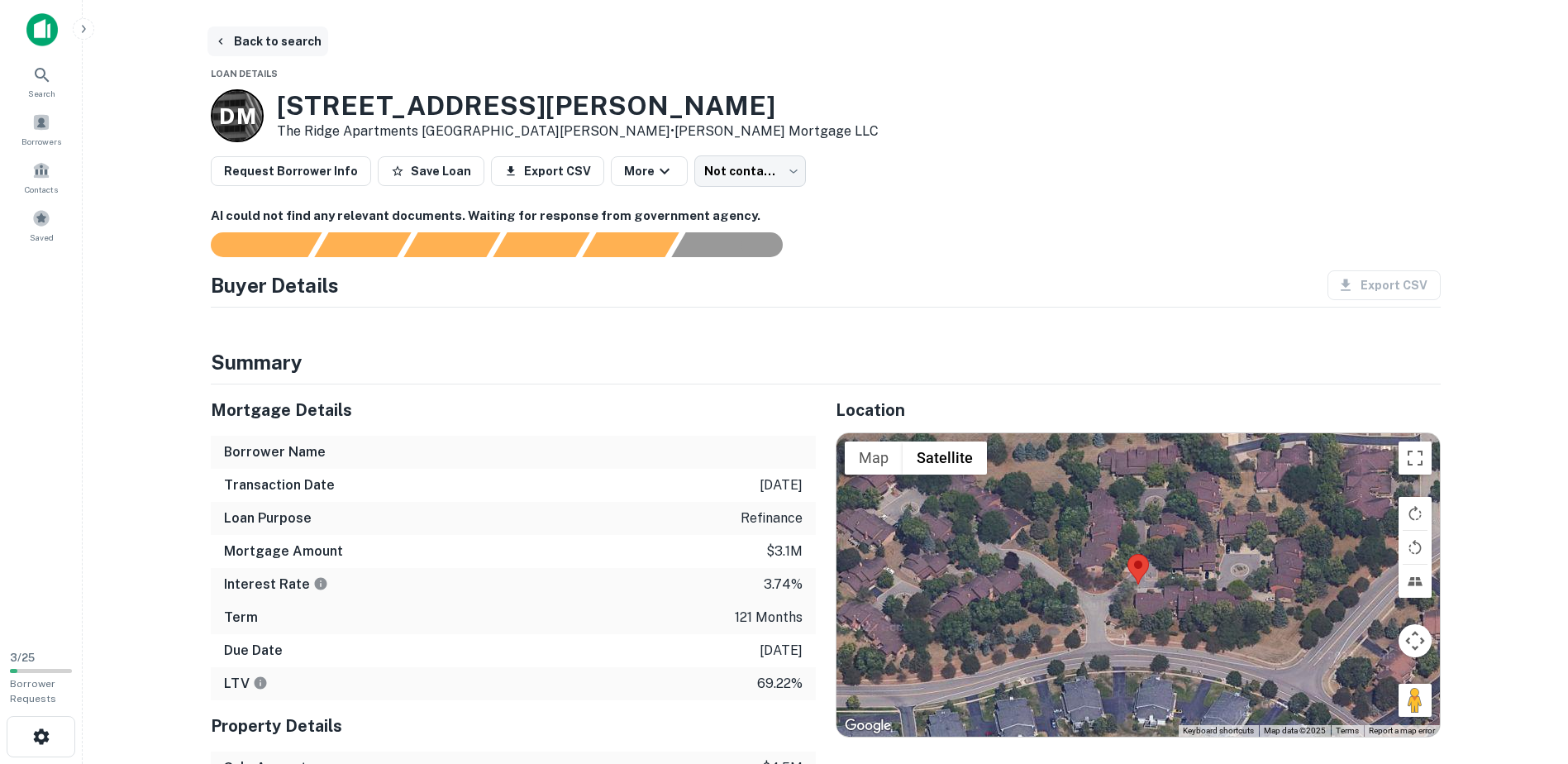
click at [272, 37] on button "Back to search" at bounding box center [267, 41] width 120 height 30
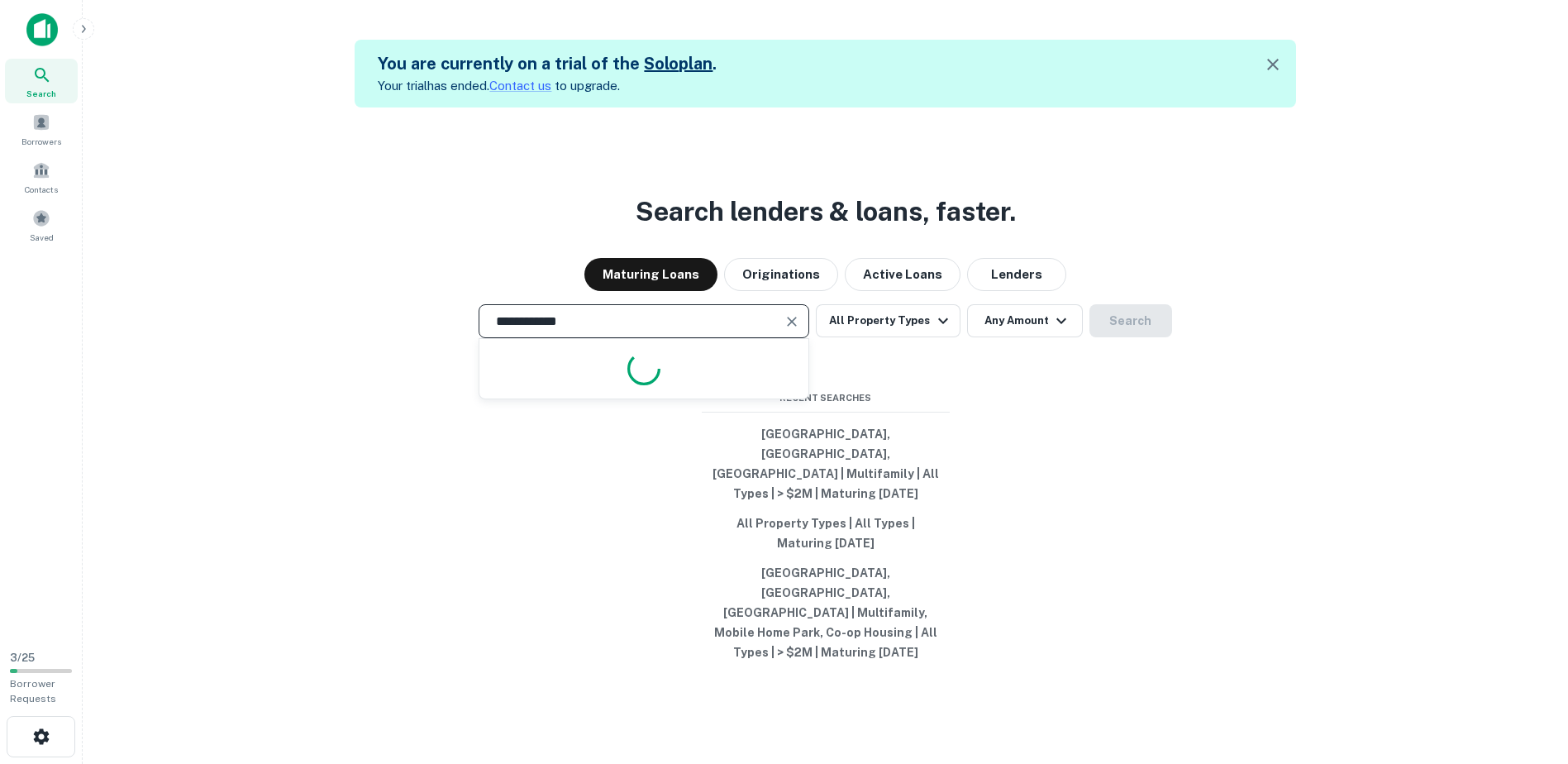
drag, startPoint x: 606, startPoint y: 360, endPoint x: 275, endPoint y: 366, distance: 331.1
click at [275, 338] on div "**********" at bounding box center [825, 320] width 1460 height 34
click at [721, 338] on div "**********" at bounding box center [643, 320] width 330 height 34
click at [611, 330] on input "**********" at bounding box center [631, 320] width 291 height 19
drag, startPoint x: 592, startPoint y: 360, endPoint x: 355, endPoint y: 368, distance: 237.1
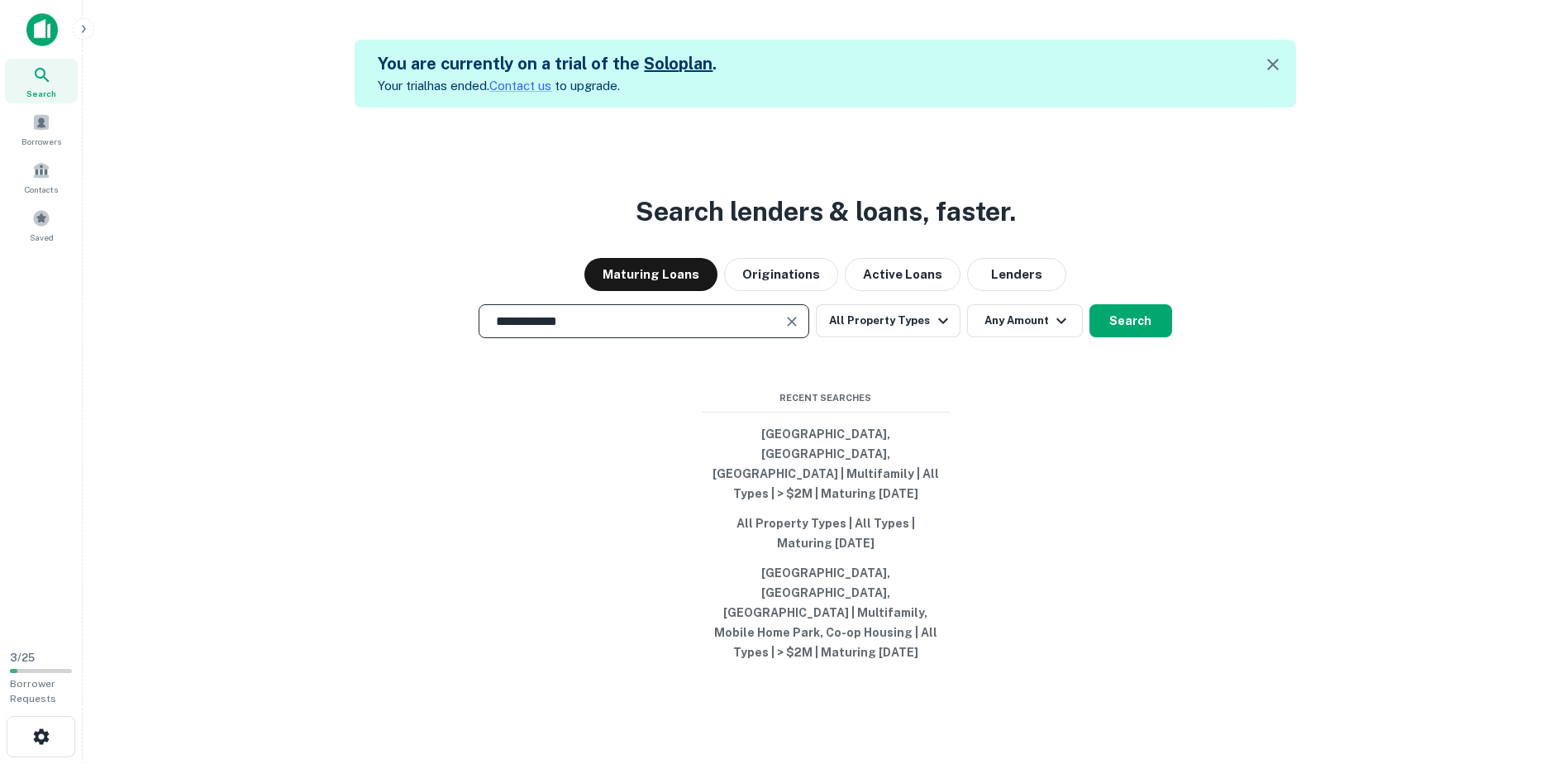
click at [355, 338] on div "**********" at bounding box center [825, 320] width 1460 height 34
click at [707, 330] on input "**********" at bounding box center [631, 320] width 291 height 19
drag, startPoint x: 689, startPoint y: 371, endPoint x: 437, endPoint y: 375, distance: 252.0
click at [437, 338] on div "**********" at bounding box center [825, 320] width 1460 height 34
drag, startPoint x: 581, startPoint y: 357, endPoint x: 450, endPoint y: 358, distance: 131.0
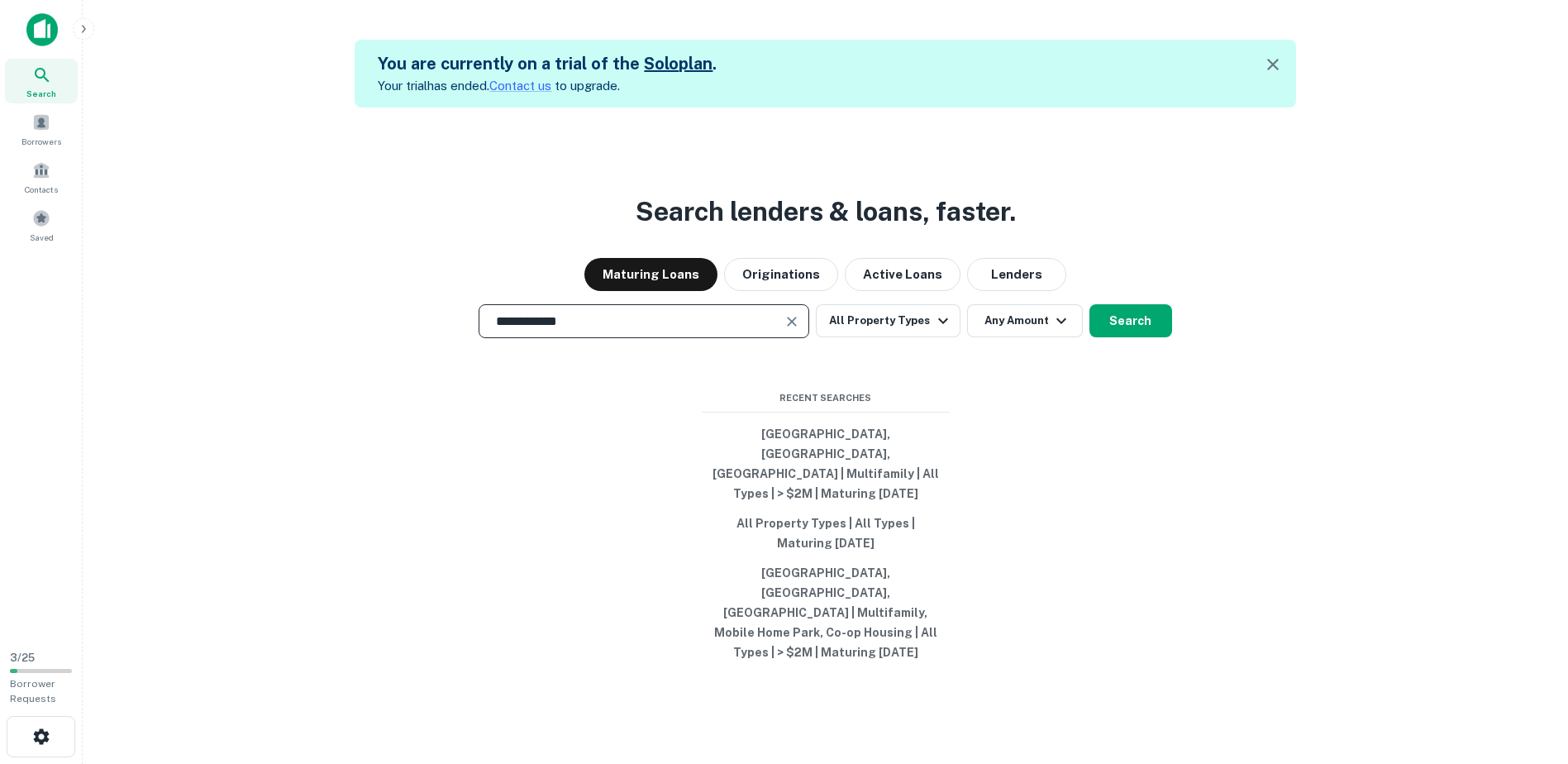
click at [451, 338] on div "**********" at bounding box center [825, 320] width 1460 height 34
type input "**********"
click at [566, 255] on div "**********" at bounding box center [825, 489] width 1460 height 764
click at [773, 330] on input "**********" at bounding box center [631, 320] width 291 height 19
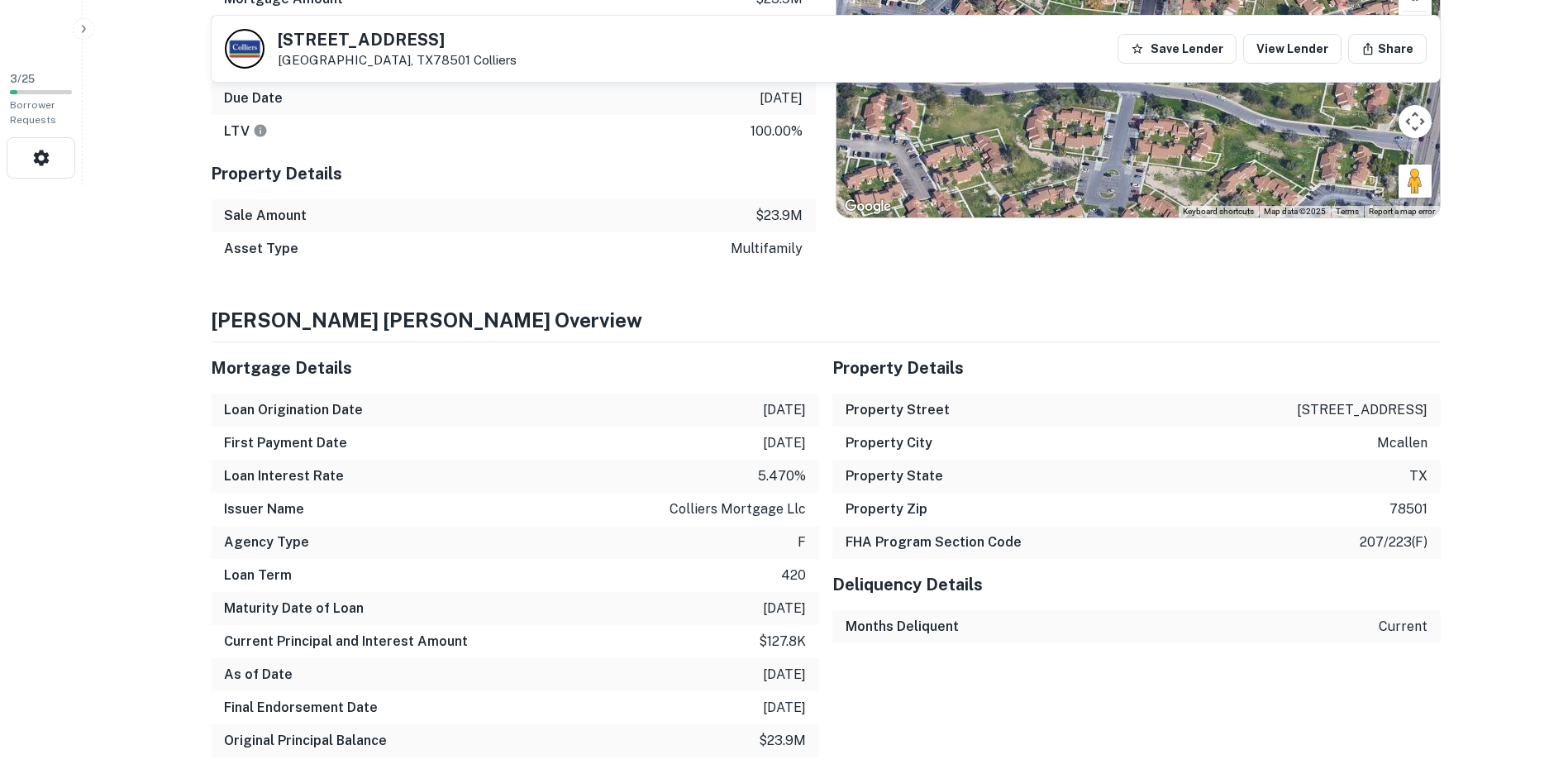
scroll to position [661, 0]
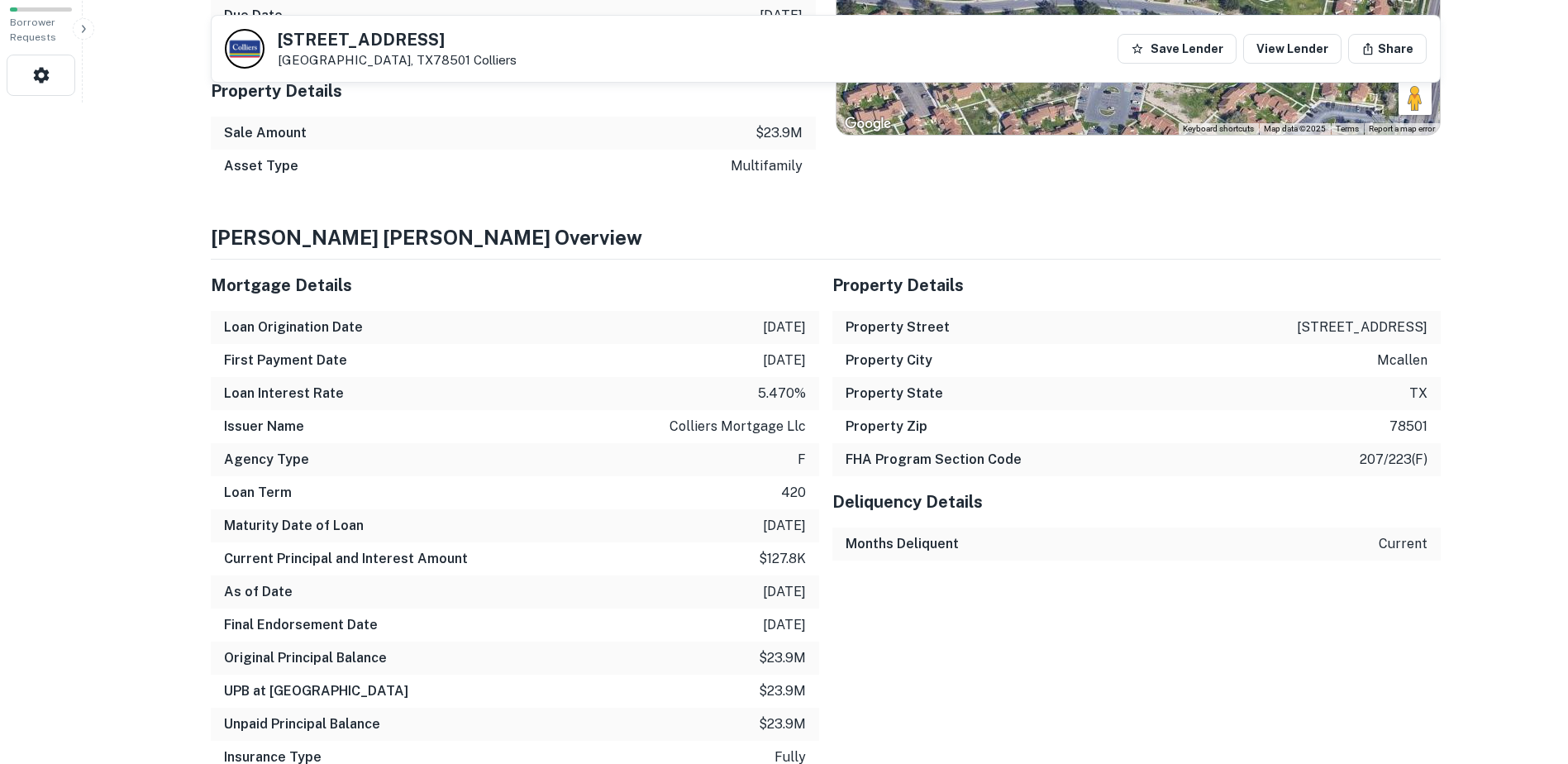
drag, startPoint x: 737, startPoint y: 324, endPoint x: 810, endPoint y: 325, distance: 73.0
click at [810, 325] on div "Loan Origination Date 11/30/2024" at bounding box center [515, 327] width 608 height 34
drag, startPoint x: 810, startPoint y: 325, endPoint x: 825, endPoint y: 373, distance: 50.3
click at [825, 373] on div "Property Details Property Street 501 east jasmine avenue Property City mcallen …" at bounding box center [1130, 510] width 621 height 527
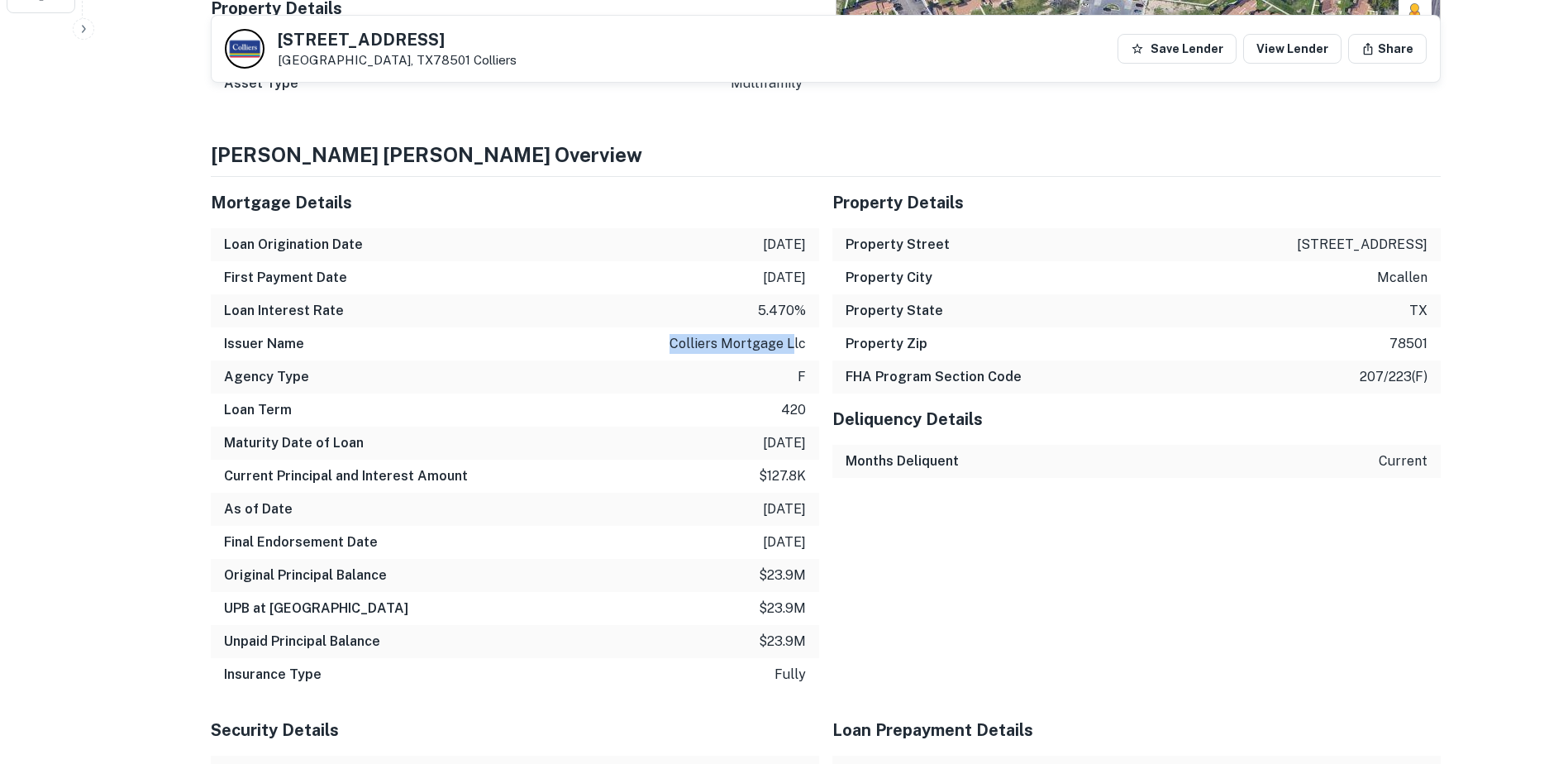
drag, startPoint x: 674, startPoint y: 337, endPoint x: 798, endPoint y: 341, distance: 124.1
click at [798, 341] on p "colliers mortgage llc" at bounding box center [738, 344] width 136 height 20
drag, startPoint x: 798, startPoint y: 341, endPoint x: 814, endPoint y: 350, distance: 18.4
click at [814, 350] on div "Issuer Name colliers mortgage llc" at bounding box center [515, 344] width 608 height 34
click at [805, 377] on p "f" at bounding box center [802, 377] width 8 height 20
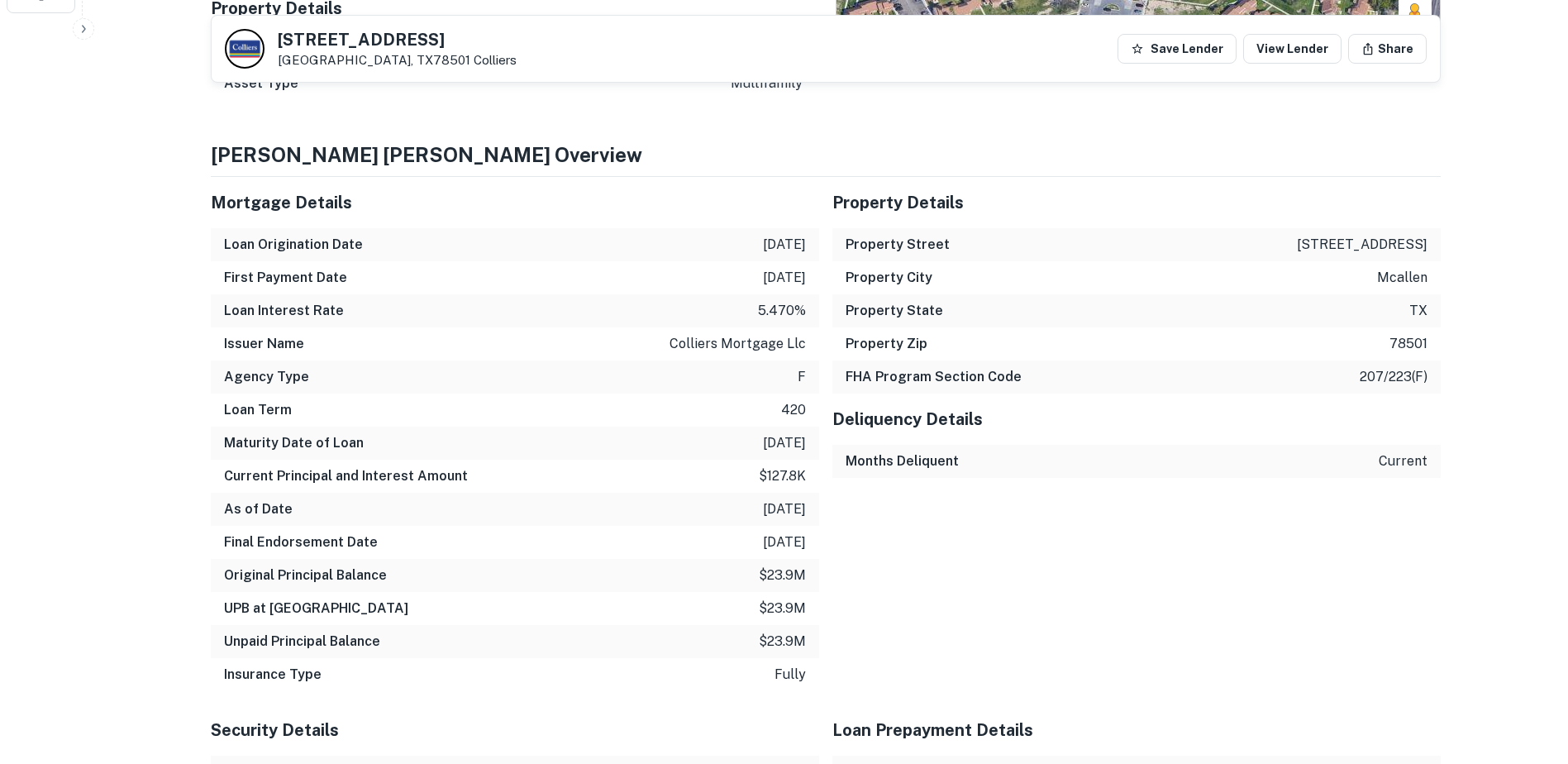
click at [813, 413] on div "Loan Term 420" at bounding box center [515, 410] width 608 height 34
click at [805, 451] on p "12/31/2059" at bounding box center [785, 443] width 43 height 20
click at [814, 493] on div "As of Date 12/31/2024" at bounding box center [515, 510] width 608 height 34
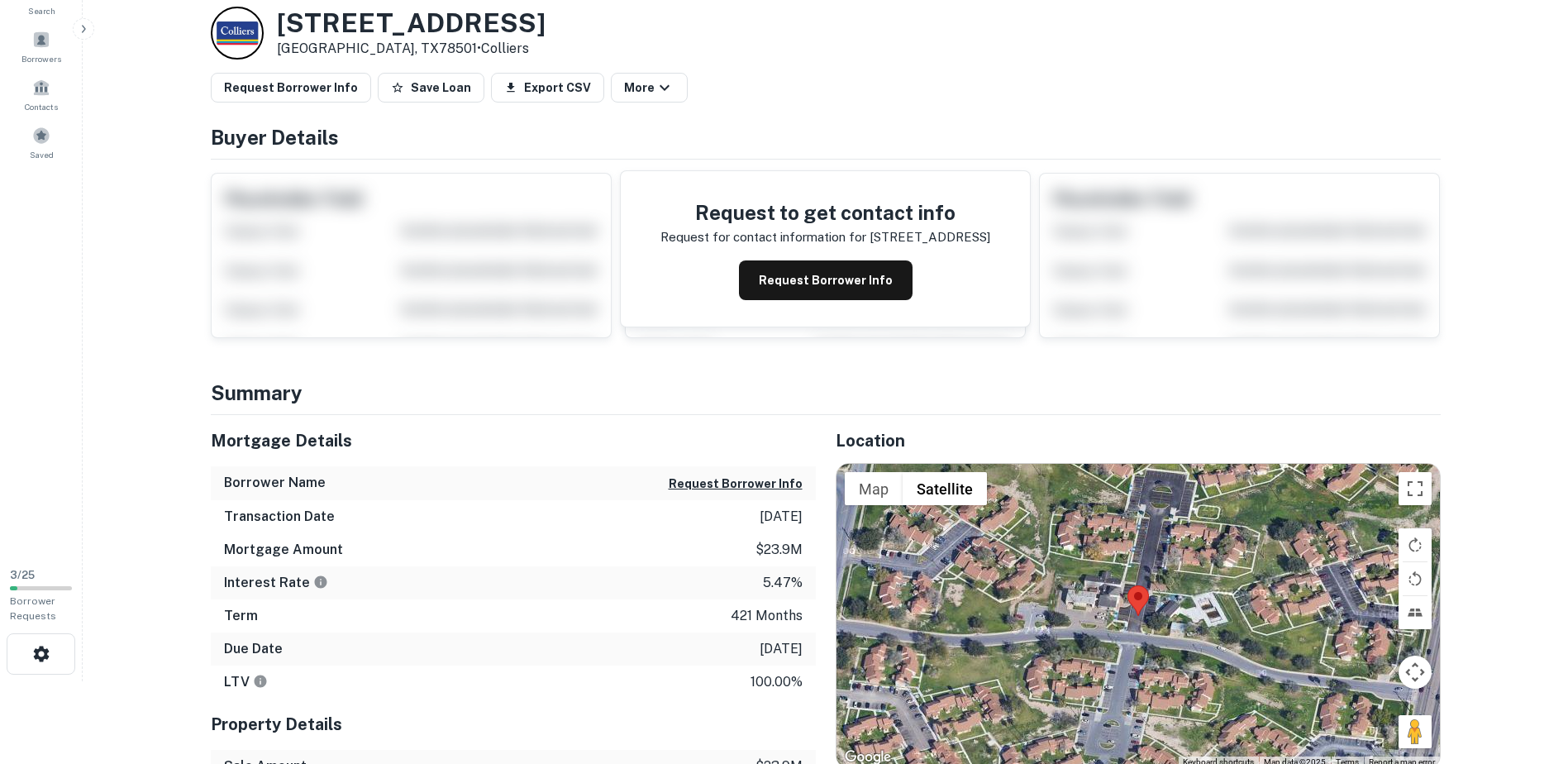
scroll to position [0, 0]
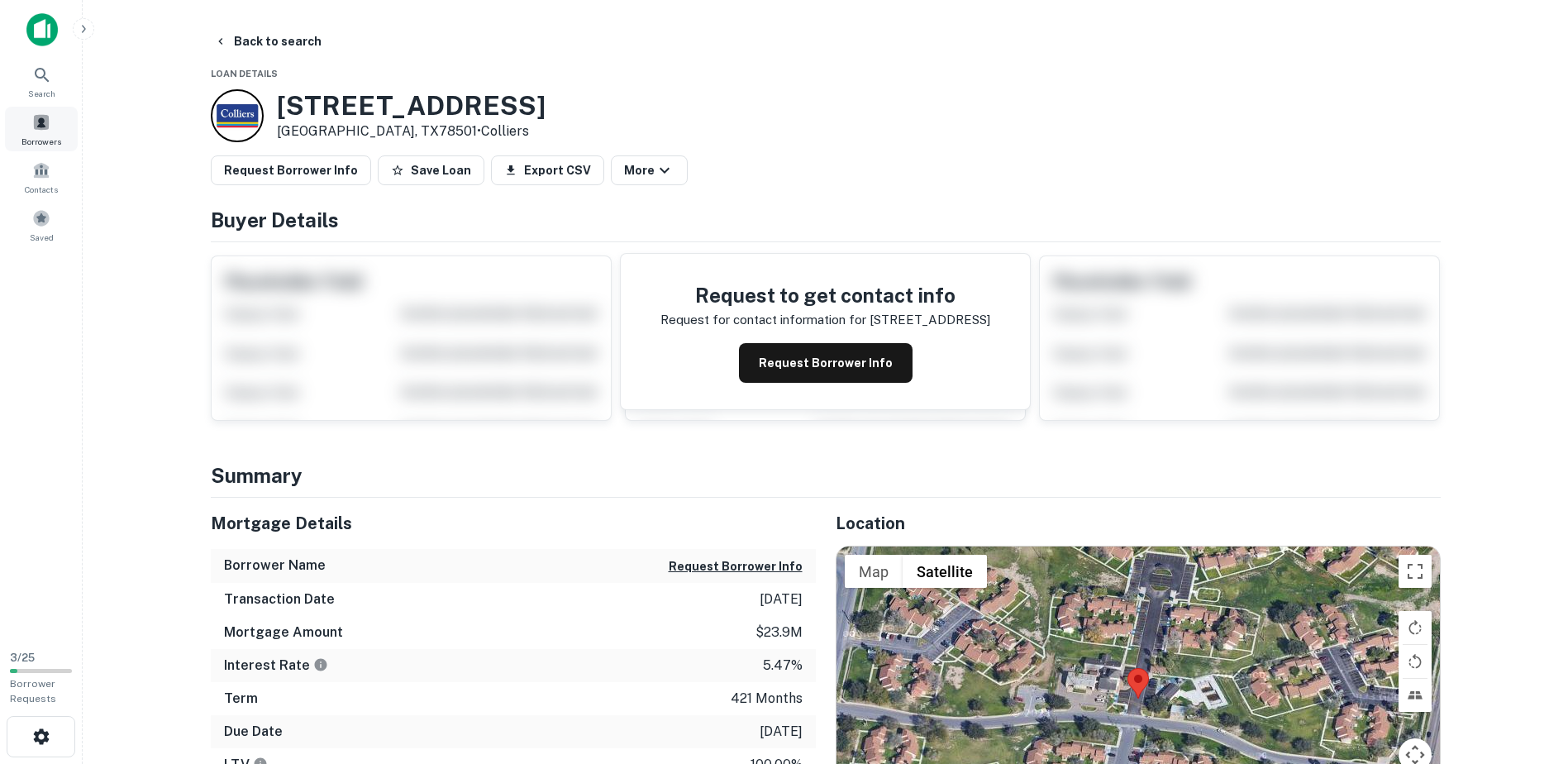
click at [36, 136] on span "Borrowers" at bounding box center [41, 141] width 39 height 13
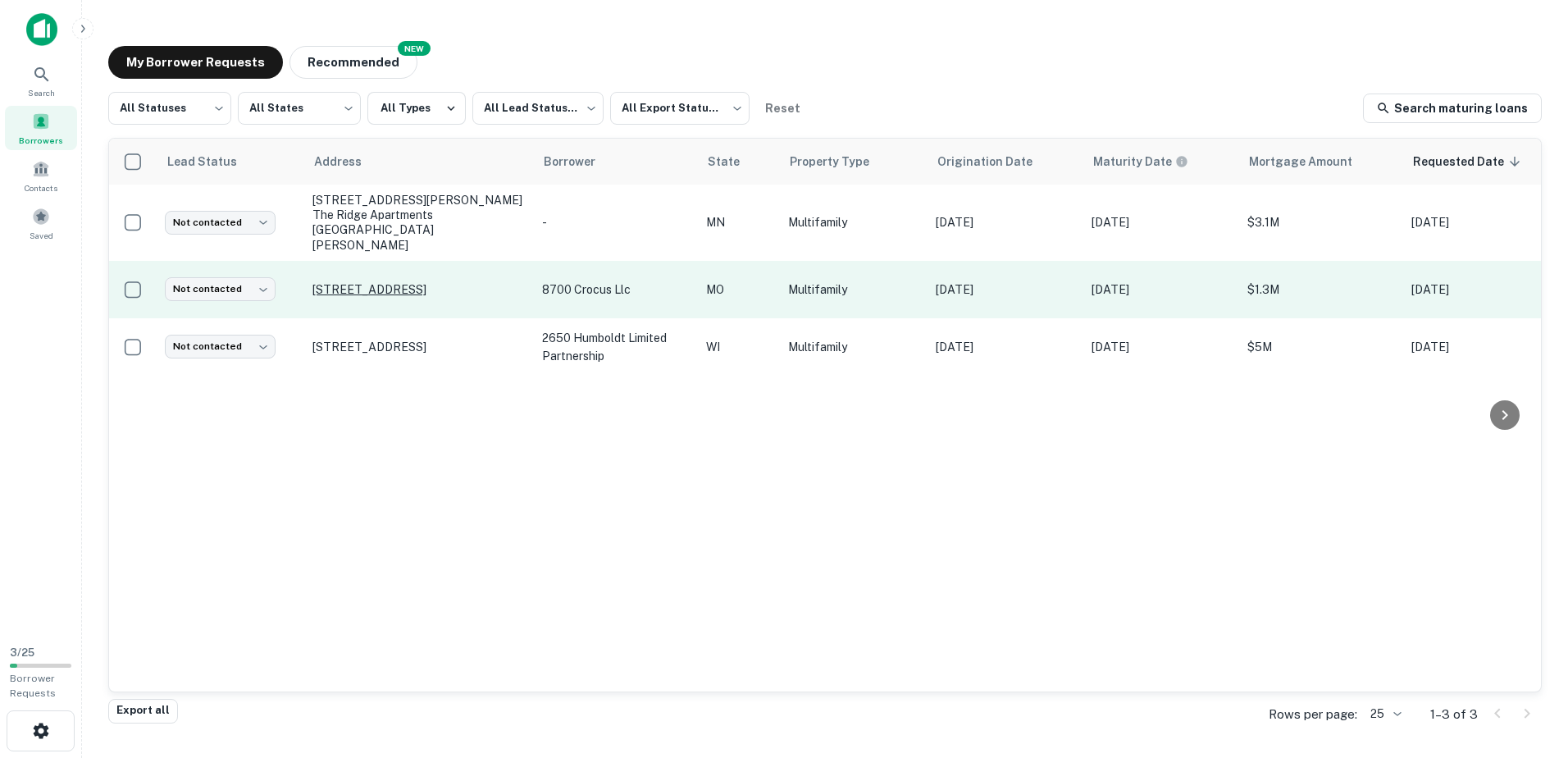
click at [448, 282] on p "[STREET_ADDRESS]" at bounding box center [419, 289] width 213 height 15
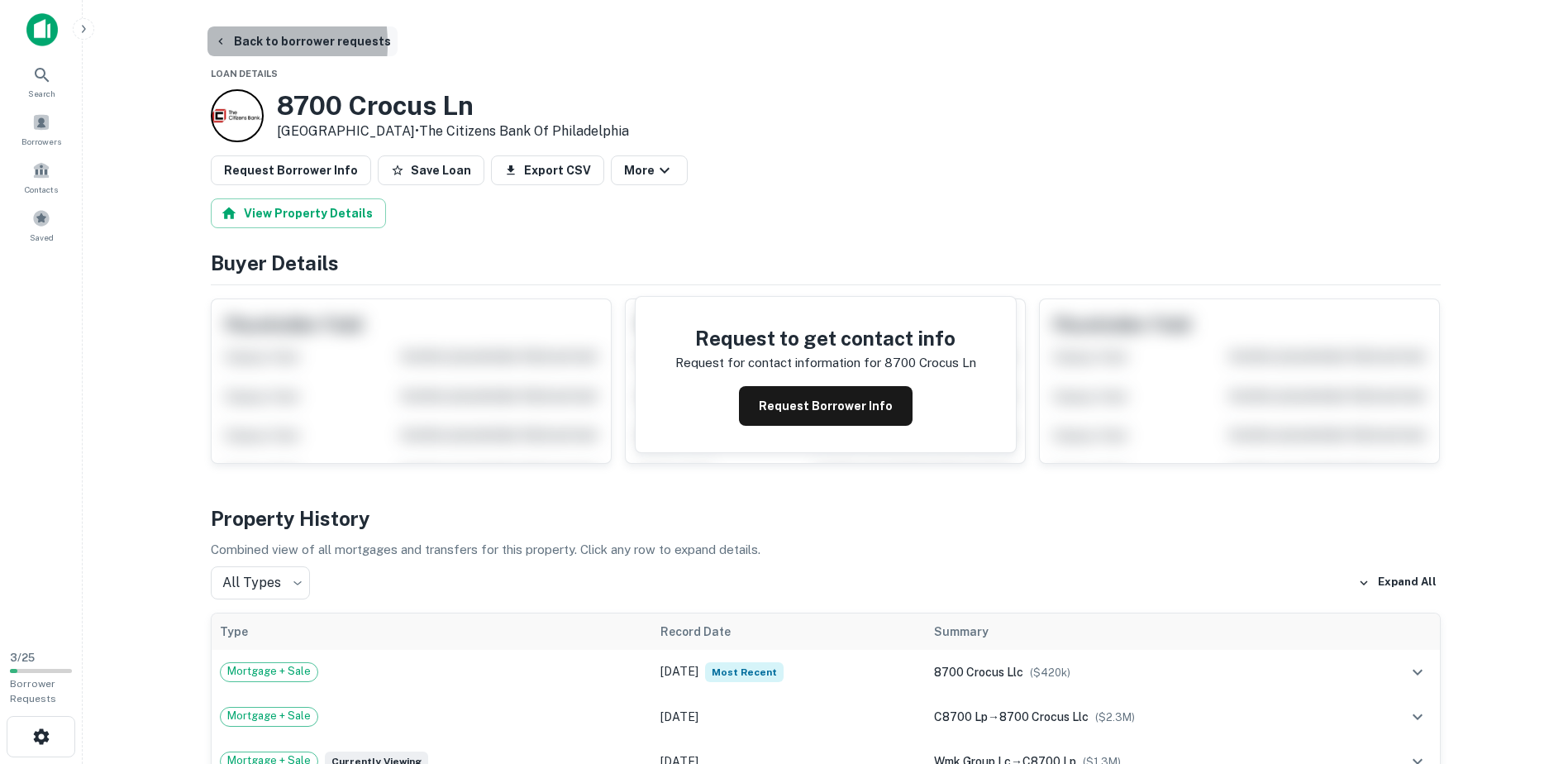
click at [223, 43] on icon "button" at bounding box center [220, 40] width 13 height 13
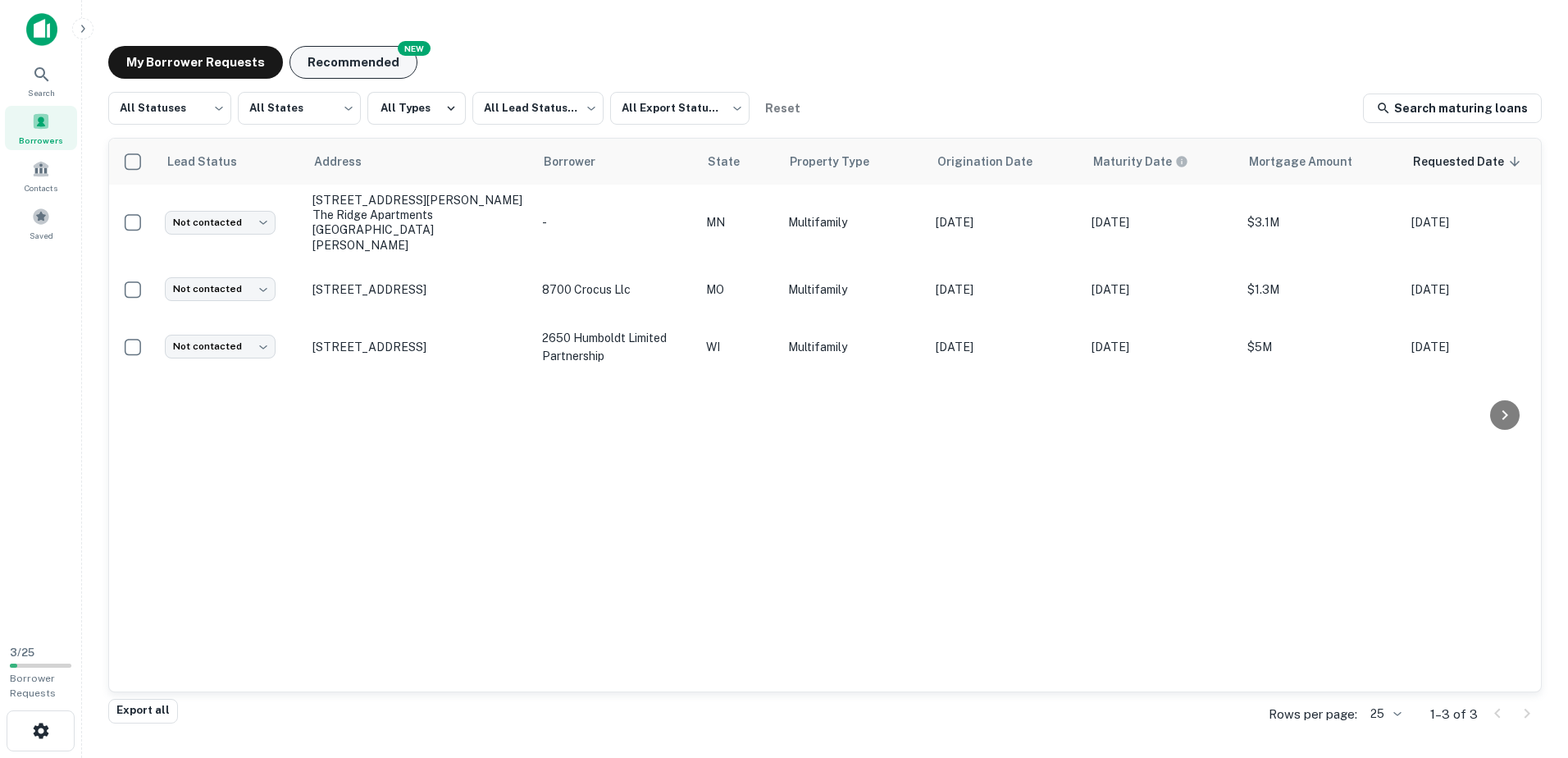
click at [364, 71] on button "Recommended" at bounding box center [353, 63] width 128 height 33
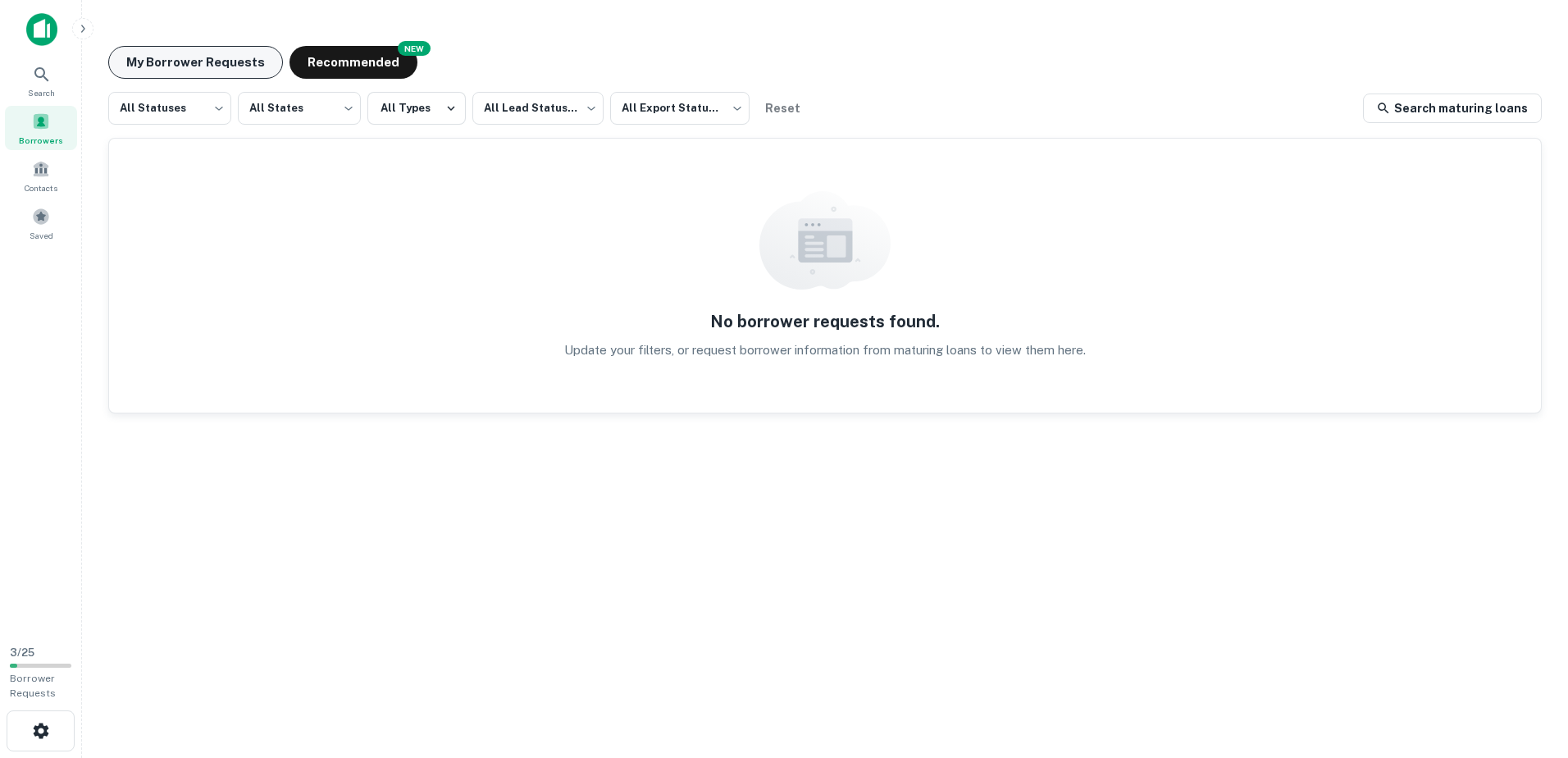
click at [211, 61] on button "My Borrower Requests" at bounding box center [196, 63] width 175 height 33
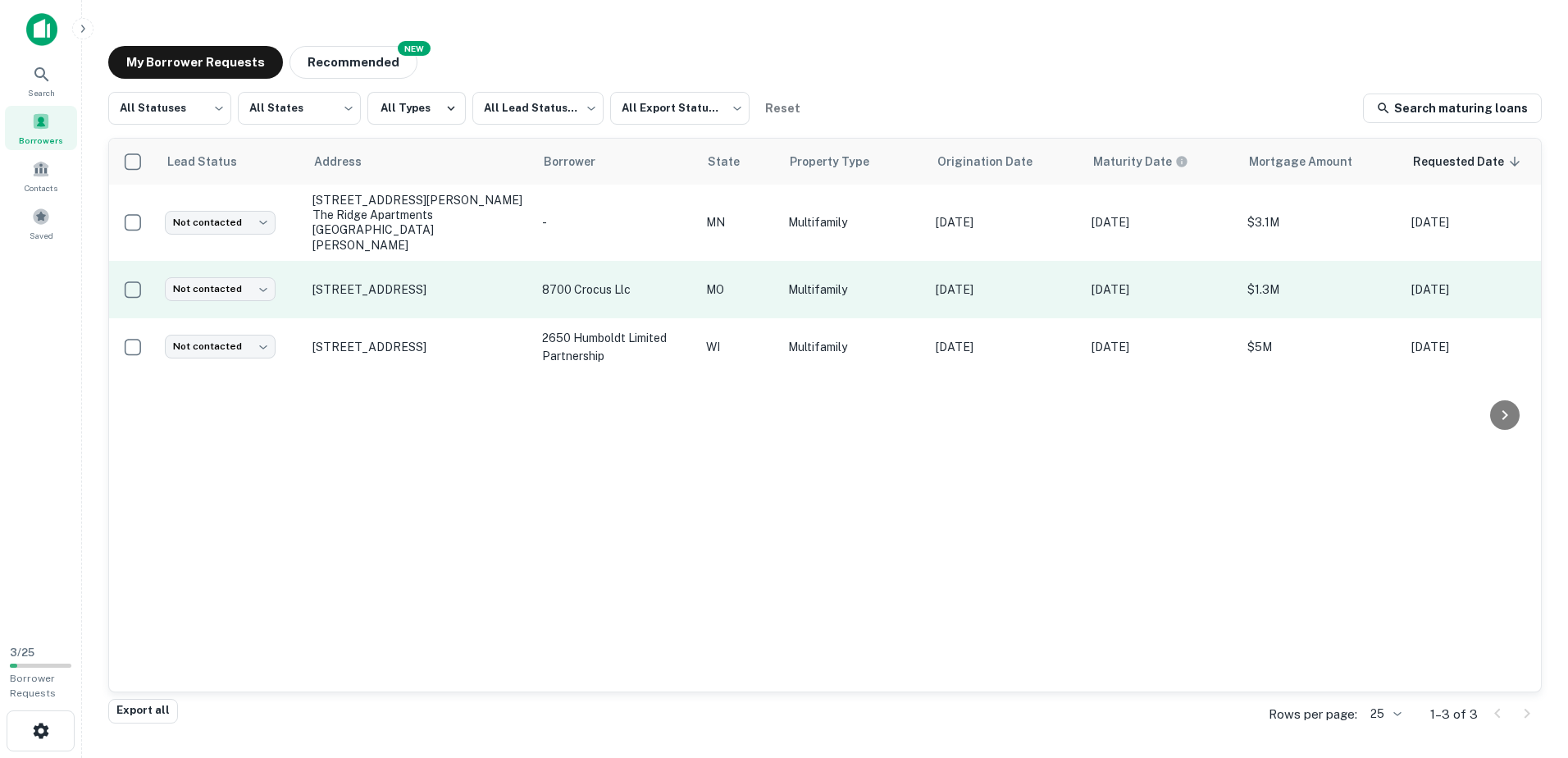
click at [608, 282] on td "8700 crocus llc" at bounding box center [616, 290] width 164 height 58
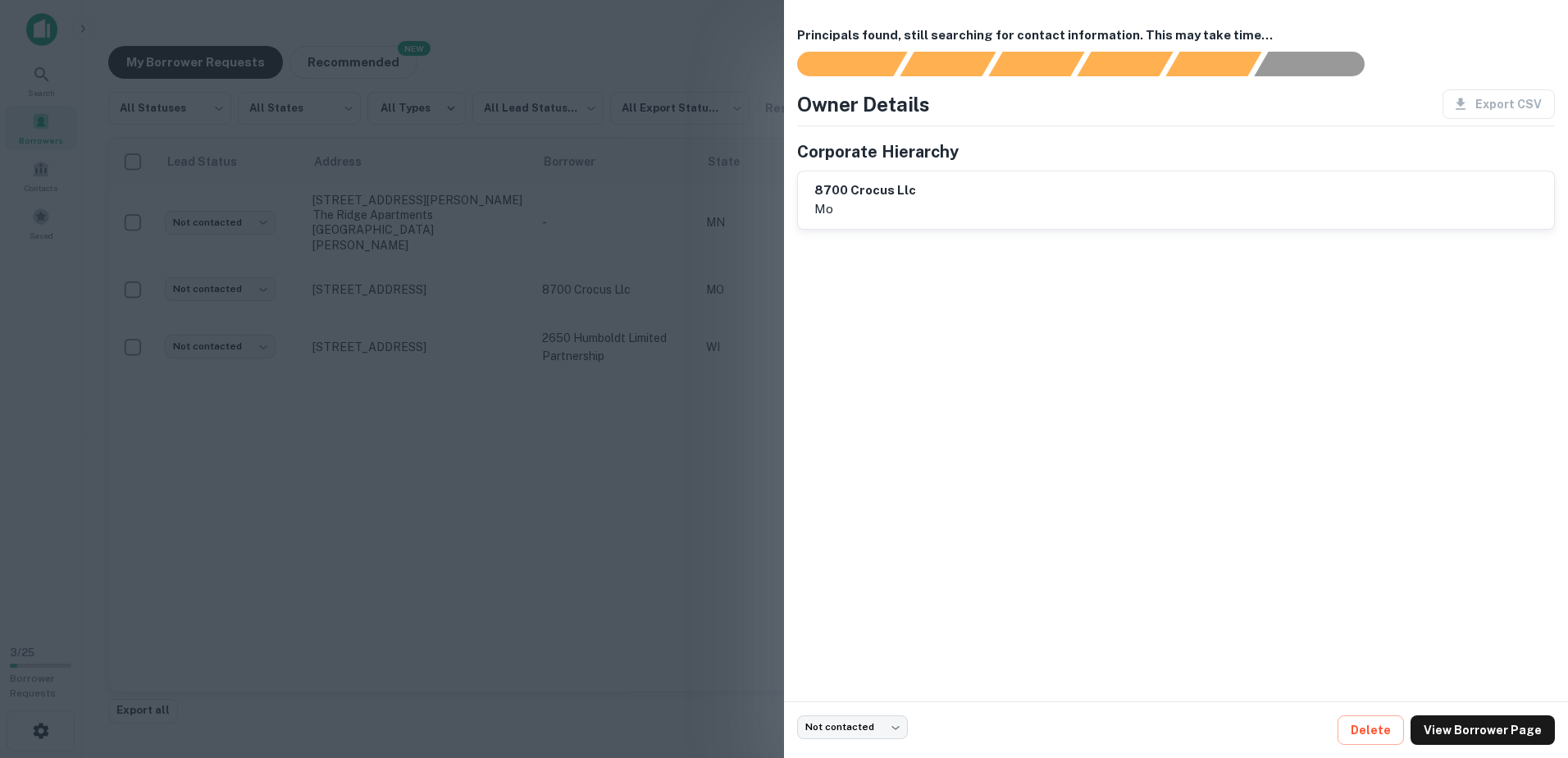
click at [337, 252] on div at bounding box center [784, 379] width 1568 height 758
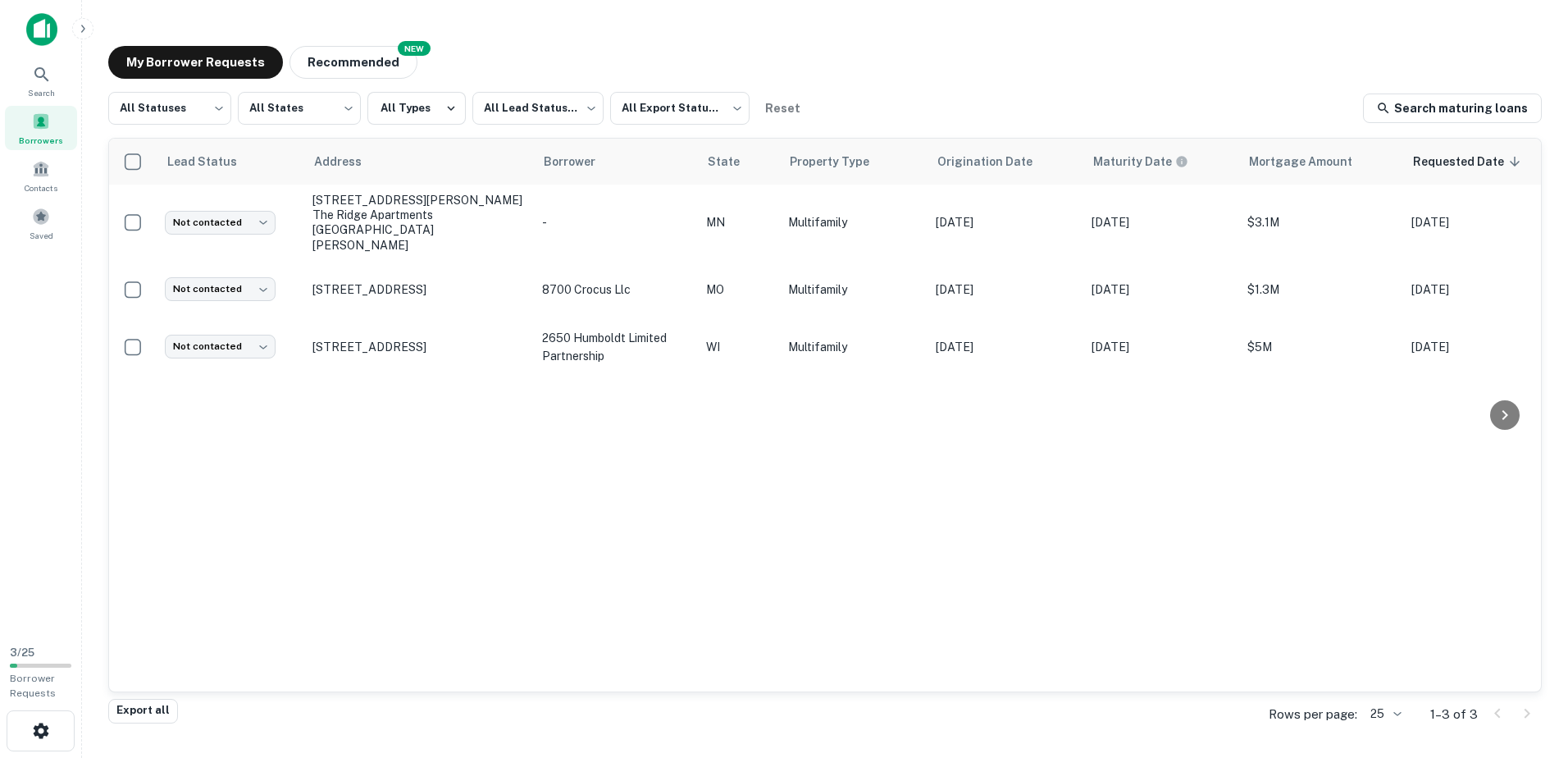
click at [610, 438] on div "Lead Status Address Borrower State Property Type Origination Date Maturity Date…" at bounding box center [825, 415] width 1432 height 553
